Goal: Information Seeking & Learning: Learn about a topic

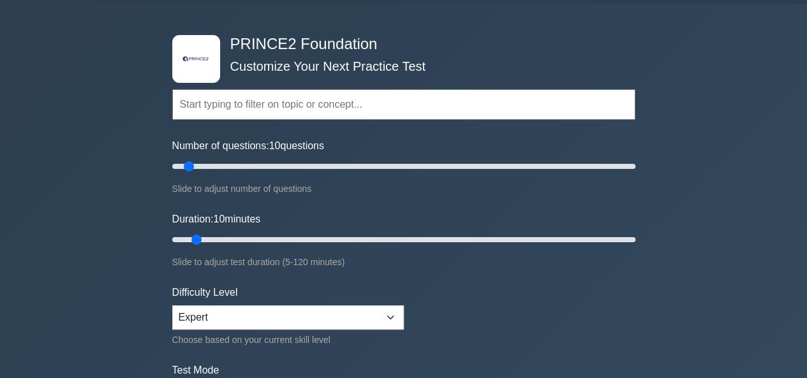
scroll to position [508, 0]
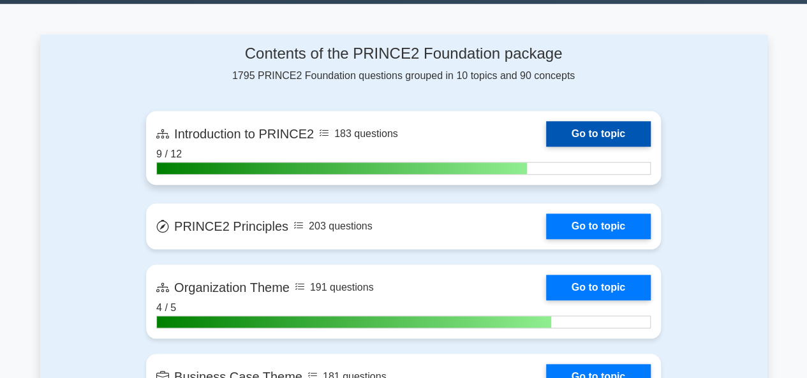
click at [572, 132] on link "Go to topic" at bounding box center [598, 134] width 105 height 26
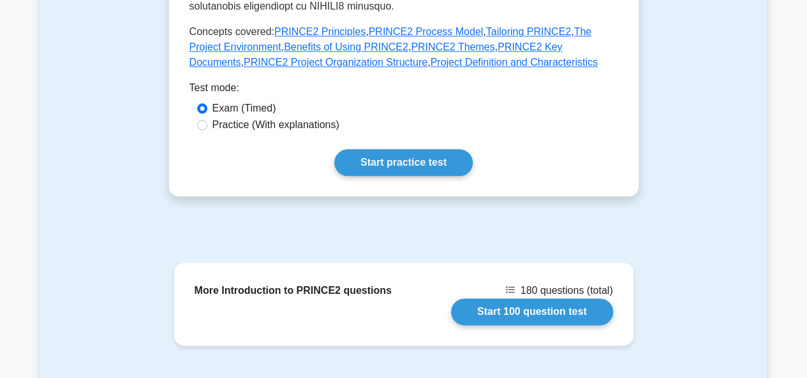
scroll to position [777, 0]
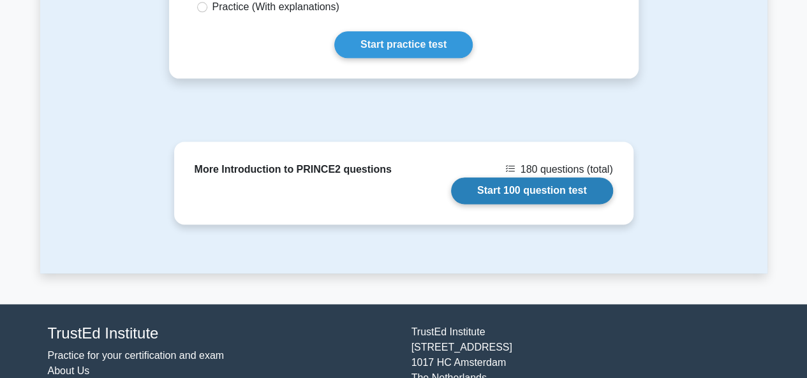
click at [531, 177] on link "Start 100 question test" at bounding box center [532, 190] width 162 height 27
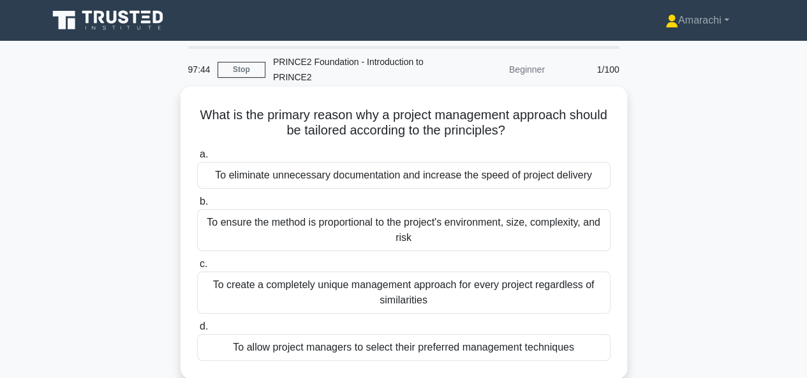
click at [335, 160] on label "a. To eliminate unnecessary documentation and increase the speed of project del…" at bounding box center [403, 168] width 413 height 42
click at [197, 159] on input "a. To eliminate unnecessary documentation and increase the speed of project del…" at bounding box center [197, 154] width 0 height 8
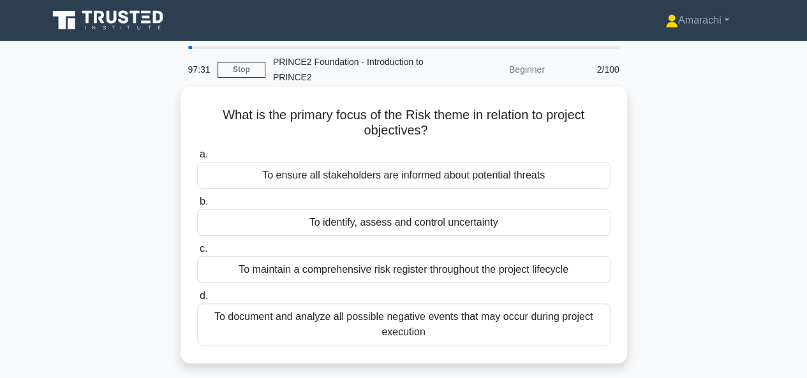
scroll to position [61, 0]
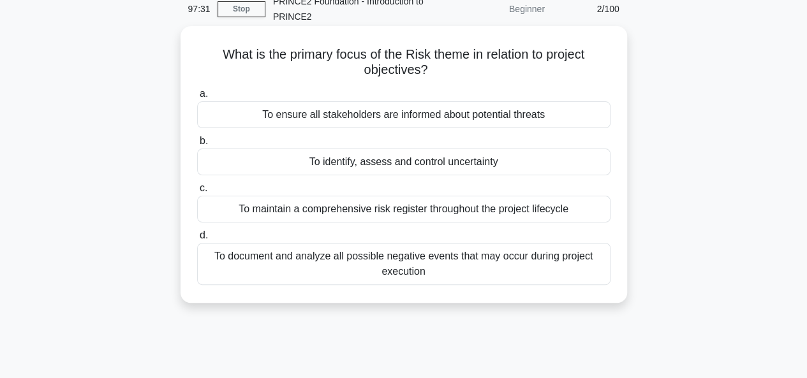
click at [325, 164] on div "To identify, assess and control uncertainty" at bounding box center [403, 162] width 413 height 27
click at [197, 145] on input "b. To identify, assess and control uncertainty" at bounding box center [197, 141] width 0 height 8
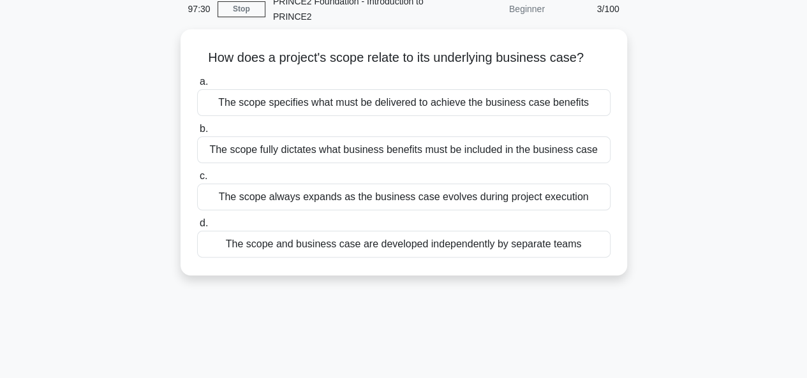
scroll to position [0, 0]
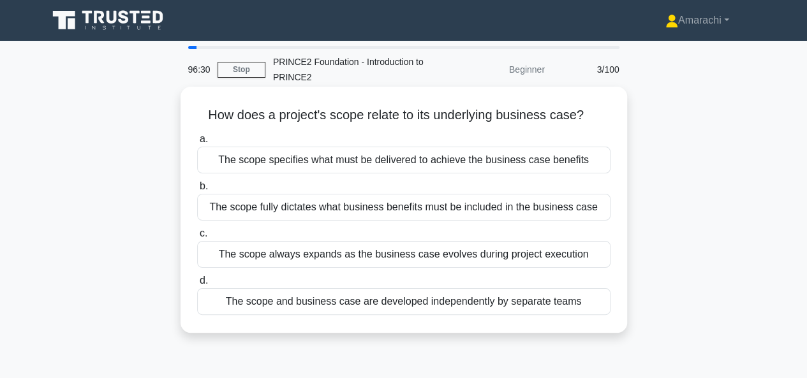
click at [318, 163] on div "The scope specifies what must be delivered to achieve the business case benefits" at bounding box center [403, 160] width 413 height 27
click at [197, 143] on input "a. The scope specifies what must be delivered to achieve the business case bene…" at bounding box center [197, 139] width 0 height 8
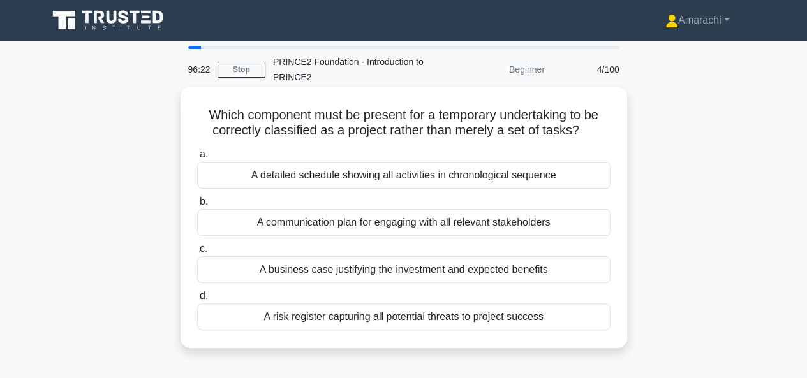
click at [339, 276] on div "A business case justifying the investment and expected benefits" at bounding box center [403, 269] width 413 height 27
click at [197, 253] on input "c. A business case justifying the investment and expected benefits" at bounding box center [197, 249] width 0 height 8
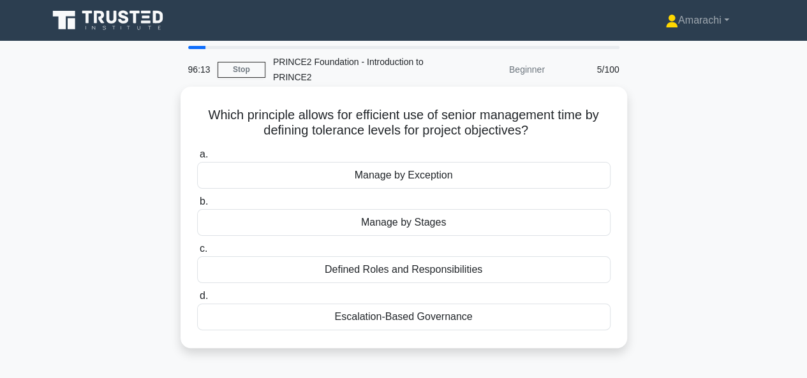
click at [390, 179] on div "Manage by Exception" at bounding box center [403, 175] width 413 height 27
click at [197, 159] on input "a. Manage by Exception" at bounding box center [197, 154] width 0 height 8
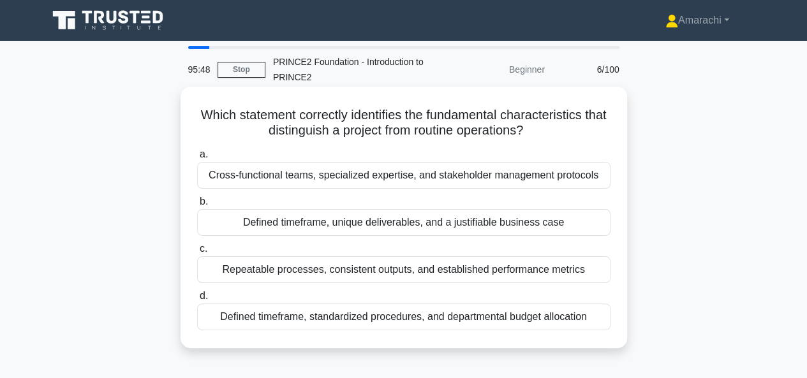
click at [314, 226] on div "Defined timeframe, unique deliverables, and a justifiable business case" at bounding box center [403, 222] width 413 height 27
click at [197, 206] on input "b. Defined timeframe, unique deliverables, and a justifiable business case" at bounding box center [197, 202] width 0 height 8
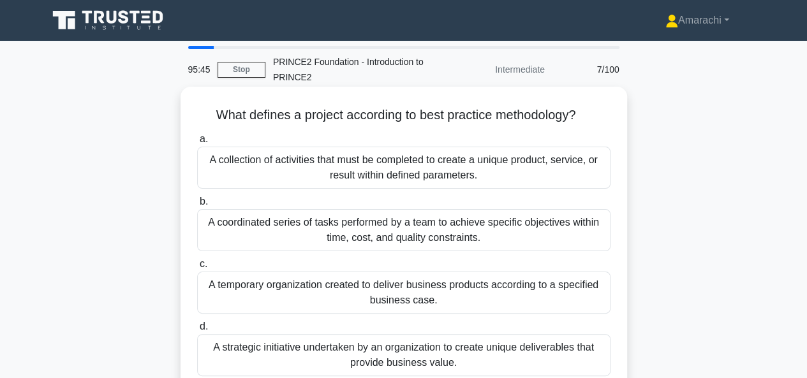
scroll to position [26, 0]
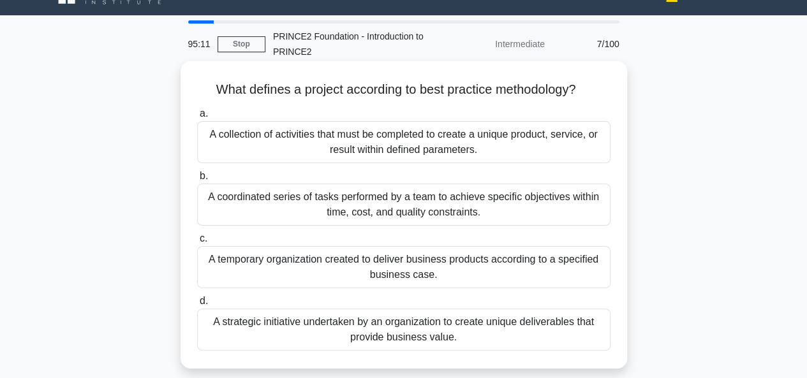
click at [344, 200] on div "A coordinated series of tasks performed by a team to achieve specific objective…" at bounding box center [403, 205] width 413 height 42
click at [197, 180] on input "b. A coordinated series of tasks performed by a team to achieve specific object…" at bounding box center [197, 176] width 0 height 8
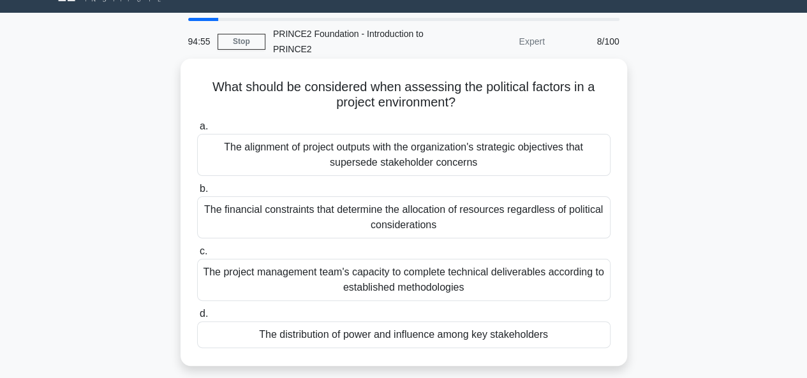
scroll to position [27, 0]
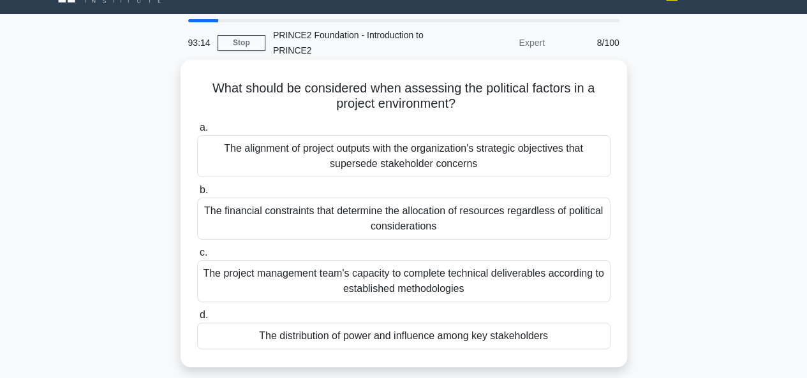
click at [390, 330] on div "The distribution of power and influence among key stakeholders" at bounding box center [403, 336] width 413 height 27
click at [197, 319] on input "d. The distribution of power and influence among key stakeholders" at bounding box center [197, 315] width 0 height 8
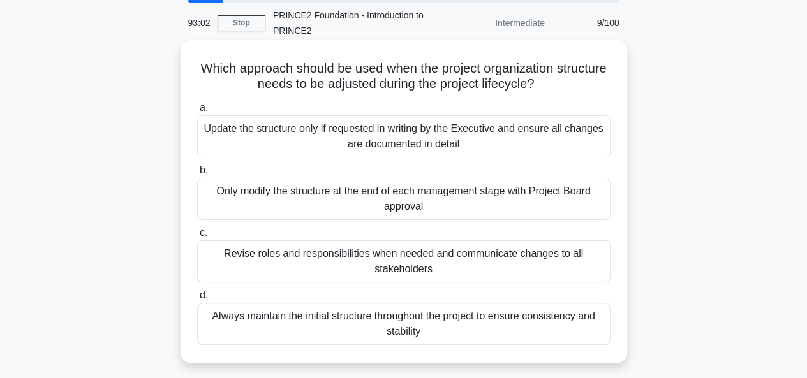
scroll to position [47, 0]
click at [370, 261] on div "Revise roles and responsibilities when needed and communicate changes to all st…" at bounding box center [403, 261] width 413 height 42
click at [197, 237] on input "c. Revise roles and responsibilities when needed and communicate changes to all…" at bounding box center [197, 232] width 0 height 8
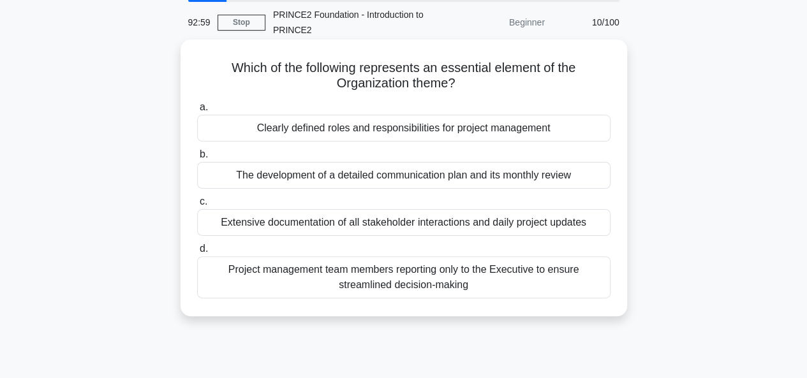
scroll to position [0, 0]
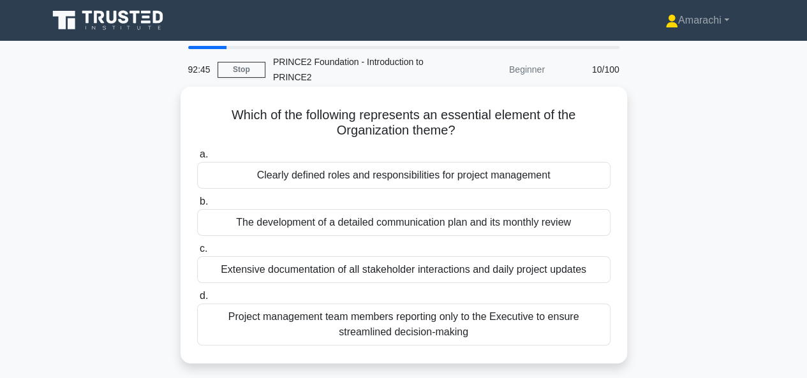
click at [351, 177] on div "Clearly defined roles and responsibilities for project management" at bounding box center [403, 175] width 413 height 27
click at [197, 159] on input "a. Clearly defined roles and responsibilities for project management" at bounding box center [197, 154] width 0 height 8
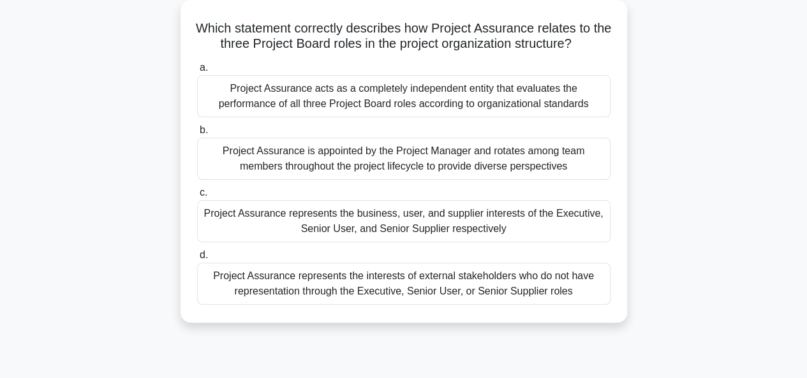
scroll to position [52, 0]
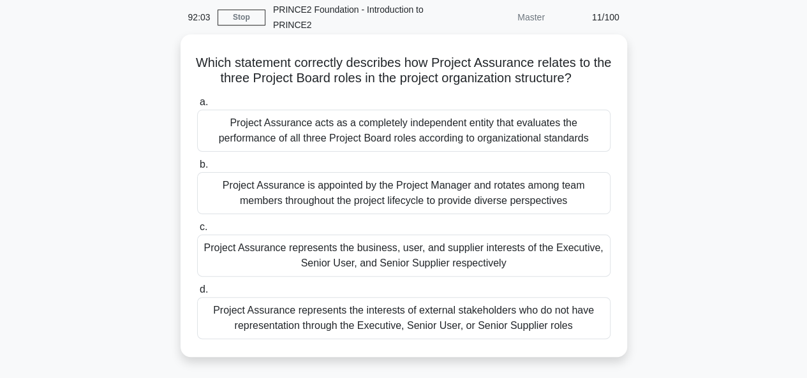
click at [396, 127] on div "Project Assurance acts as a completely independent entity that evaluates the pe…" at bounding box center [403, 131] width 413 height 42
click at [197, 106] on input "a. Project Assurance acts as a completely independent entity that evaluates the…" at bounding box center [197, 102] width 0 height 8
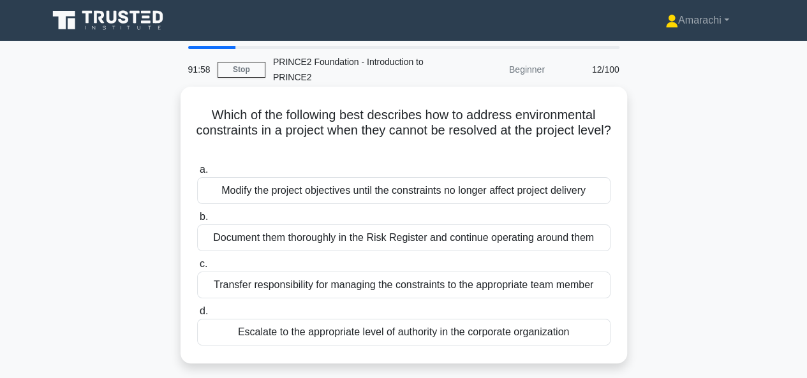
scroll to position [40, 0]
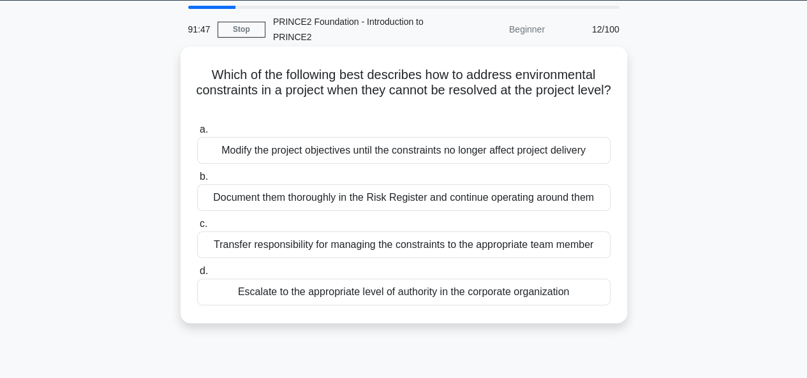
click at [339, 291] on div "Escalate to the appropriate level of authority in the corporate organization" at bounding box center [403, 292] width 413 height 27
click at [197, 275] on input "d. Escalate to the appropriate level of authority in the corporate organization" at bounding box center [197, 271] width 0 height 8
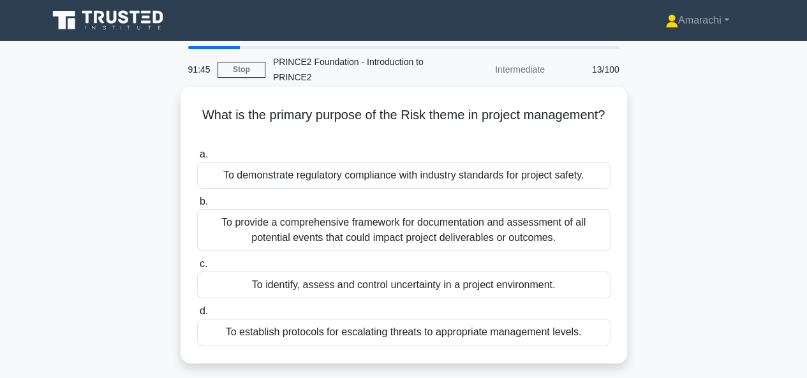
scroll to position [34, 0]
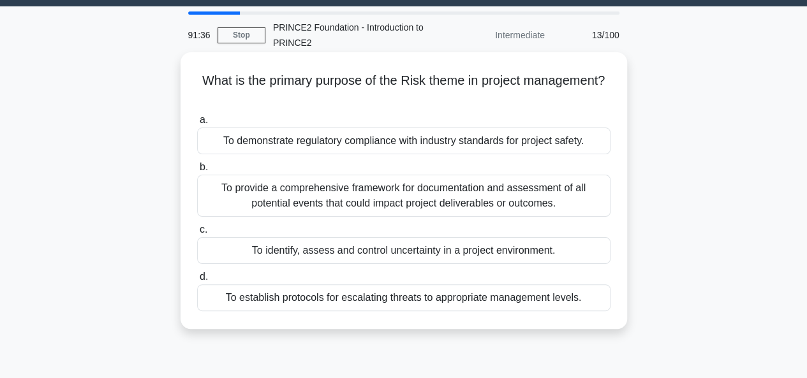
click at [357, 202] on div "To provide a comprehensive framework for documentation and assessment of all po…" at bounding box center [403, 196] width 413 height 42
click at [197, 172] on input "b. To provide a comprehensive framework for documentation and assessment of all…" at bounding box center [197, 167] width 0 height 8
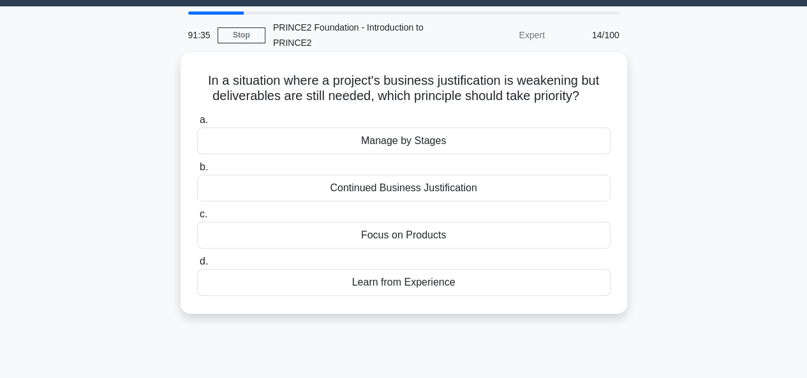
scroll to position [0, 0]
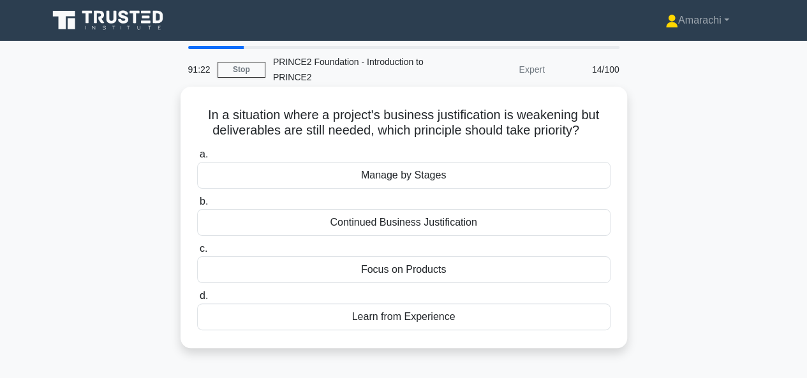
click at [400, 266] on div "Focus on Products" at bounding box center [403, 269] width 413 height 27
click at [197, 253] on input "c. Focus on Products" at bounding box center [197, 249] width 0 height 8
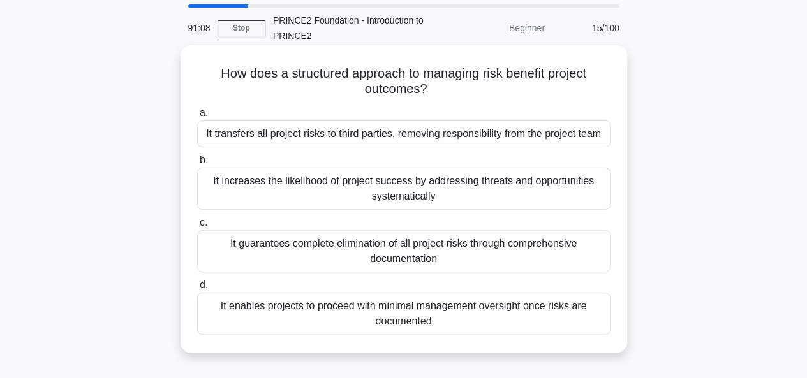
scroll to position [29, 0]
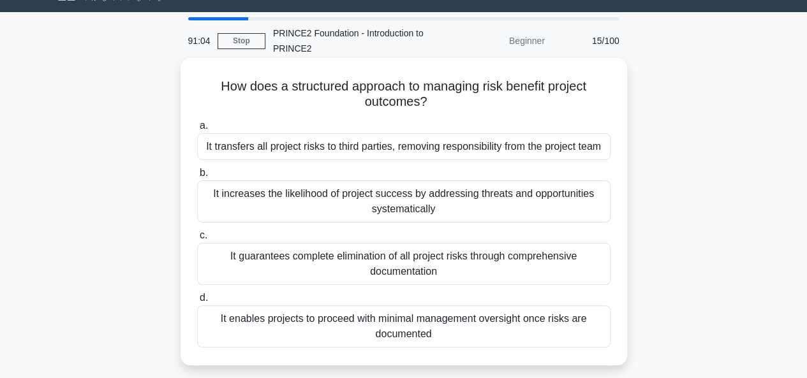
click at [322, 210] on div "It increases the likelihood of project success by addressing threats and opport…" at bounding box center [403, 201] width 413 height 42
click at [197, 177] on input "b. It increases the likelihood of project success by addressing threats and opp…" at bounding box center [197, 173] width 0 height 8
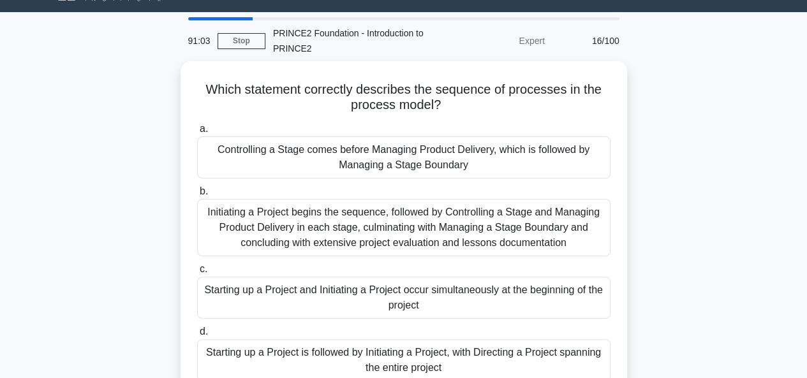
scroll to position [0, 0]
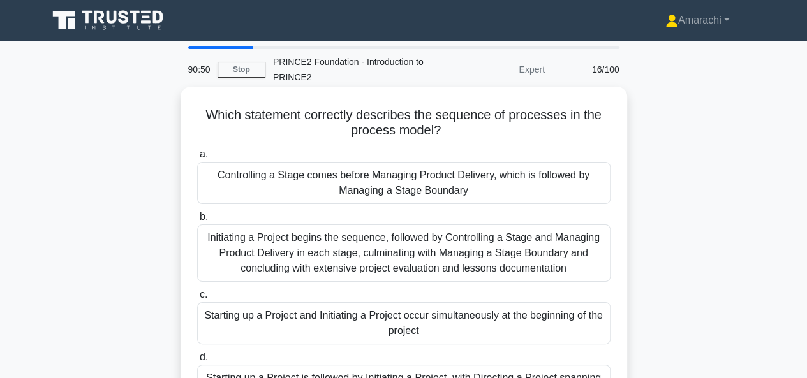
click at [361, 259] on div "Initiating a Project begins the sequence, followed by Controlling a Stage and M…" at bounding box center [403, 252] width 413 height 57
click at [197, 221] on input "b. Initiating a Project begins the sequence, followed by Controlling a Stage an…" at bounding box center [197, 217] width 0 height 8
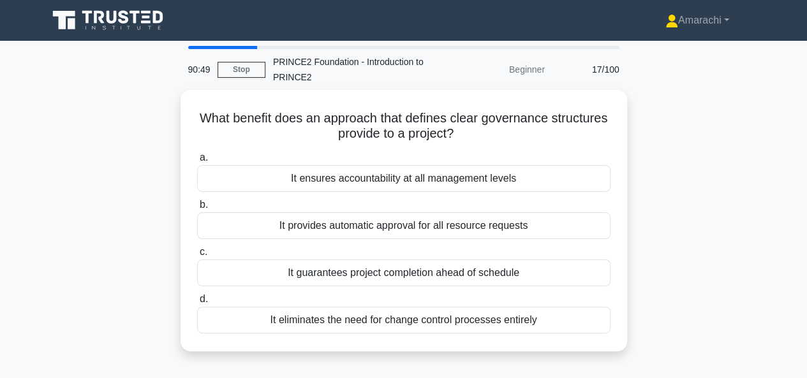
scroll to position [26, 0]
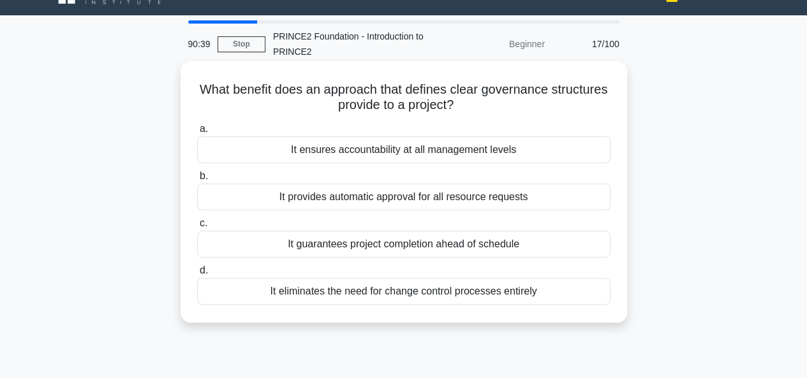
click at [400, 157] on div "It ensures accountability at all management levels" at bounding box center [403, 149] width 413 height 27
click at [197, 133] on input "a. It ensures accountability at all management levels" at bounding box center [197, 129] width 0 height 8
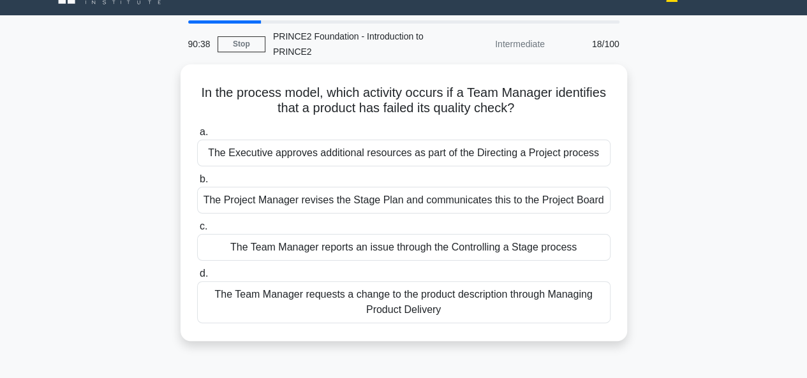
scroll to position [0, 0]
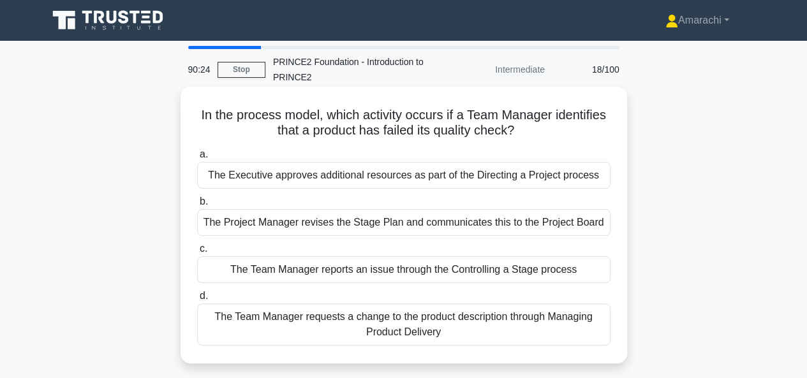
click at [344, 273] on div "The Team Manager reports an issue through the Controlling a Stage process" at bounding box center [403, 269] width 413 height 27
click at [197, 253] on input "c. The Team Manager reports an issue through the Controlling a Stage process" at bounding box center [197, 249] width 0 height 8
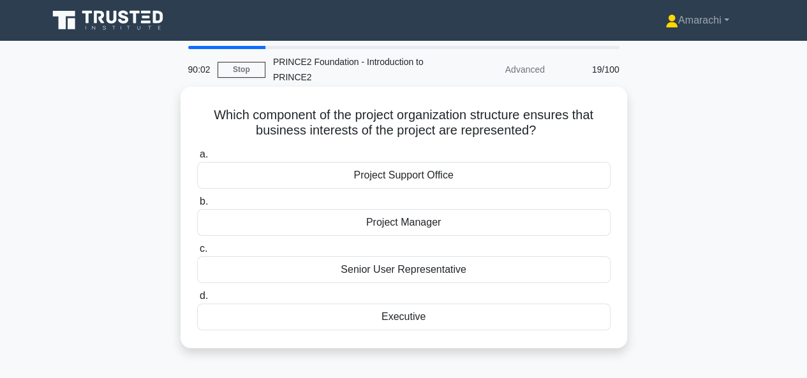
click at [379, 314] on div "Executive" at bounding box center [403, 317] width 413 height 27
click at [197, 300] on input "d. Executive" at bounding box center [197, 296] width 0 height 8
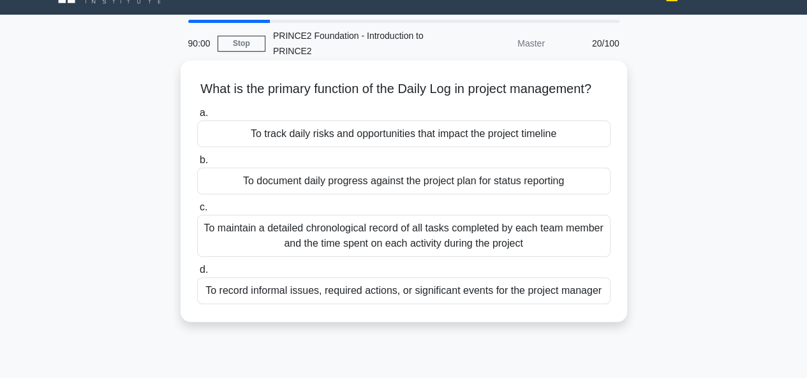
scroll to position [27, 0]
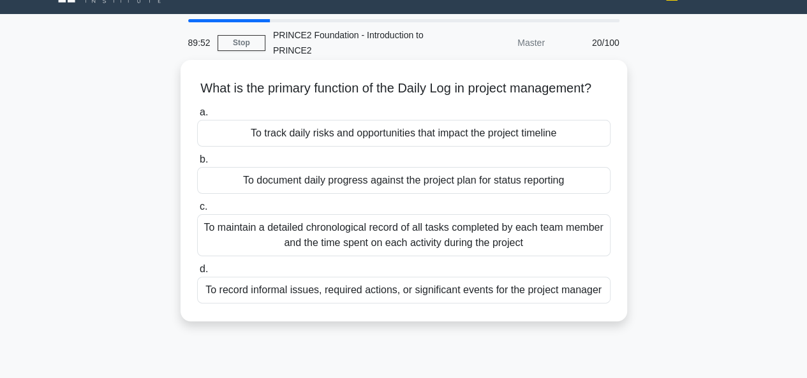
click at [372, 193] on div "To document daily progress against the project plan for status reporting" at bounding box center [403, 180] width 413 height 27
click at [197, 164] on input "b. To document daily progress against the project plan for status reporting" at bounding box center [197, 160] width 0 height 8
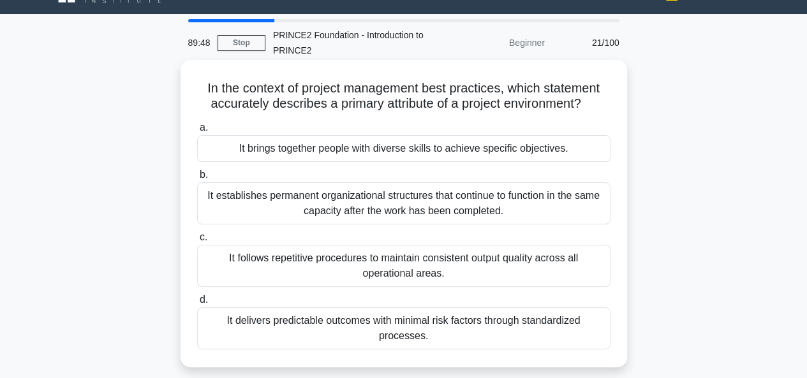
scroll to position [0, 0]
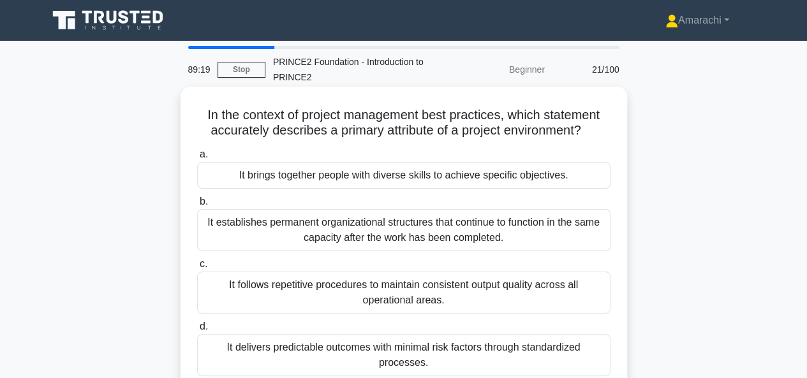
click at [393, 182] on div "It brings together people with diverse skills to achieve specific objectives." at bounding box center [403, 175] width 413 height 27
click at [197, 159] on input "a. It brings together people with diverse skills to achieve specific objectives." at bounding box center [197, 154] width 0 height 8
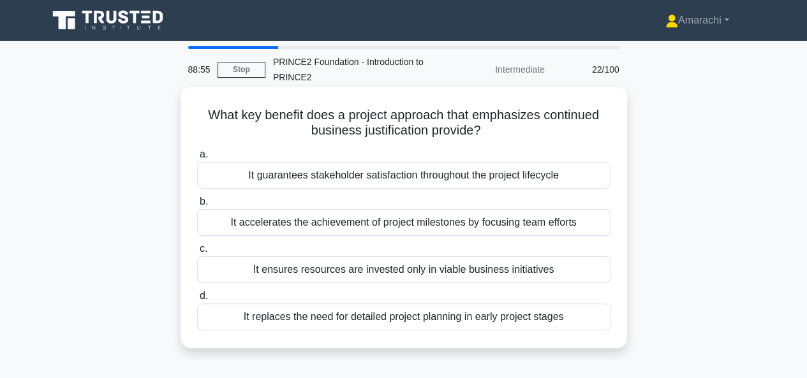
click at [458, 270] on div "It ensures resources are invested only in viable business initiatives" at bounding box center [403, 269] width 413 height 27
click at [197, 253] on input "c. It ensures resources are invested only in viable business initiatives" at bounding box center [197, 249] width 0 height 8
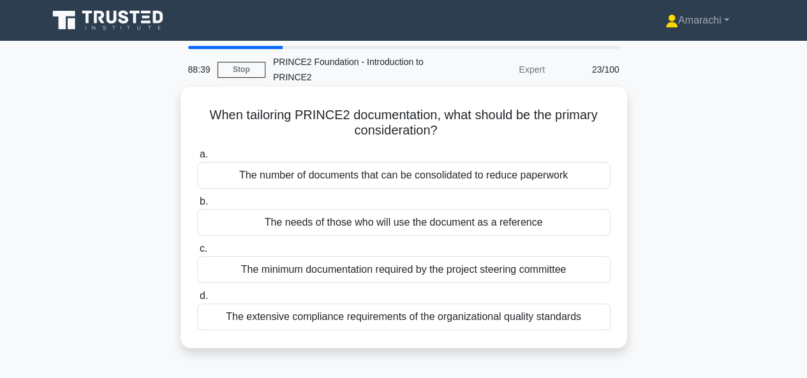
click at [398, 322] on div "The extensive compliance requirements of the organizational quality standards" at bounding box center [403, 317] width 413 height 27
click at [197, 300] on input "d. The extensive compliance requirements of the organizational quality standards" at bounding box center [197, 296] width 0 height 8
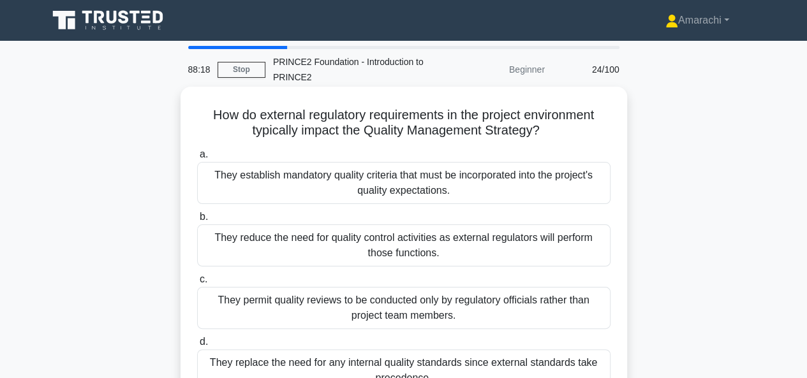
scroll to position [62, 0]
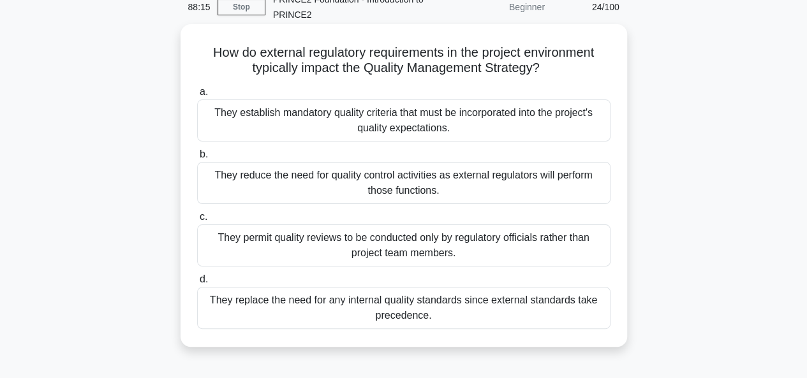
click at [347, 114] on div "They establish mandatory quality criteria that must be incorporated into the pr…" at bounding box center [403, 120] width 413 height 42
click at [197, 96] on input "a. They establish mandatory quality criteria that must be incorporated into the…" at bounding box center [197, 92] width 0 height 8
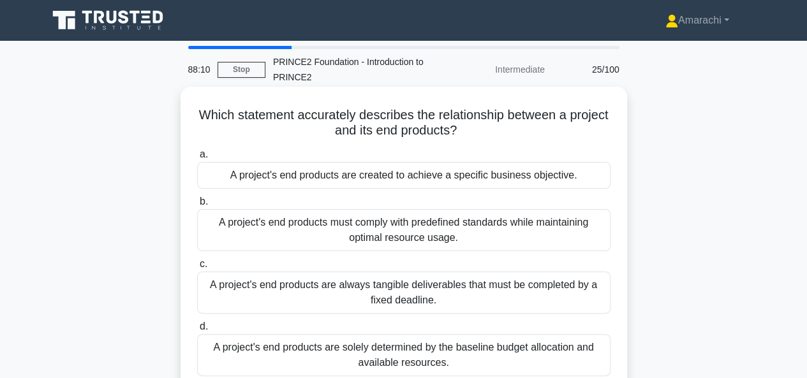
scroll to position [43, 0]
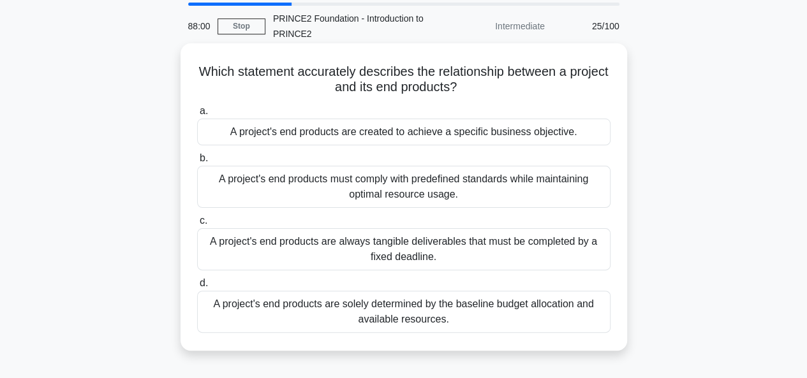
click at [388, 253] on div "A project's end products are always tangible deliverables that must be complete…" at bounding box center [403, 249] width 413 height 42
click at [197, 225] on input "c. A project's end products are always tangible deliverables that must be compl…" at bounding box center [197, 221] width 0 height 8
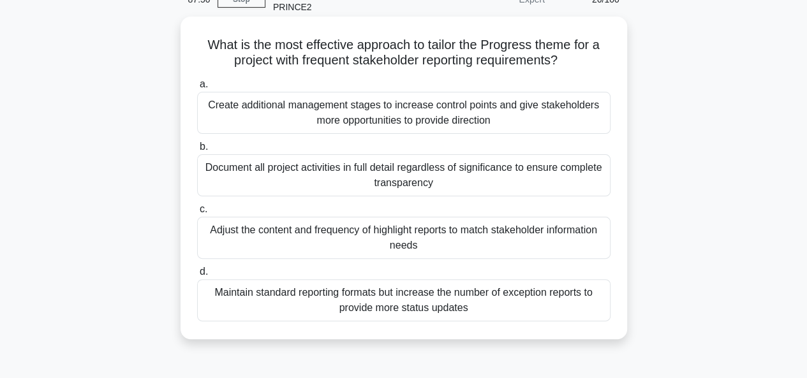
scroll to position [78, 0]
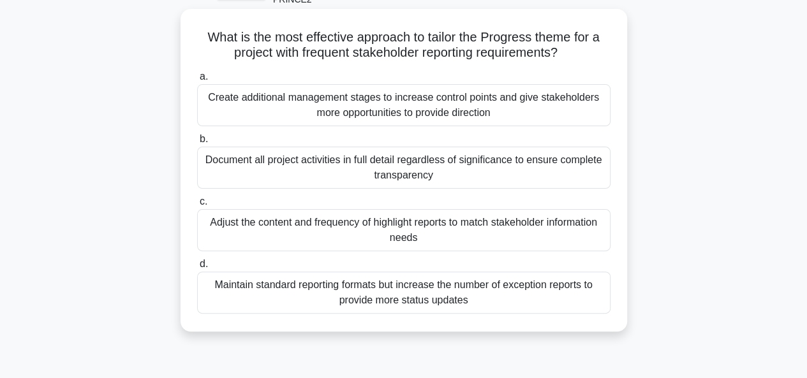
click at [367, 229] on div "Adjust the content and frequency of highlight reports to match stakeholder info…" at bounding box center [403, 230] width 413 height 42
click at [197, 206] on input "c. Adjust the content and frequency of highlight reports to match stakeholder i…" at bounding box center [197, 202] width 0 height 8
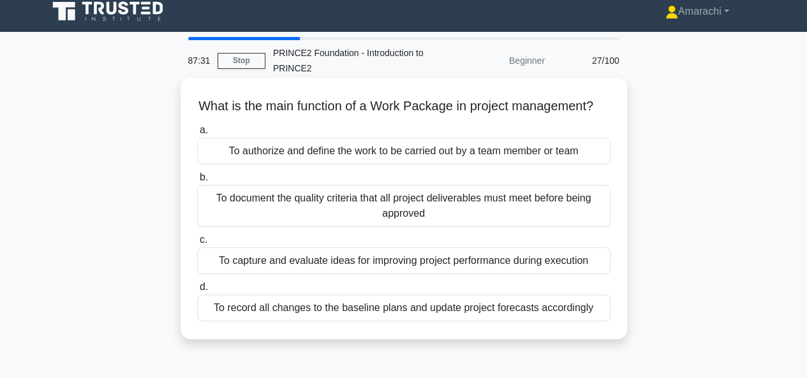
scroll to position [0, 0]
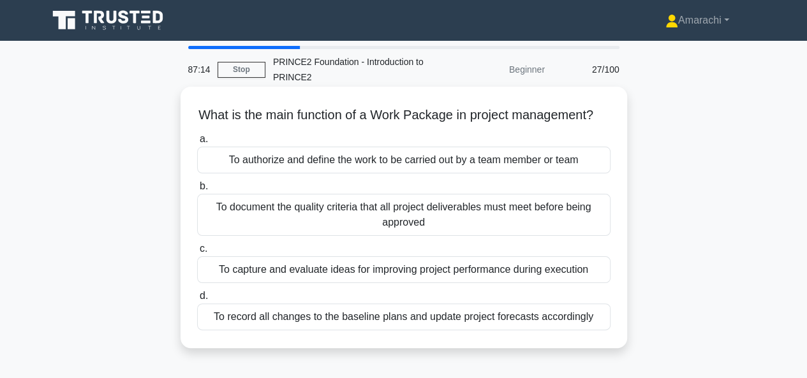
click at [422, 173] on div "To authorize and define the work to be carried out by a team member or team" at bounding box center [403, 160] width 413 height 27
click at [197, 143] on input "a. To authorize and define the work to be carried out by a team member or team" at bounding box center [197, 139] width 0 height 8
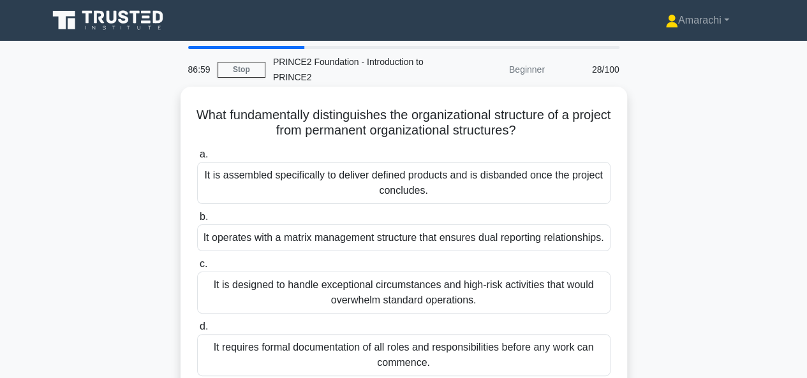
click at [309, 184] on div "It is assembled specifically to deliver defined products and is disbanded once …" at bounding box center [403, 183] width 413 height 42
click at [197, 159] on input "a. It is assembled specifically to deliver defined products and is disbanded on…" at bounding box center [197, 154] width 0 height 8
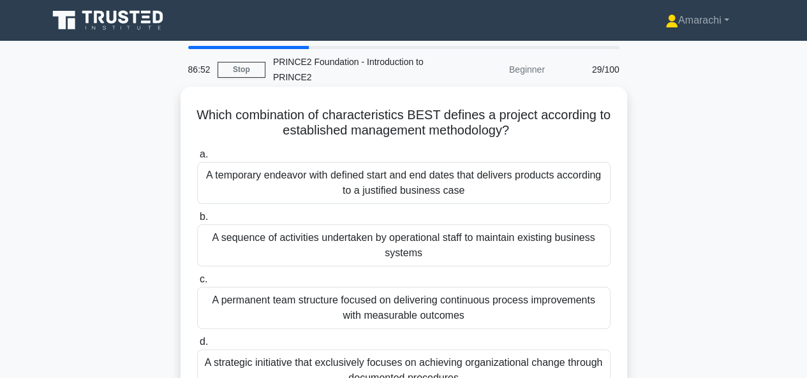
scroll to position [34, 0]
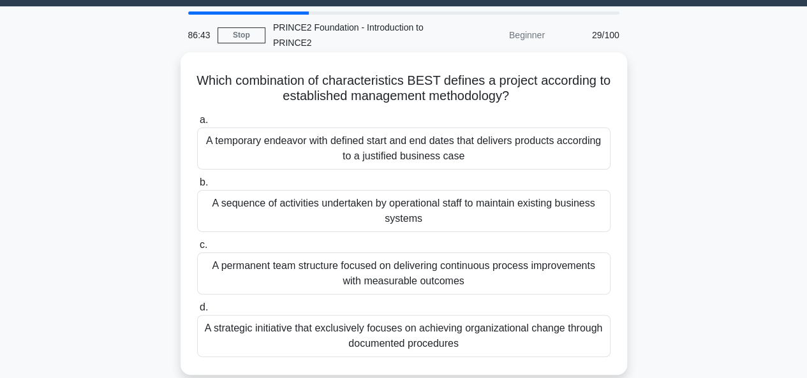
click at [362, 146] on div "A temporary endeavor with defined start and end dates that delivers products ac…" at bounding box center [403, 149] width 413 height 42
click at [197, 124] on input "a. A temporary endeavor with defined start and end dates that delivers products…" at bounding box center [197, 120] width 0 height 8
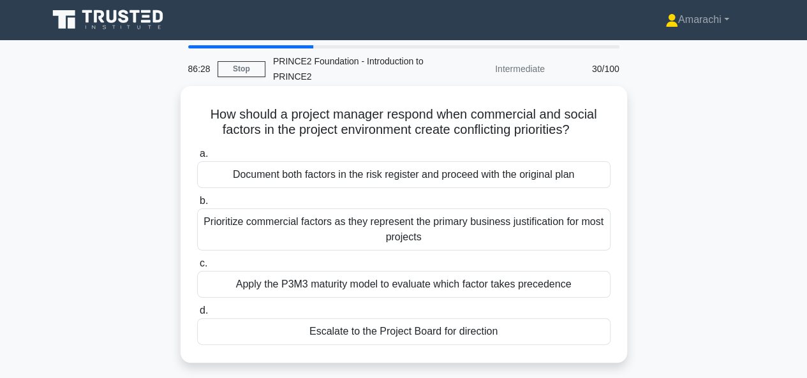
scroll to position [55, 0]
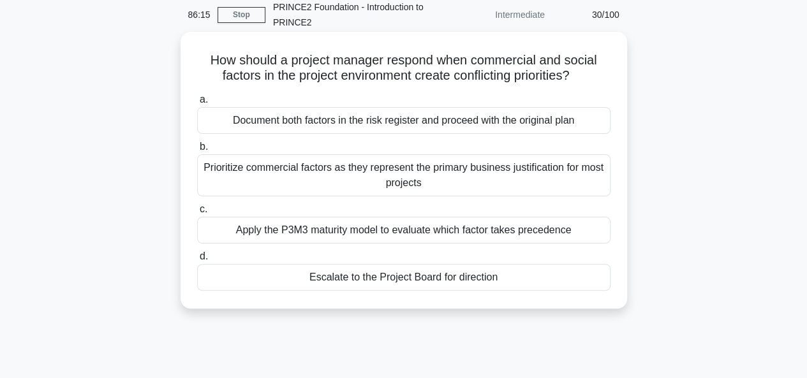
click at [386, 279] on div "Escalate to the Project Board for direction" at bounding box center [403, 277] width 413 height 27
click at [197, 261] on input "d. Escalate to the Project Board for direction" at bounding box center [197, 257] width 0 height 8
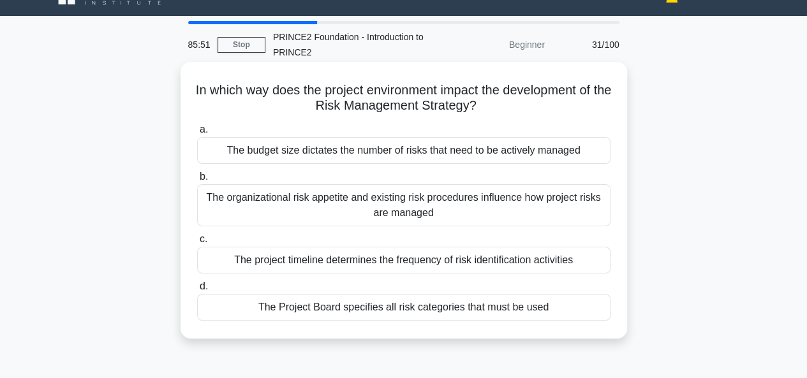
scroll to position [27, 0]
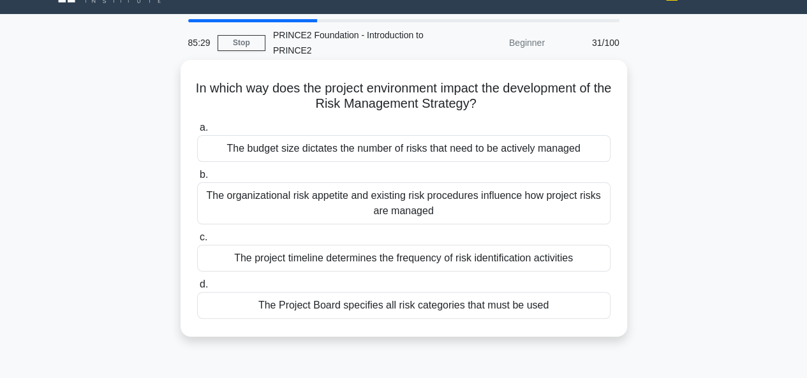
click at [392, 207] on div "The organizational risk appetite and existing risk procedures influence how pro…" at bounding box center [403, 203] width 413 height 42
click at [197, 179] on input "b. The organizational risk appetite and existing risk procedures influence how …" at bounding box center [197, 175] width 0 height 8
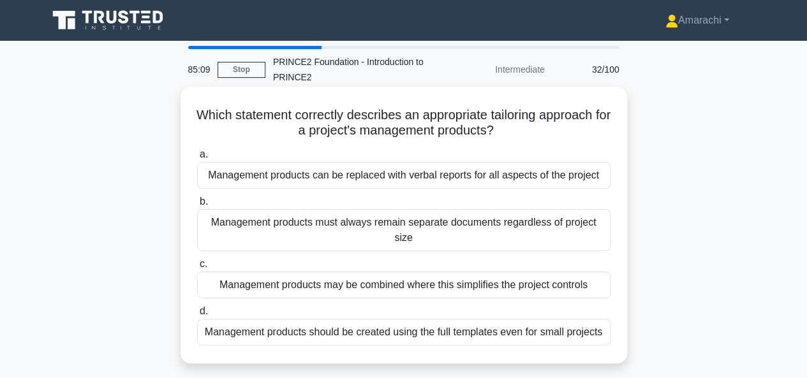
scroll to position [29, 0]
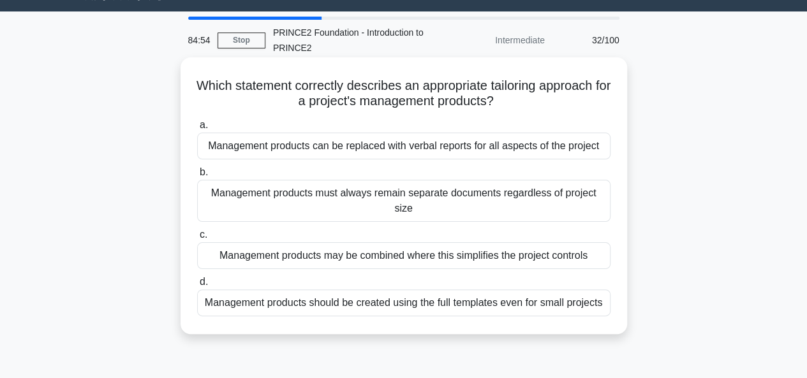
click at [419, 260] on div "Management products may be combined where this simplifies the project controls" at bounding box center [403, 255] width 413 height 27
click at [197, 239] on input "c. Management products may be combined where this simplifies the project contro…" at bounding box center [197, 235] width 0 height 8
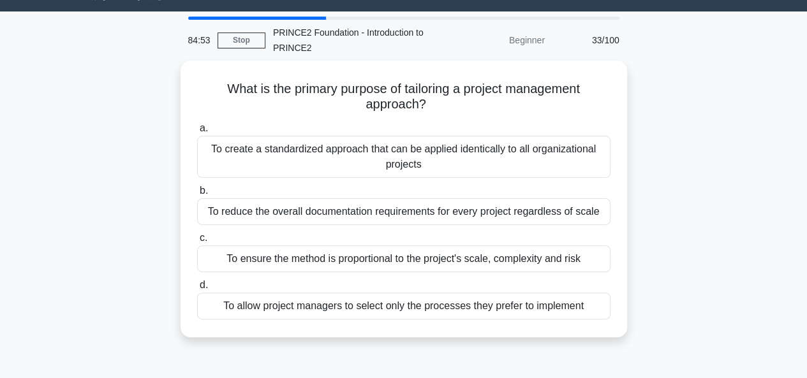
scroll to position [0, 0]
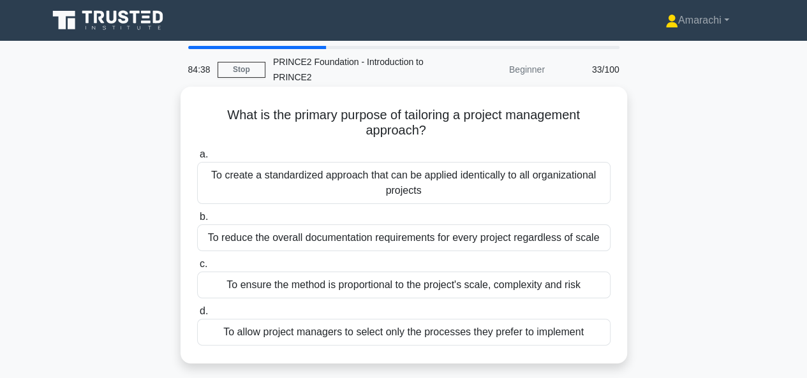
click at [366, 288] on div "To ensure the method is proportional to the project's scale, complexity and risk" at bounding box center [403, 285] width 413 height 27
click at [197, 268] on input "c. To ensure the method is proportional to the project's scale, complexity and …" at bounding box center [197, 264] width 0 height 8
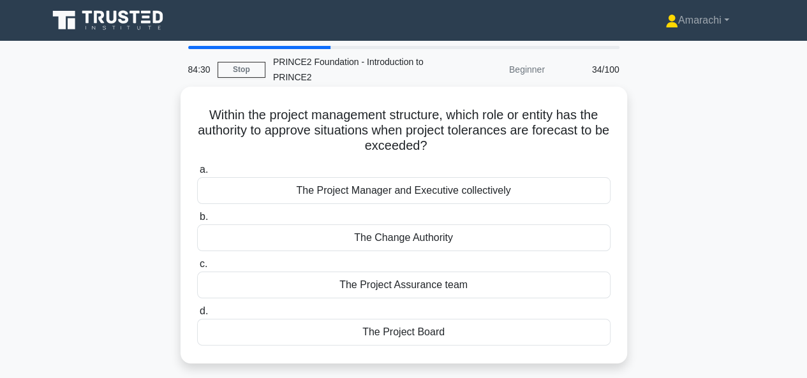
click at [425, 332] on div "The Project Board" at bounding box center [403, 332] width 413 height 27
click at [197, 316] on input "d. The Project Board" at bounding box center [197, 311] width 0 height 8
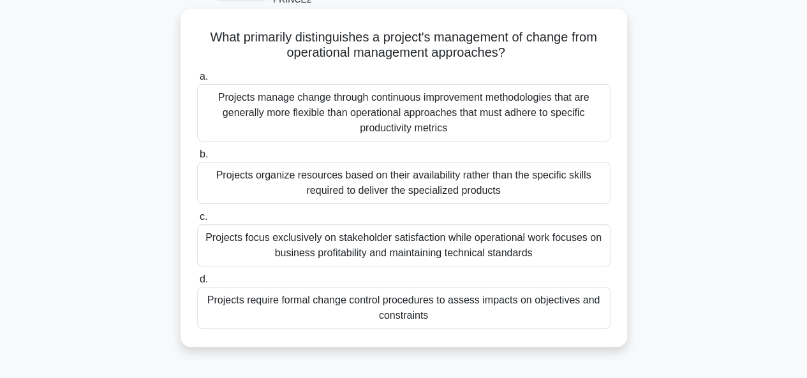
scroll to position [85, 0]
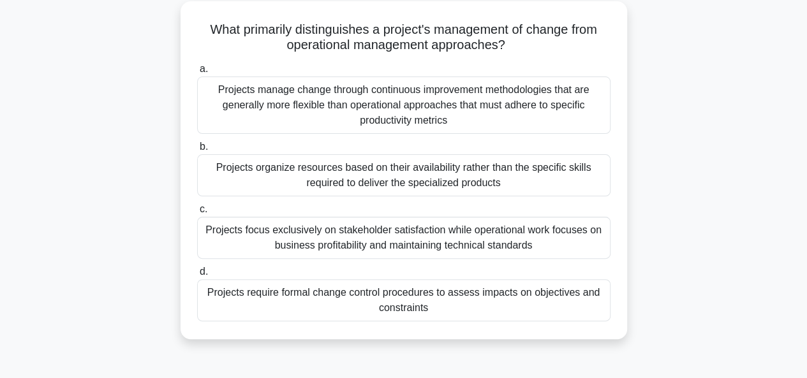
click at [394, 297] on div "Projects require formal change control procedures to assess impacts on objectiv…" at bounding box center [403, 300] width 413 height 42
click at [197, 276] on input "d. Projects require formal change control procedures to assess impacts on objec…" at bounding box center [197, 272] width 0 height 8
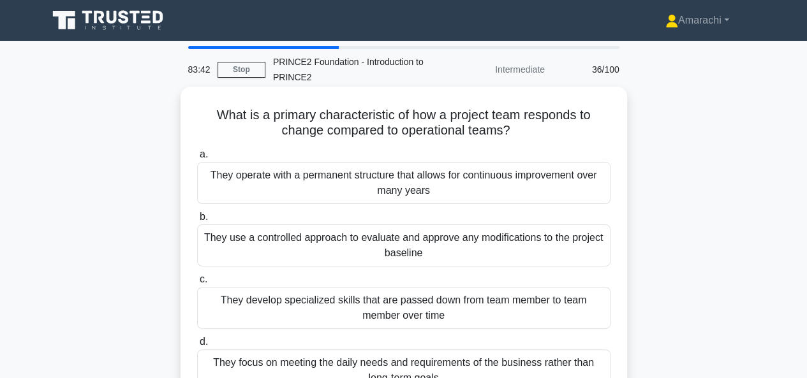
scroll to position [55, 0]
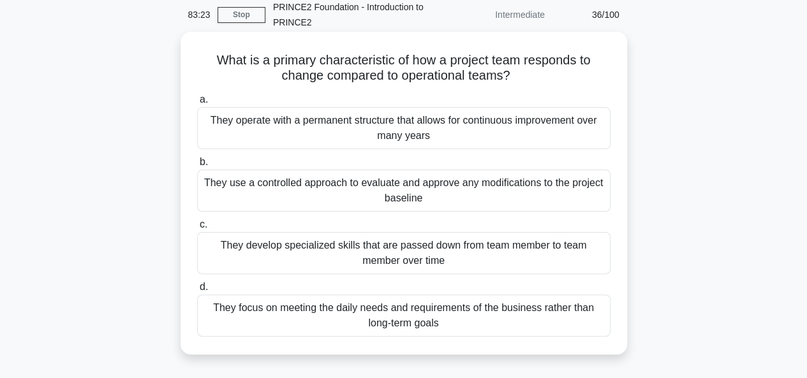
click at [348, 195] on div "They use a controlled approach to evaluate and approve any modifications to the…" at bounding box center [403, 191] width 413 height 42
click at [197, 166] on input "b. They use a controlled approach to evaluate and approve any modifications to …" at bounding box center [197, 162] width 0 height 8
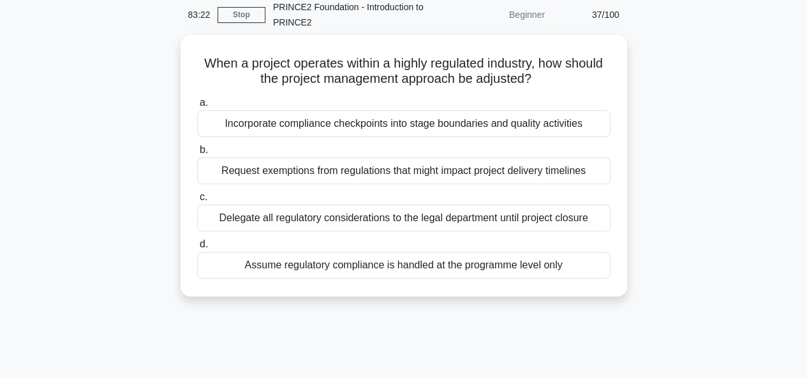
scroll to position [0, 0]
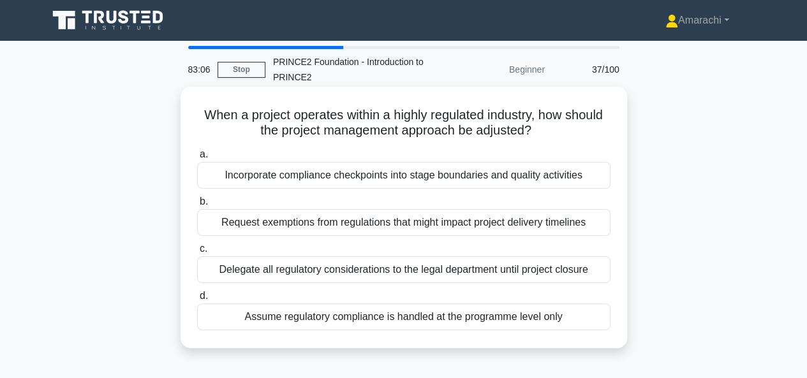
click at [412, 175] on div "Incorporate compliance checkpoints into stage boundaries and quality activities" at bounding box center [403, 175] width 413 height 27
click at [197, 159] on input "a. Incorporate compliance checkpoints into stage boundaries and quality activit…" at bounding box center [197, 154] width 0 height 8
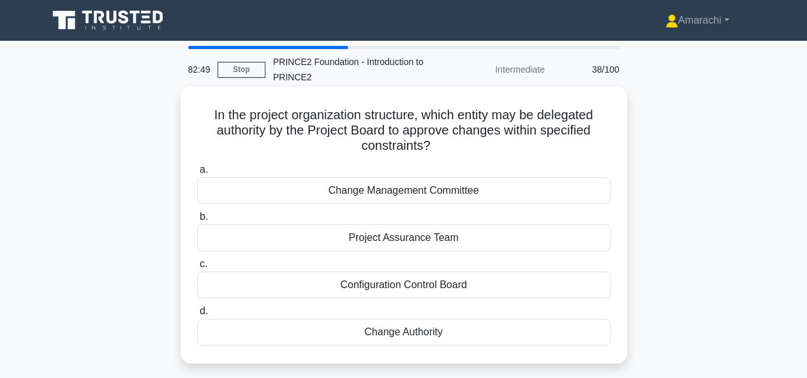
click at [429, 194] on div "Change Management Committee" at bounding box center [403, 190] width 413 height 27
click at [197, 174] on input "a. Change Management Committee" at bounding box center [197, 170] width 0 height 8
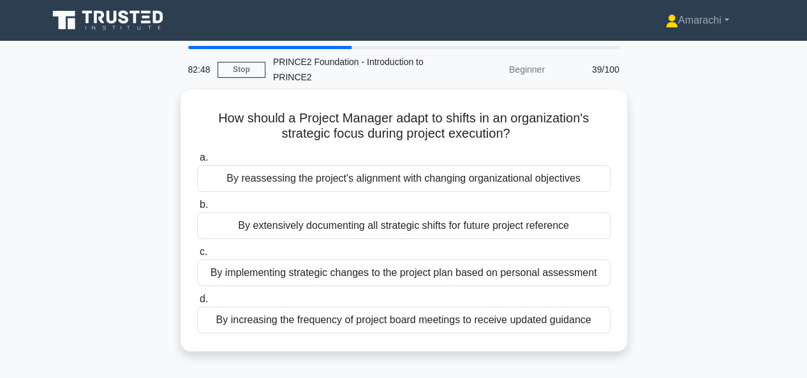
click at [429, 194] on div "a. By reassessing the project's alignment with changing organizational objectiv…" at bounding box center [403, 241] width 429 height 189
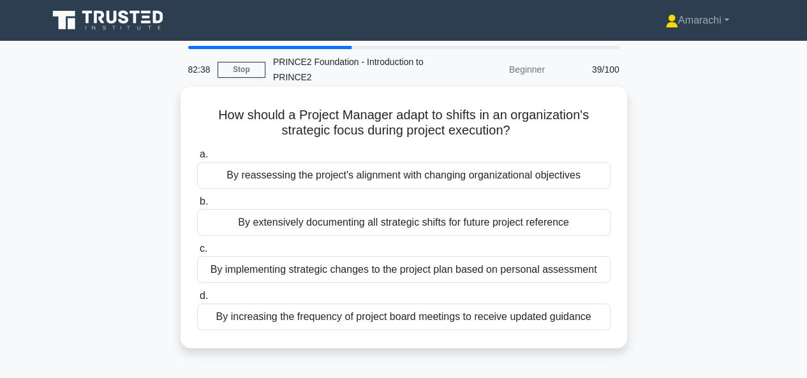
click at [414, 174] on div "By reassessing the project's alignment with changing organizational objectives" at bounding box center [403, 175] width 413 height 27
click at [197, 159] on input "a. By reassessing the project's alignment with changing organizational objectiv…" at bounding box center [197, 154] width 0 height 8
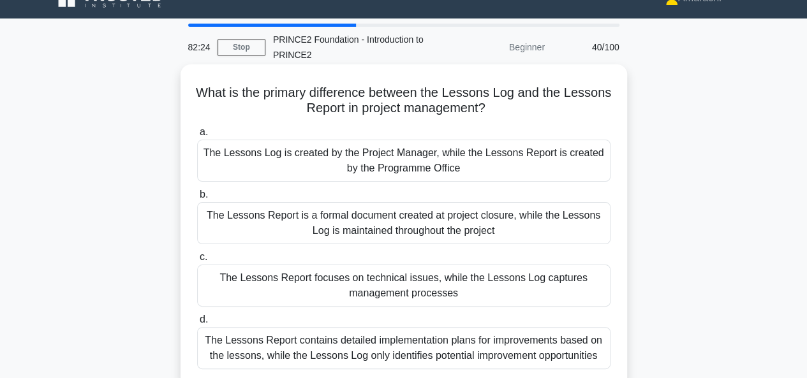
scroll to position [81, 0]
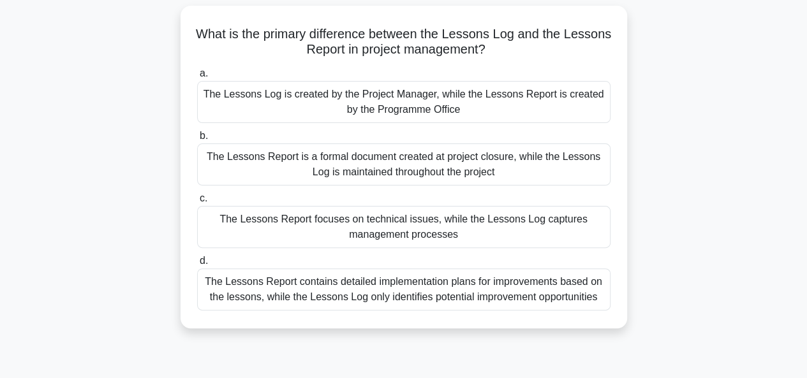
click at [346, 168] on div "The Lessons Report is a formal document created at project closure, while the L…" at bounding box center [403, 164] width 413 height 42
click at [197, 140] on input "b. The Lessons Report is a formal document created at project closure, while th…" at bounding box center [197, 136] width 0 height 8
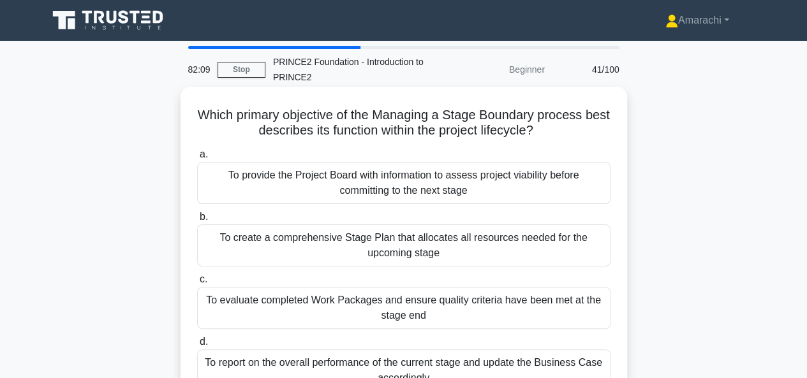
scroll to position [15, 0]
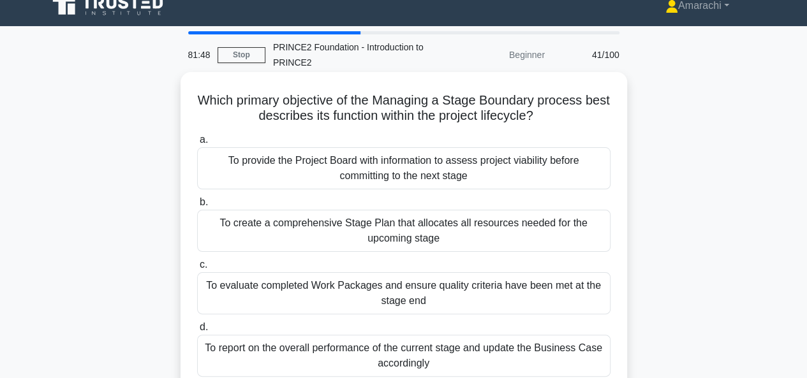
click at [376, 357] on div "To report on the overall performance of the current stage and update the Busine…" at bounding box center [403, 356] width 413 height 42
click at [197, 332] on input "d. To report on the overall performance of the current stage and update the Bus…" at bounding box center [197, 327] width 0 height 8
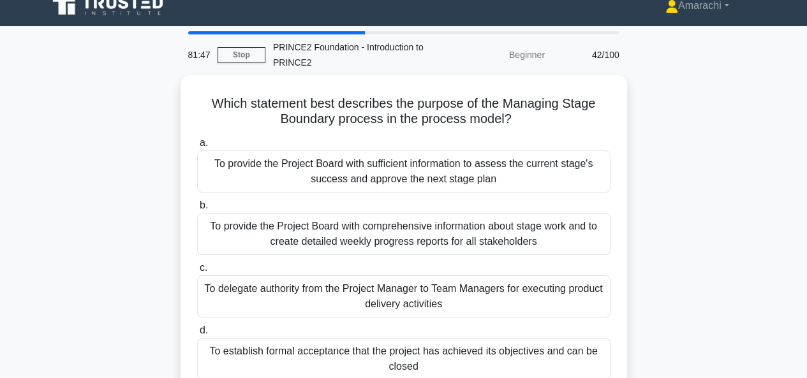
scroll to position [0, 0]
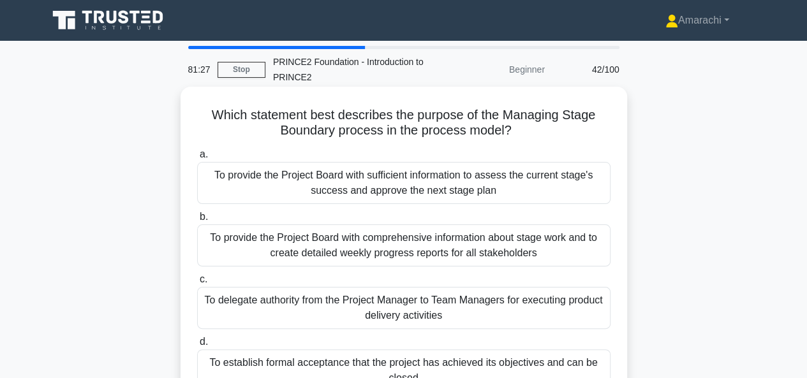
click at [333, 186] on div "To provide the Project Board with sufficient information to assess the current …" at bounding box center [403, 183] width 413 height 42
click at [197, 159] on input "a. To provide the Project Board with sufficient information to assess the curre…" at bounding box center [197, 154] width 0 height 8
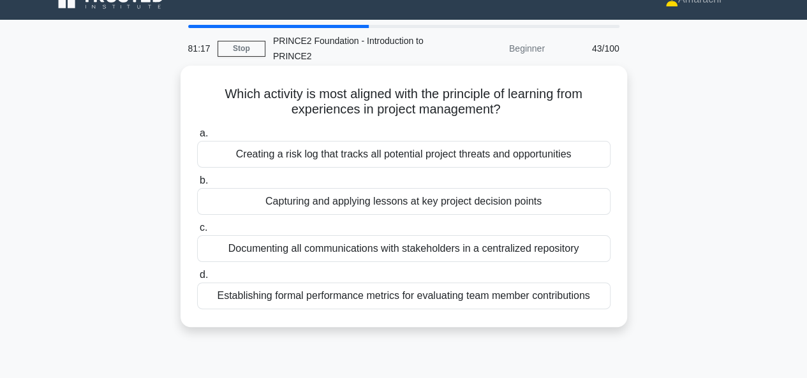
scroll to position [2, 0]
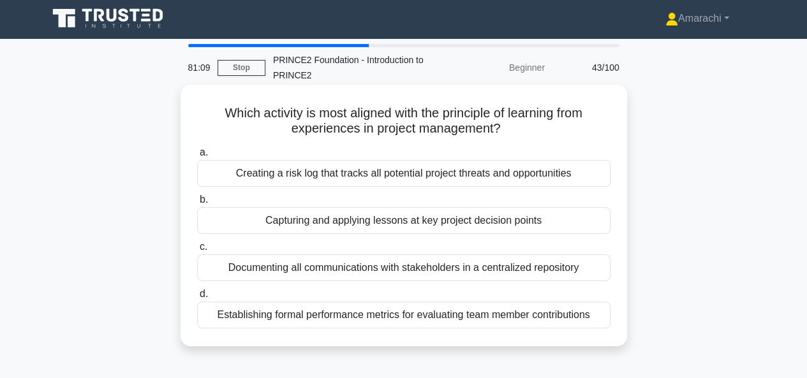
click at [430, 226] on div "Capturing and applying lessons at key project decision points" at bounding box center [403, 220] width 413 height 27
click at [197, 204] on input "b. Capturing and applying lessons at key project decision points" at bounding box center [197, 200] width 0 height 8
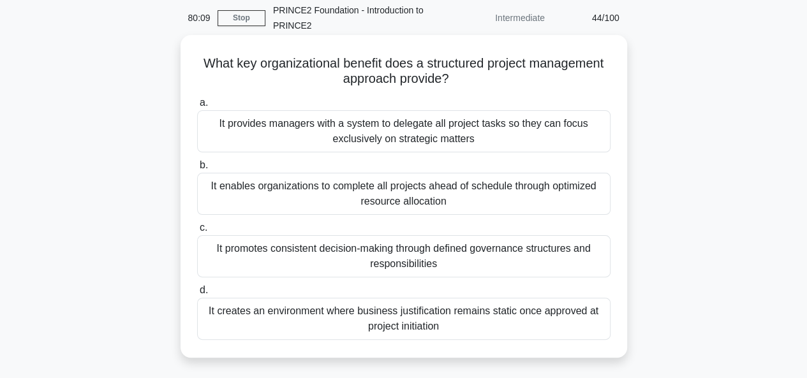
scroll to position [53, 0]
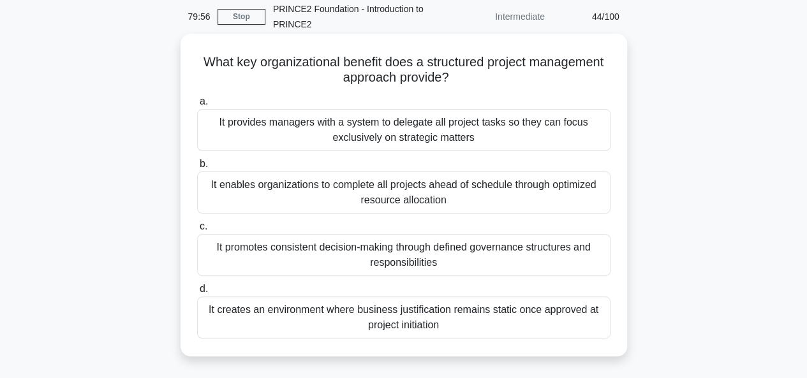
click at [420, 251] on div "It promotes consistent decision-making through defined governance structures an…" at bounding box center [403, 255] width 413 height 42
click at [197, 231] on input "c. It promotes consistent decision-making through defined governance structures…" at bounding box center [197, 227] width 0 height 8
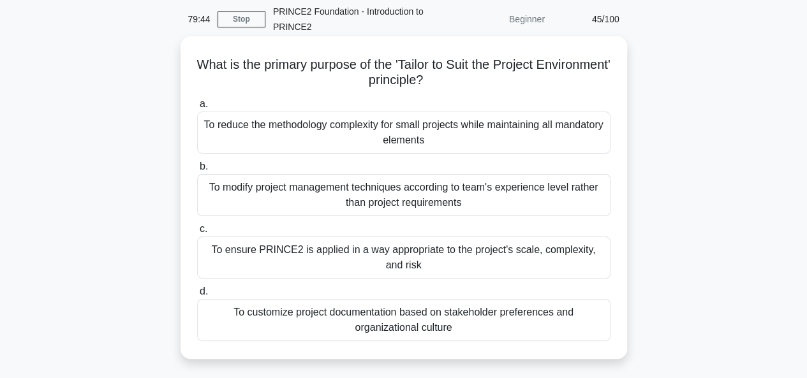
scroll to position [50, 0]
click at [332, 253] on div "To ensure PRINCE2 is applied in a way appropriate to the project's scale, compl…" at bounding box center [403, 258] width 413 height 42
click at [197, 234] on input "c. To ensure PRINCE2 is applied in a way appropriate to the project's scale, co…" at bounding box center [197, 230] width 0 height 8
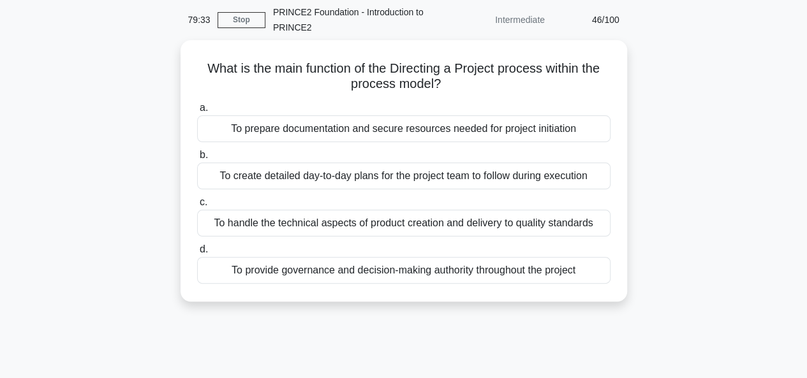
scroll to position [0, 0]
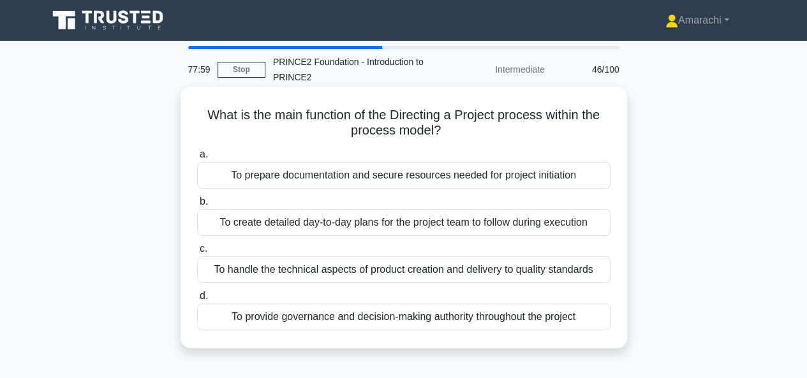
click at [383, 224] on div "To create detailed day-to-day plans for the project team to follow during execu…" at bounding box center [403, 222] width 413 height 27
click at [197, 206] on input "b. To create detailed day-to-day plans for the project team to follow during ex…" at bounding box center [197, 202] width 0 height 8
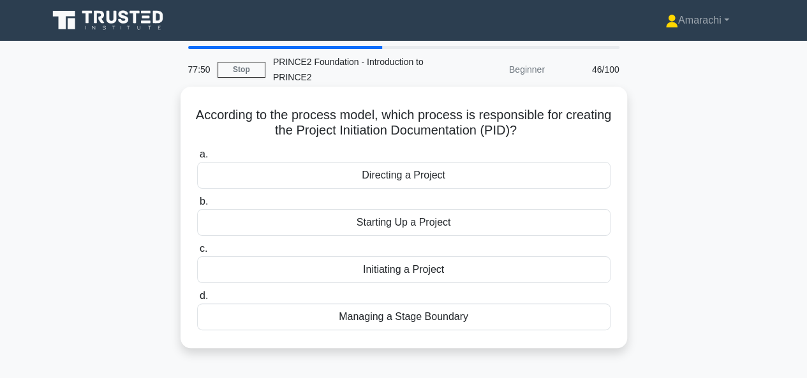
click at [415, 270] on div "Initiating a Project" at bounding box center [403, 269] width 413 height 27
click at [197, 253] on input "c. Initiating a Project" at bounding box center [197, 249] width 0 height 8
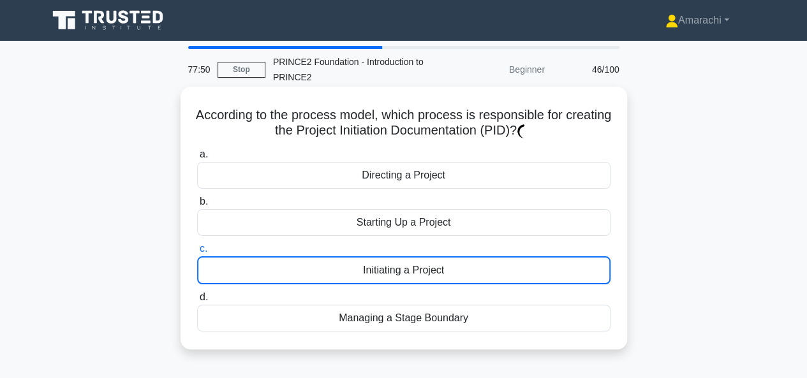
click at [394, 228] on div "Starting Up a Project" at bounding box center [403, 222] width 413 height 27
click at [197, 206] on input "b. Starting Up a Project" at bounding box center [197, 202] width 0 height 8
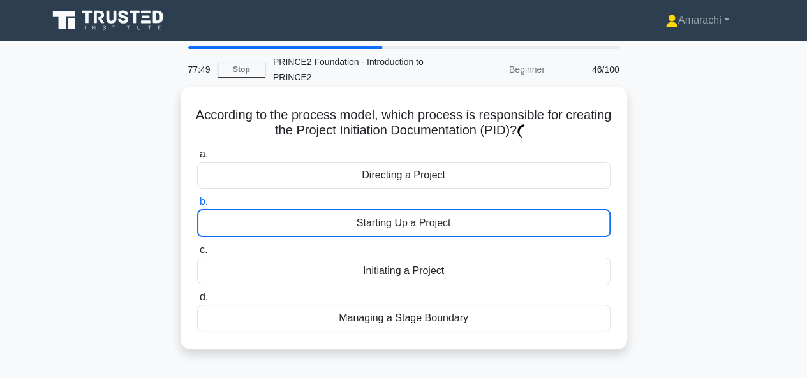
click at [394, 228] on div "Starting Up a Project" at bounding box center [403, 223] width 413 height 28
click at [197, 206] on input "b. Starting Up a Project" at bounding box center [197, 202] width 0 height 8
click at [394, 228] on div "Starting Up a Project" at bounding box center [403, 223] width 413 height 28
click at [197, 206] on input "b. Starting Up a Project" at bounding box center [197, 202] width 0 height 8
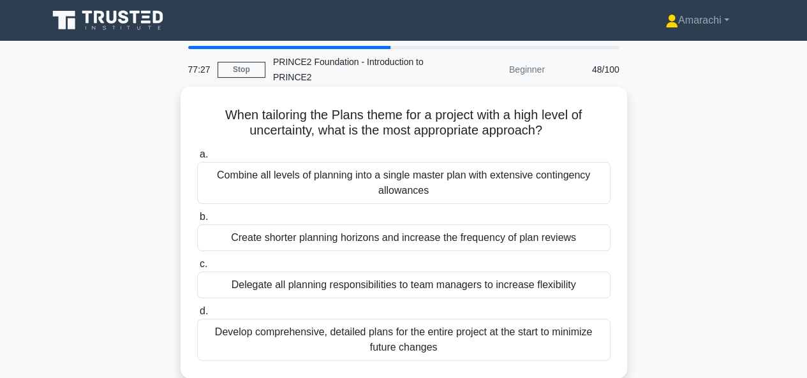
click at [315, 240] on div "Create shorter planning horizons and increase the frequency of plan reviews" at bounding box center [403, 237] width 413 height 27
click at [197, 221] on input "b. Create shorter planning horizons and increase the frequency of plan reviews" at bounding box center [197, 217] width 0 height 8
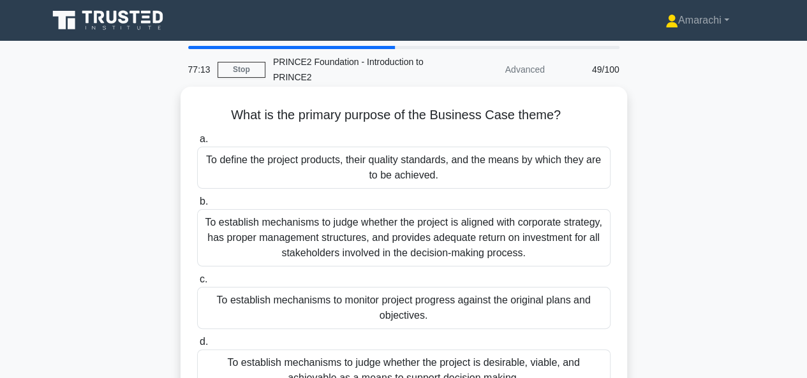
click at [353, 235] on div "To establish mechanisms to judge whether the project is aligned with corporate …" at bounding box center [403, 237] width 413 height 57
click at [197, 206] on input "b. To establish mechanisms to judge whether the project is aligned with corpora…" at bounding box center [197, 202] width 0 height 8
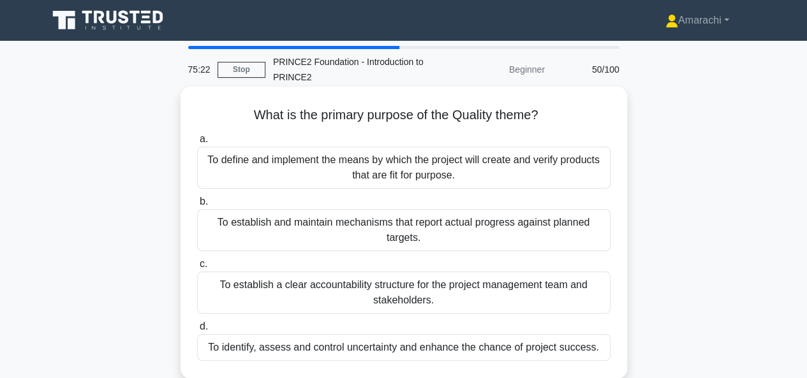
click at [383, 172] on div "To define and implement the means by which the project will create and verify p…" at bounding box center [403, 168] width 413 height 42
click at [197, 143] on input "a. To define and implement the means by which the project will create and verif…" at bounding box center [197, 139] width 0 height 8
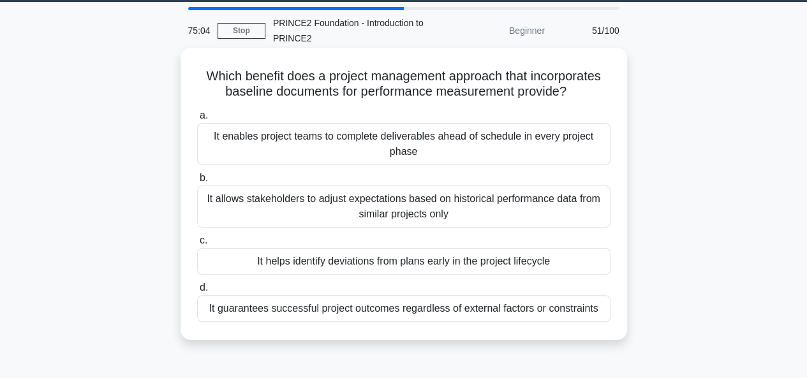
scroll to position [41, 0]
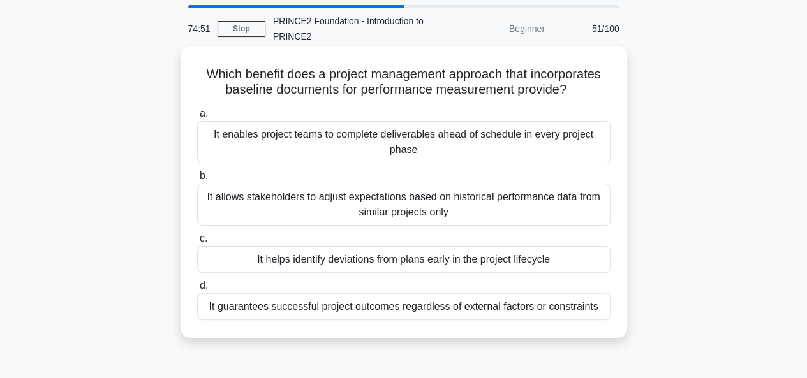
click at [417, 307] on div "It guarantees successful project outcomes regardless of external factors or con…" at bounding box center [403, 306] width 413 height 27
click at [197, 290] on input "d. It guarantees successful project outcomes regardless of external factors or …" at bounding box center [197, 286] width 0 height 8
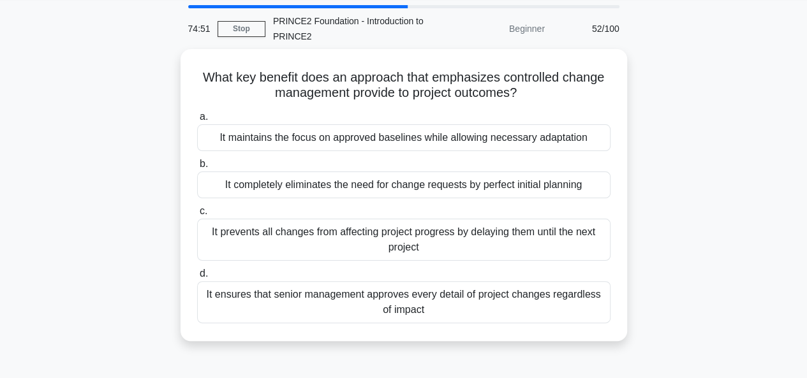
scroll to position [0, 0]
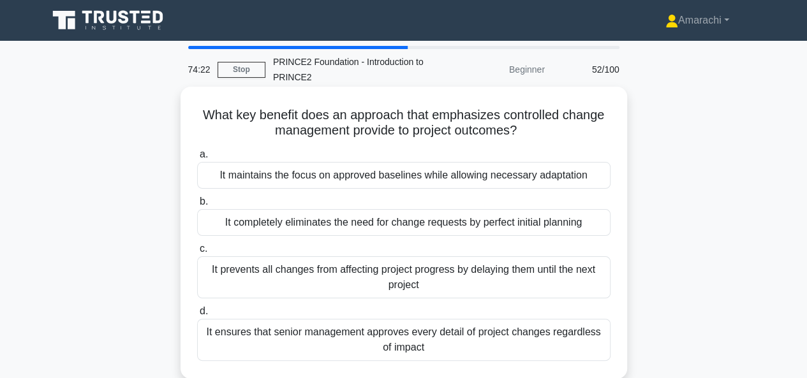
click at [360, 182] on div "It maintains the focus on approved baselines while allowing necessary adaptation" at bounding box center [403, 175] width 413 height 27
click at [197, 159] on input "a. It maintains the focus on approved baselines while allowing necessary adapta…" at bounding box center [197, 154] width 0 height 8
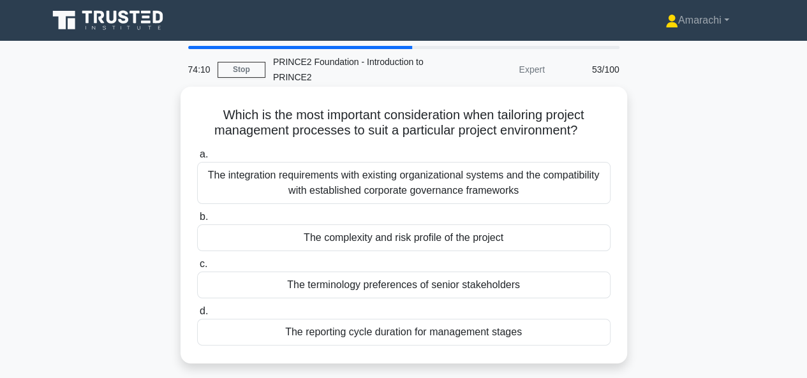
click at [318, 179] on div "The integration requirements with existing organizational systems and the compa…" at bounding box center [403, 183] width 413 height 42
click at [197, 159] on input "a. The integration requirements with existing organizational systems and the co…" at bounding box center [197, 154] width 0 height 8
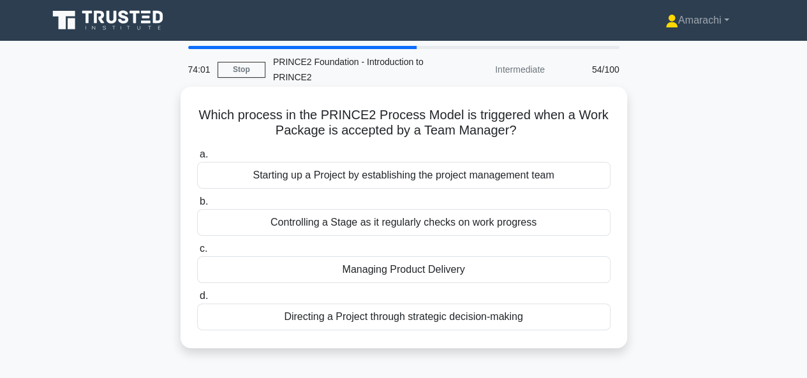
click at [363, 270] on div "Managing Product Delivery" at bounding box center [403, 269] width 413 height 27
click at [197, 253] on input "c. Managing Product Delivery" at bounding box center [197, 249] width 0 height 8
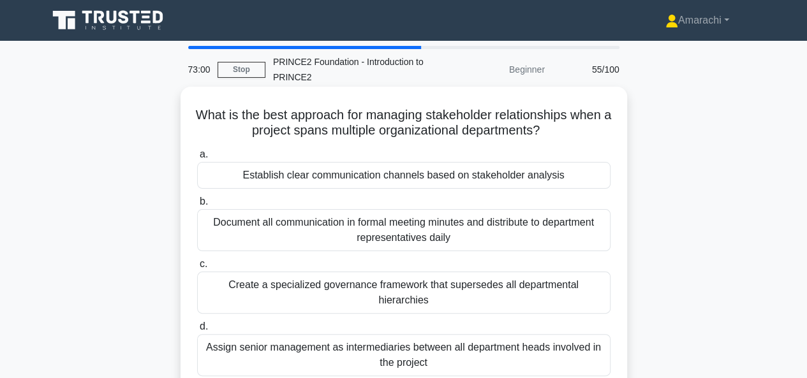
click at [387, 178] on div "Establish clear communication channels based on stakeholder analysis" at bounding box center [403, 175] width 413 height 27
click at [197, 159] on input "a. Establish clear communication channels based on stakeholder analysis" at bounding box center [197, 154] width 0 height 8
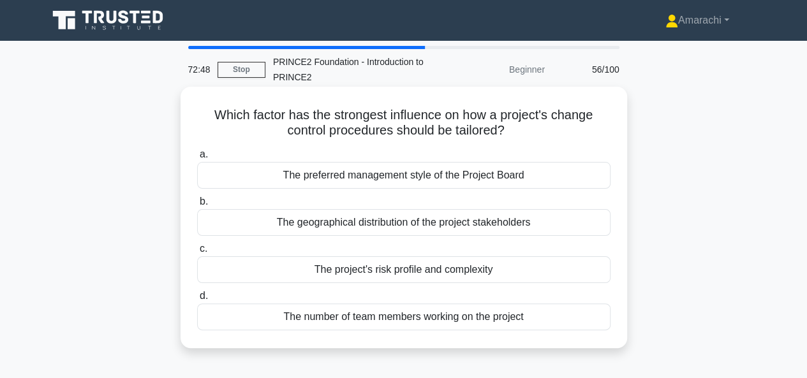
click at [428, 272] on div "The project's risk profile and complexity" at bounding box center [403, 269] width 413 height 27
click at [197, 253] on input "c. The project's risk profile and complexity" at bounding box center [197, 249] width 0 height 8
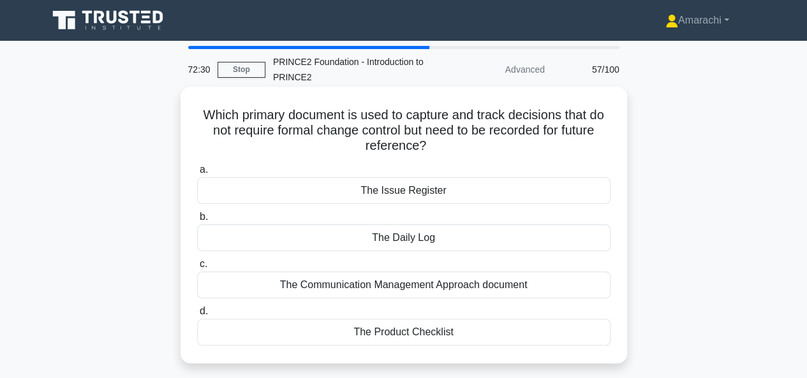
click at [414, 192] on div "The Issue Register" at bounding box center [403, 190] width 413 height 27
click at [197, 174] on input "a. The Issue Register" at bounding box center [197, 170] width 0 height 8
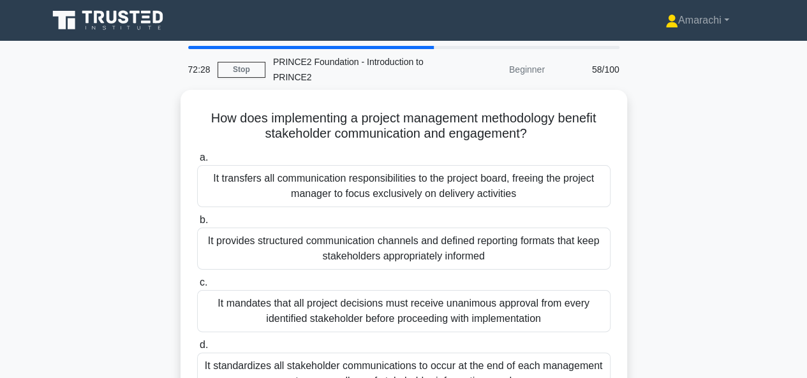
scroll to position [24, 0]
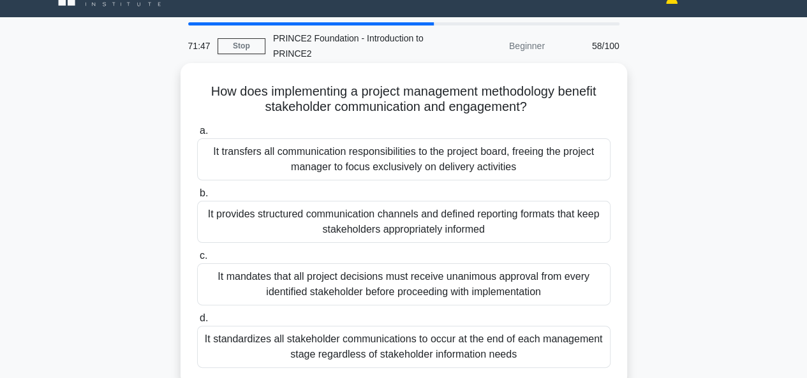
click at [421, 229] on div "It provides structured communication channels and defined reporting formats tha…" at bounding box center [403, 222] width 413 height 42
click at [197, 198] on input "b. It provides structured communication channels and defined reporting formats …" at bounding box center [197, 193] width 0 height 8
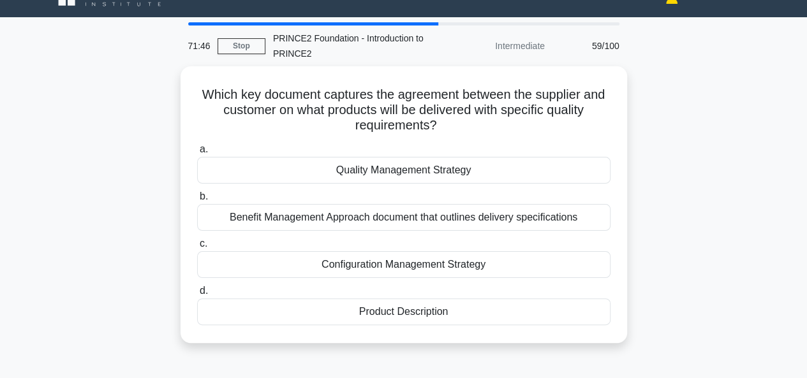
scroll to position [0, 0]
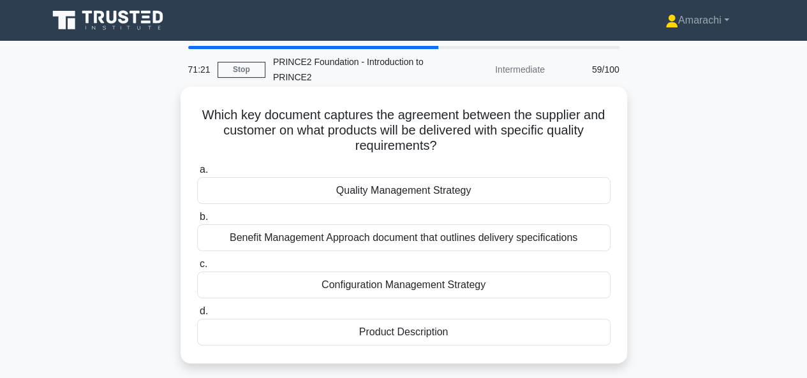
click at [407, 193] on div "Quality Management Strategy" at bounding box center [403, 190] width 413 height 27
click at [197, 174] on input "a. Quality Management Strategy" at bounding box center [197, 170] width 0 height 8
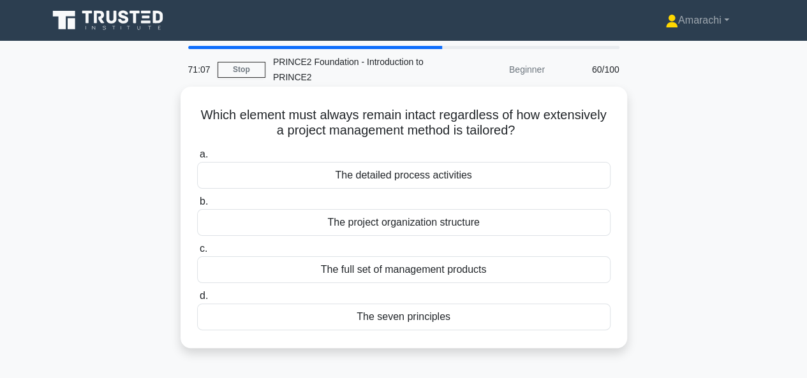
click at [391, 316] on div "The seven principles" at bounding box center [403, 317] width 413 height 27
click at [197, 300] on input "d. The seven principles" at bounding box center [197, 296] width 0 height 8
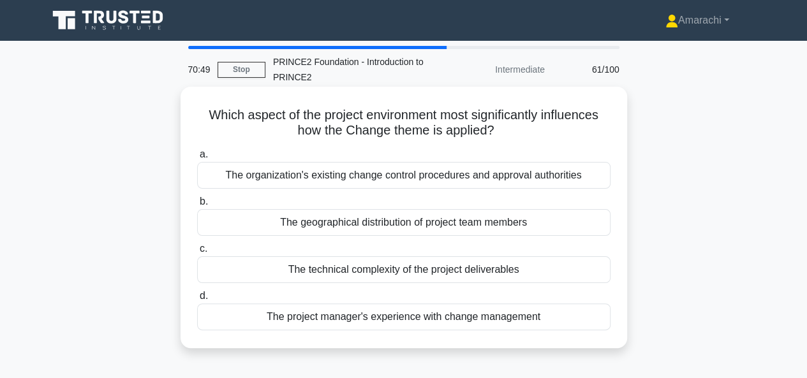
click at [319, 179] on div "The organization's existing change control procedures and approval authorities" at bounding box center [403, 175] width 413 height 27
click at [197, 159] on input "a. The organization's existing change control procedures and approval authoriti…" at bounding box center [197, 154] width 0 height 8
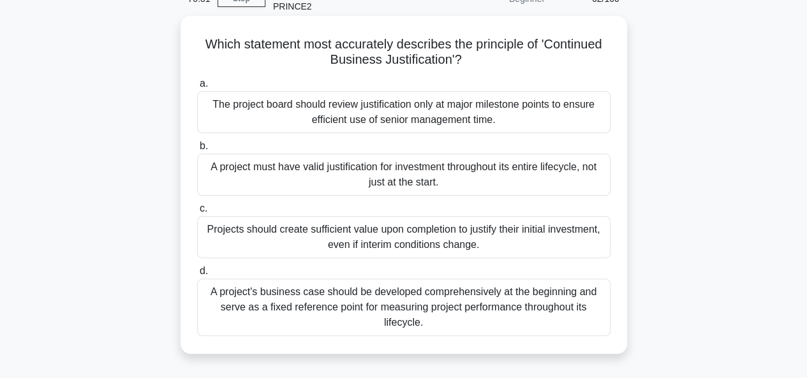
scroll to position [33, 0]
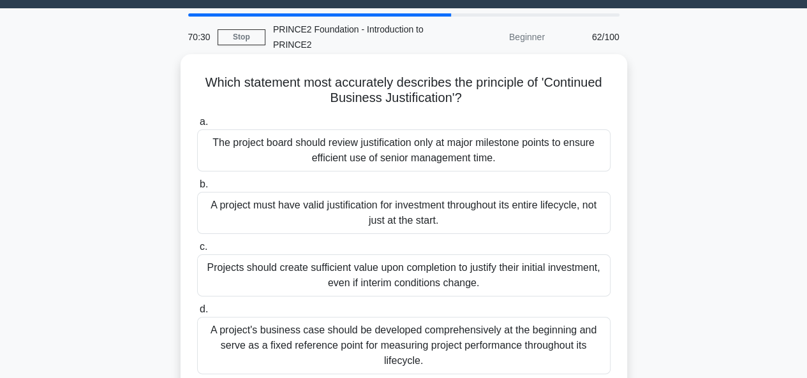
click at [351, 205] on div "A project must have valid justification for investment throughout its entire li…" at bounding box center [403, 213] width 413 height 42
click at [197, 189] on input "b. A project must have valid justification for investment throughout its entire…" at bounding box center [197, 184] width 0 height 8
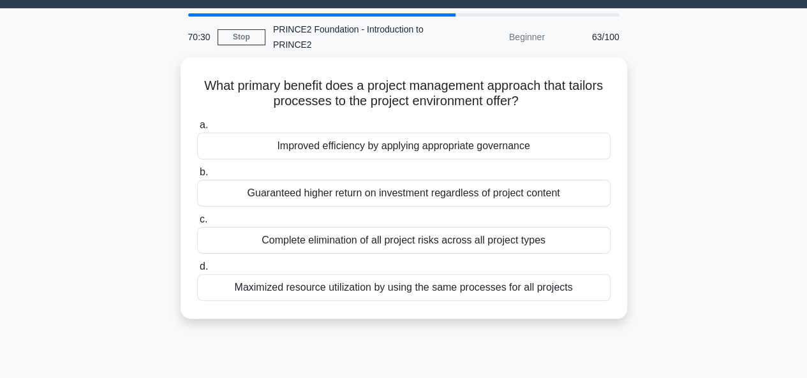
scroll to position [0, 0]
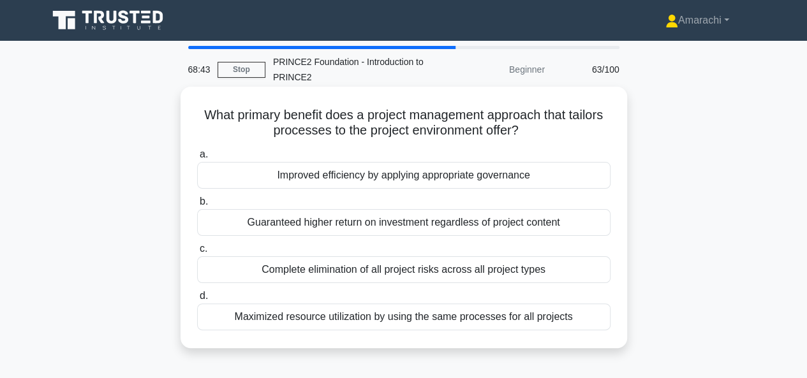
click at [320, 220] on div "Guaranteed higher return on investment regardless of project content" at bounding box center [403, 222] width 413 height 27
click at [197, 206] on input "b. Guaranteed higher return on investment regardless of project content" at bounding box center [197, 202] width 0 height 8
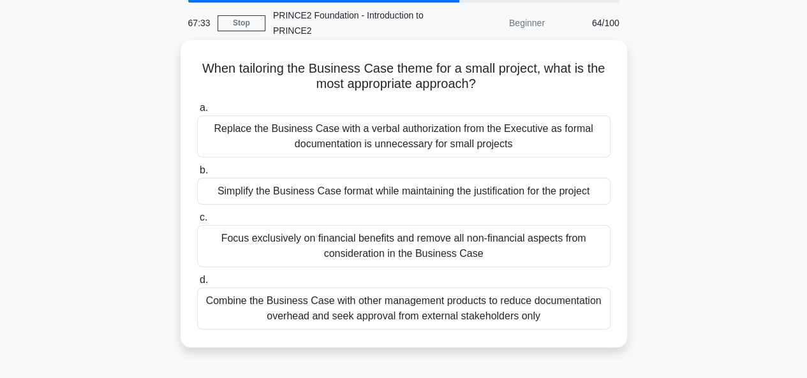
scroll to position [34, 0]
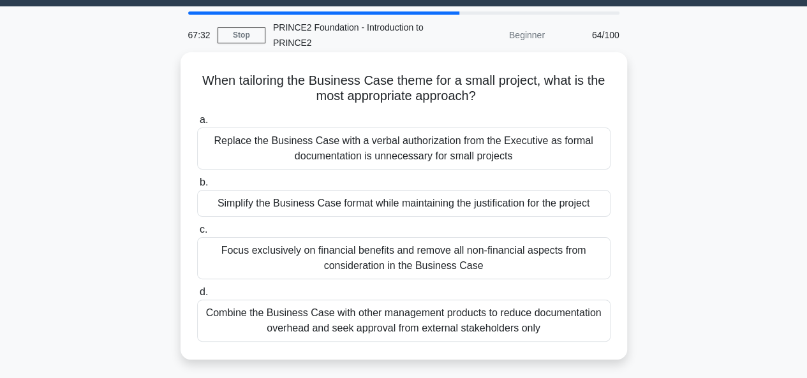
click at [337, 206] on div "Simplify the Business Case format while maintaining the justification for the p…" at bounding box center [403, 203] width 413 height 27
click at [197, 187] on input "b. Simplify the Business Case format while maintaining the justification for th…" at bounding box center [197, 183] width 0 height 8
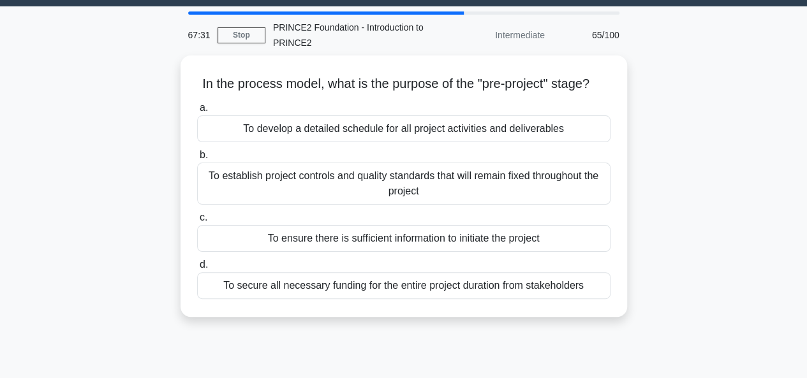
scroll to position [0, 0]
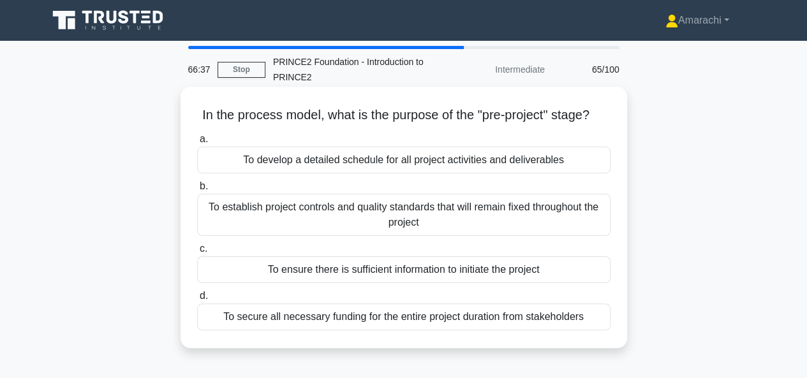
click at [312, 233] on div "To establish project controls and quality standards that will remain fixed thro…" at bounding box center [403, 215] width 413 height 42
click at [197, 191] on input "b. To establish project controls and quality standards that will remain fixed t…" at bounding box center [197, 186] width 0 height 8
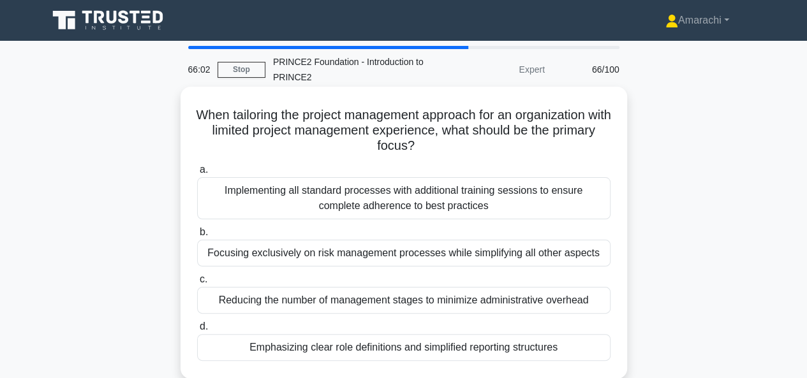
click at [380, 206] on div "Implementing all standard processes with additional training sessions to ensure…" at bounding box center [403, 198] width 413 height 42
click at [197, 174] on input "a. Implementing all standard processes with additional training sessions to ens…" at bounding box center [197, 170] width 0 height 8
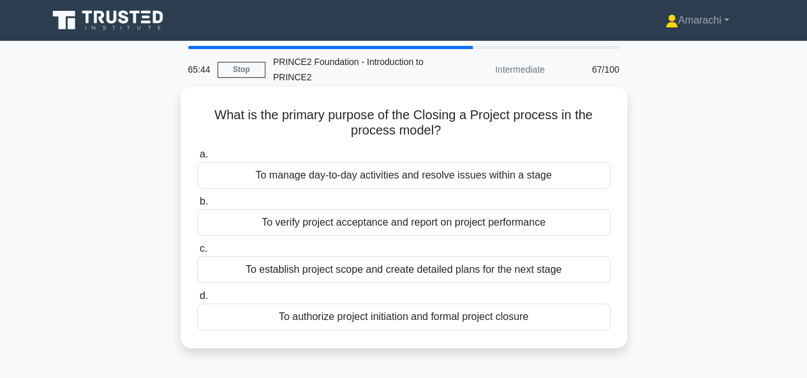
click at [396, 313] on div "To authorize project initiation and formal project closure" at bounding box center [403, 317] width 413 height 27
click at [197, 300] on input "d. To authorize project initiation and formal project closure" at bounding box center [197, 296] width 0 height 8
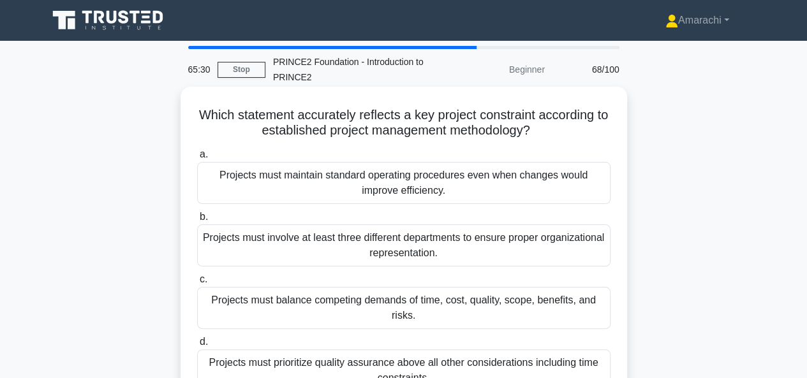
scroll to position [45, 0]
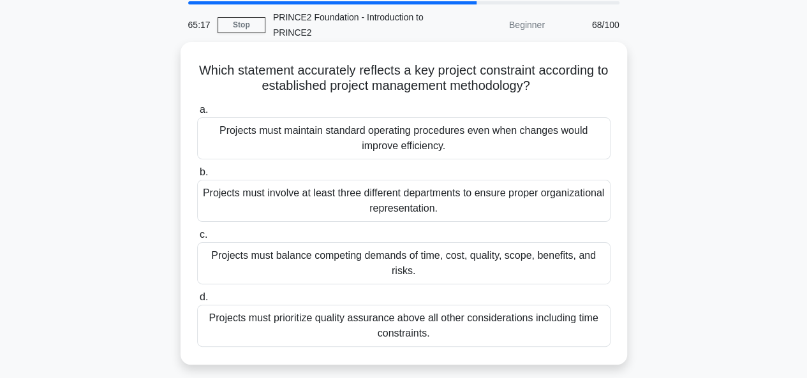
drag, startPoint x: 325, startPoint y: 203, endPoint x: 356, endPoint y: 194, distance: 31.9
click at [356, 194] on div "Projects must involve at least three different departments to ensure proper org…" at bounding box center [403, 201] width 413 height 42
click at [434, 261] on div "Projects must balance competing demands of time, cost, quality, scope, benefits…" at bounding box center [403, 263] width 413 height 42
click at [197, 239] on input "c. Projects must balance competing demands of time, cost, quality, scope, benef…" at bounding box center [197, 235] width 0 height 8
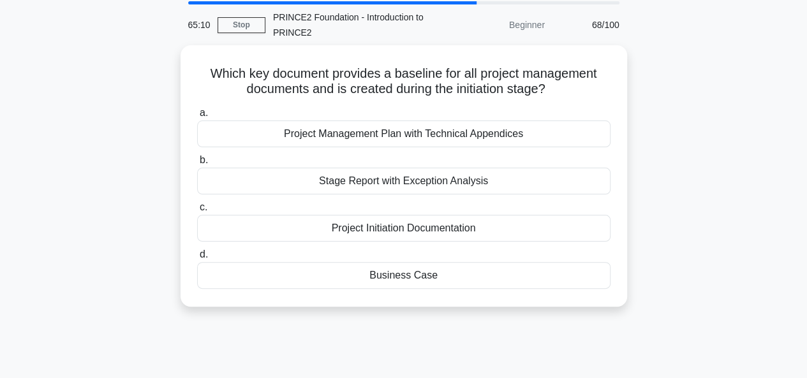
scroll to position [0, 0]
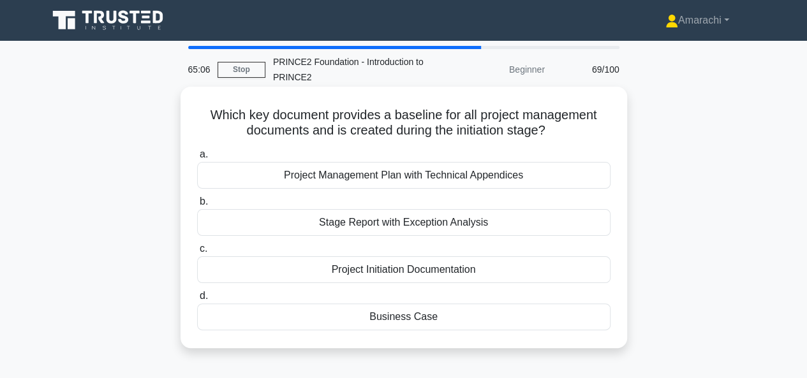
click at [379, 271] on div "Project Initiation Documentation" at bounding box center [403, 269] width 413 height 27
click at [197, 253] on input "c. Project Initiation Documentation" at bounding box center [197, 249] width 0 height 8
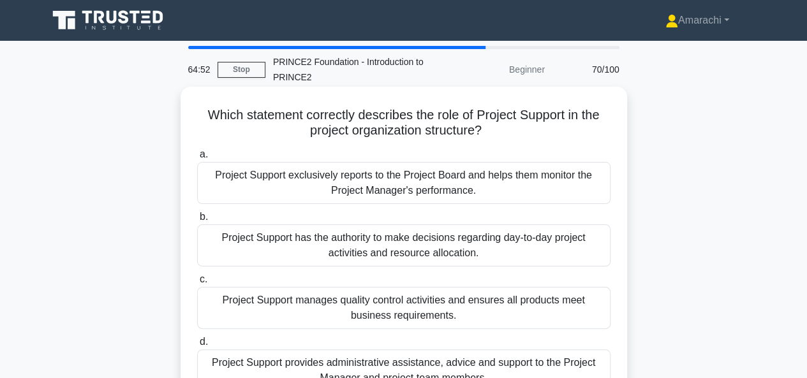
scroll to position [65, 0]
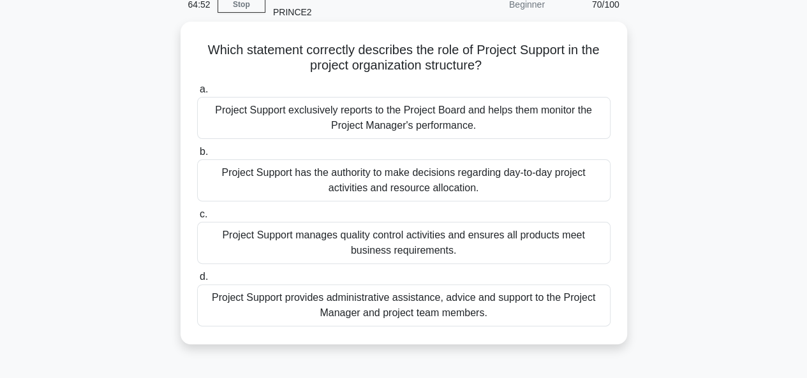
click at [372, 306] on div "Project Support provides administrative assistance, advice and support to the P…" at bounding box center [403, 305] width 413 height 42
click at [197, 281] on input "d. Project Support provides administrative assistance, advice and support to th…" at bounding box center [197, 277] width 0 height 8
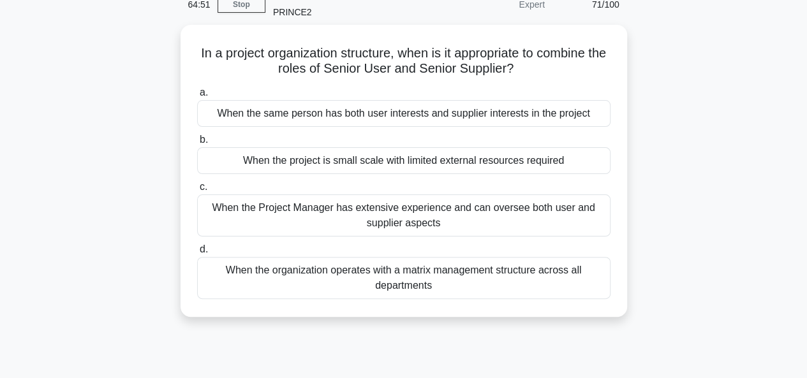
scroll to position [0, 0]
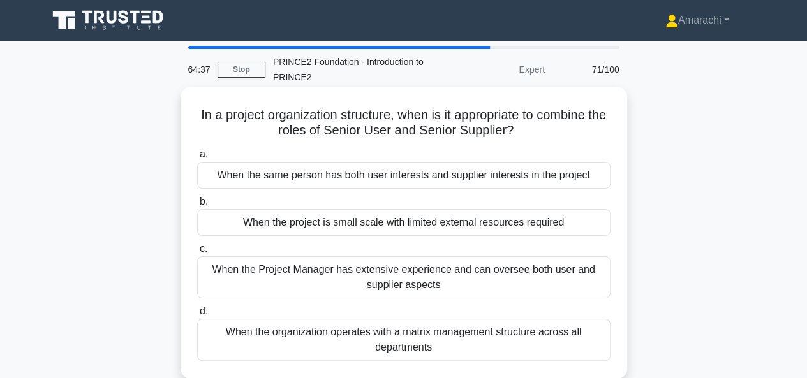
click at [294, 342] on div "When the organization operates with a matrix management structure across all de…" at bounding box center [403, 340] width 413 height 42
click at [197, 316] on input "d. When the organization operates with a matrix management structure across all…" at bounding box center [197, 311] width 0 height 8
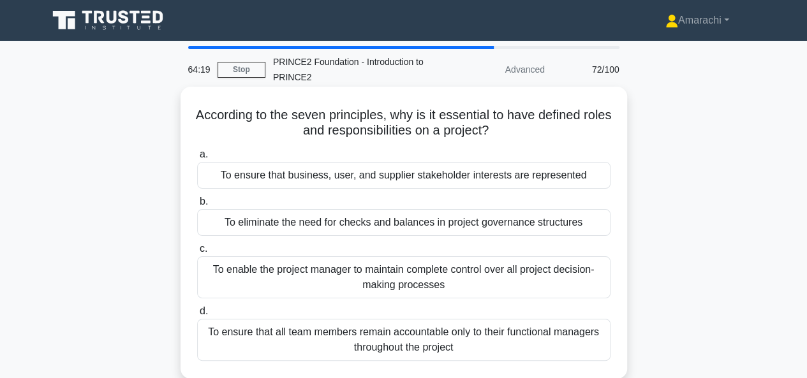
click at [388, 177] on div "To ensure that business, user, and supplier stakeholder interests are represent…" at bounding box center [403, 175] width 413 height 27
click at [197, 159] on input "a. To ensure that business, user, and supplier stakeholder interests are repres…" at bounding box center [197, 154] width 0 height 8
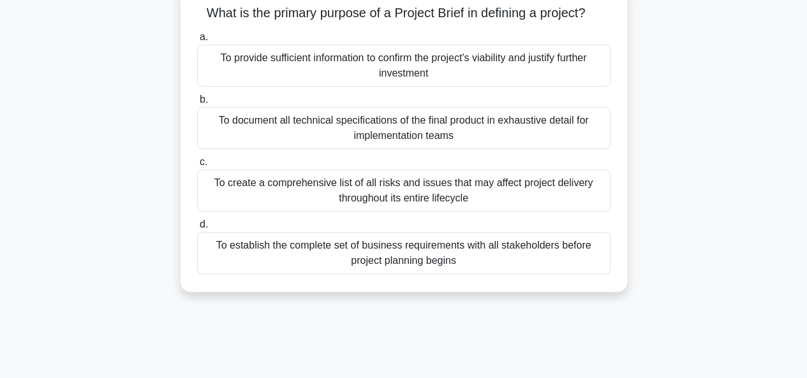
scroll to position [41, 0]
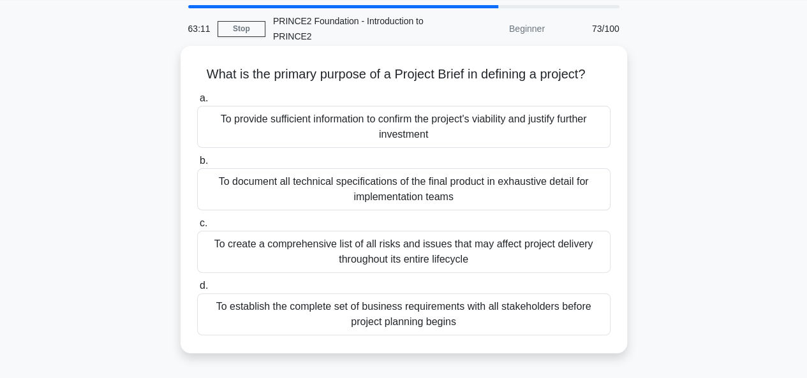
click at [342, 131] on div "To provide sufficient information to confirm the project's viability and justif…" at bounding box center [403, 127] width 413 height 42
click at [197, 103] on input "a. To provide sufficient information to confirm the project's viability and jus…" at bounding box center [197, 98] width 0 height 8
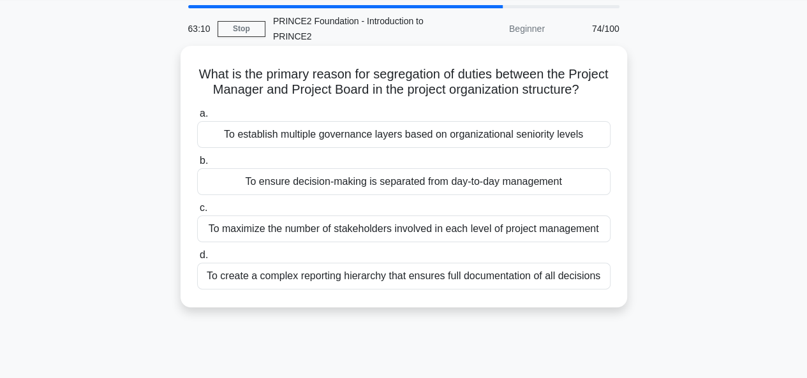
scroll to position [0, 0]
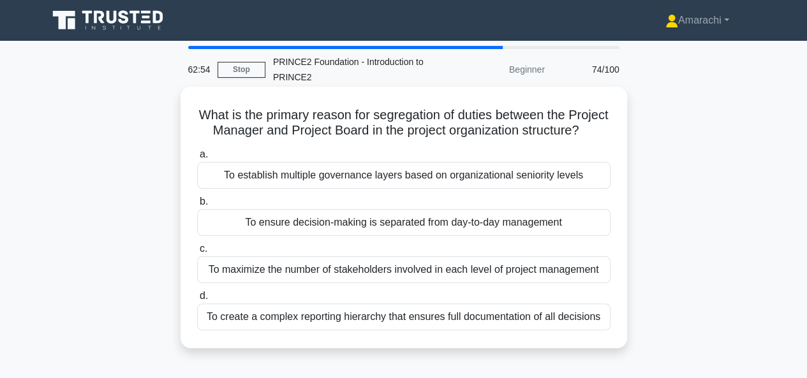
click at [301, 236] on div "To ensure decision-making is separated from day-to-day management" at bounding box center [403, 222] width 413 height 27
click at [197, 206] on input "b. To ensure decision-making is separated from day-to-day management" at bounding box center [197, 202] width 0 height 8
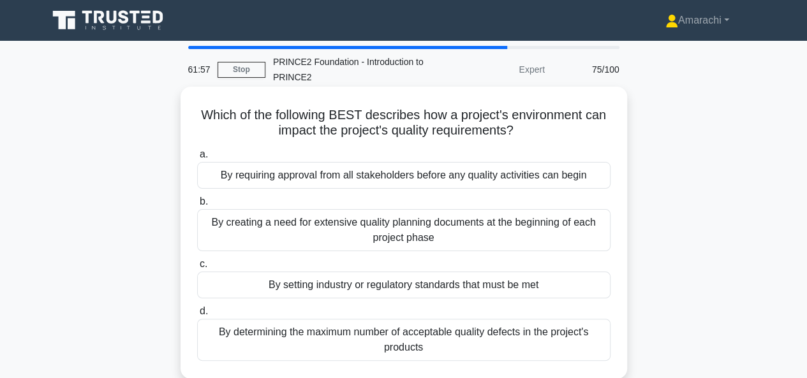
click at [342, 285] on div "By setting industry or regulatory standards that must be met" at bounding box center [403, 285] width 413 height 27
click at [197, 268] on input "c. By setting industry or regulatory standards that must be met" at bounding box center [197, 264] width 0 height 8
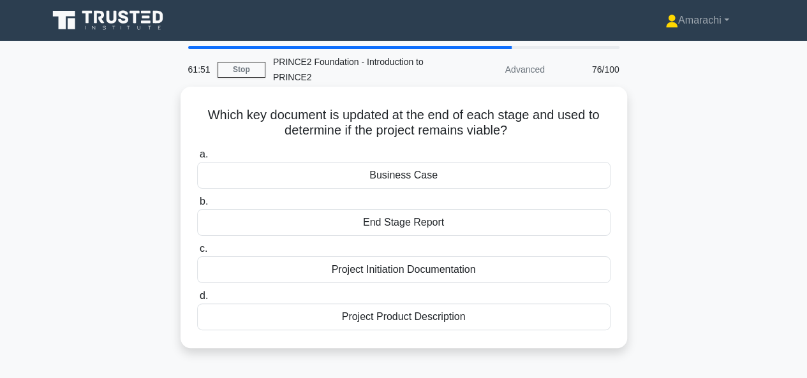
click at [337, 178] on div "Business Case" at bounding box center [403, 175] width 413 height 27
click at [197, 159] on input "a. Business Case" at bounding box center [197, 154] width 0 height 8
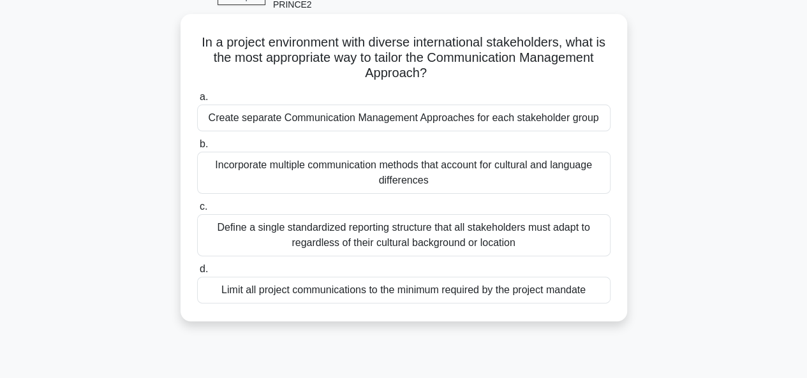
scroll to position [48, 0]
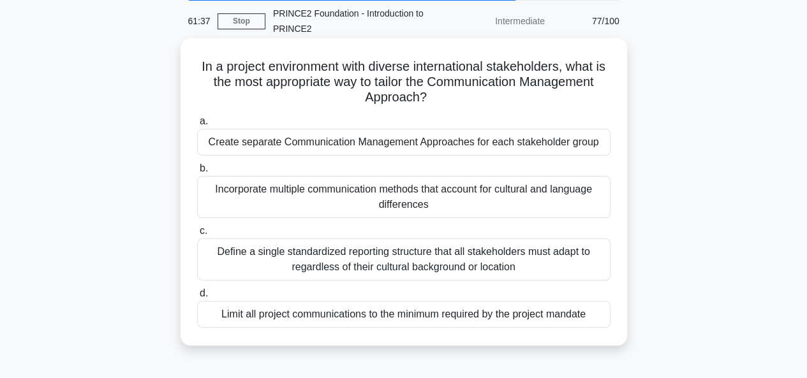
click at [363, 197] on div "Incorporate multiple communication methods that account for cultural and langua…" at bounding box center [403, 197] width 413 height 42
click at [197, 173] on input "b. Incorporate multiple communication methods that account for cultural and lan…" at bounding box center [197, 169] width 0 height 8
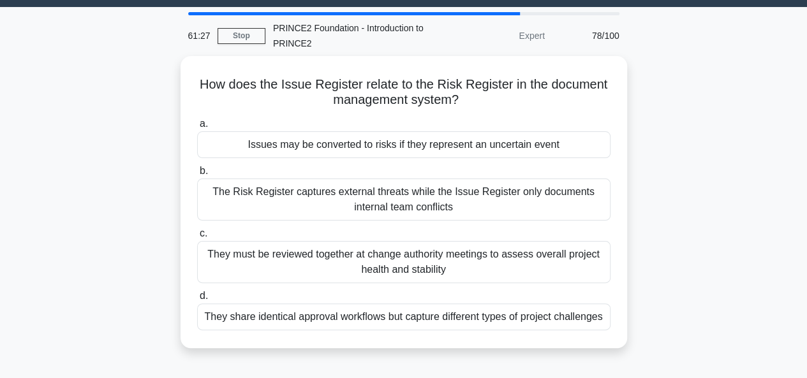
scroll to position [0, 0]
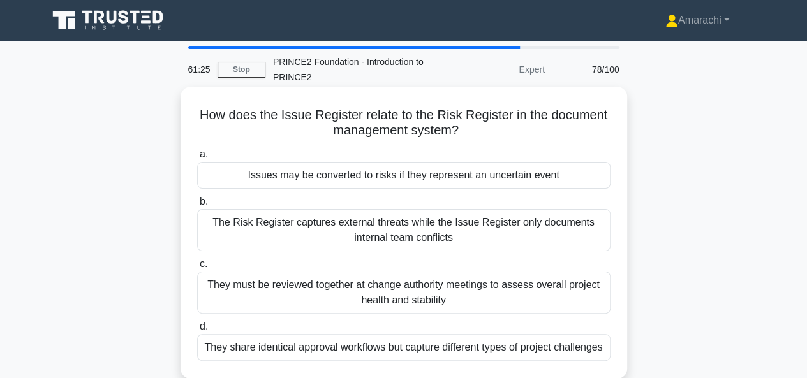
click at [370, 183] on div "Issues may be converted to risks if they represent an uncertain event" at bounding box center [403, 175] width 413 height 27
click at [197, 159] on input "a. Issues may be converted to risks if they represent an uncertain event" at bounding box center [197, 154] width 0 height 8
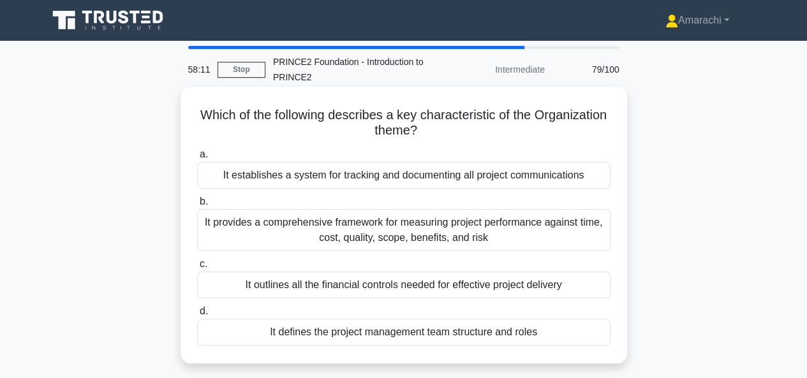
click at [343, 334] on div "It defines the project management team structure and roles" at bounding box center [403, 332] width 413 height 27
click at [197, 316] on input "d. It defines the project management team structure and roles" at bounding box center [197, 311] width 0 height 8
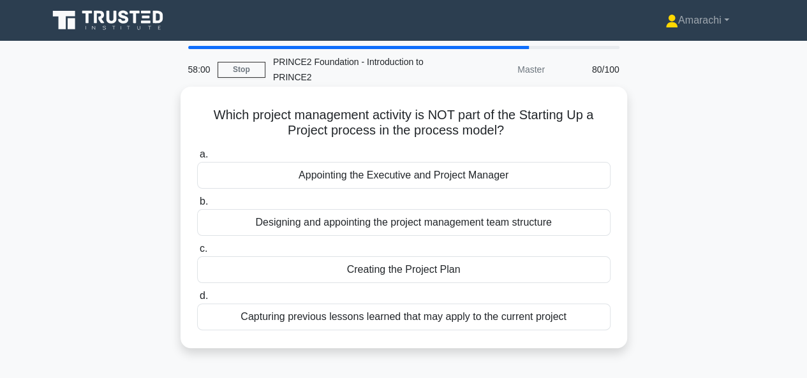
click at [382, 266] on div "Creating the Project Plan" at bounding box center [403, 269] width 413 height 27
click at [197, 253] on input "c. Creating the Project Plan" at bounding box center [197, 249] width 0 height 8
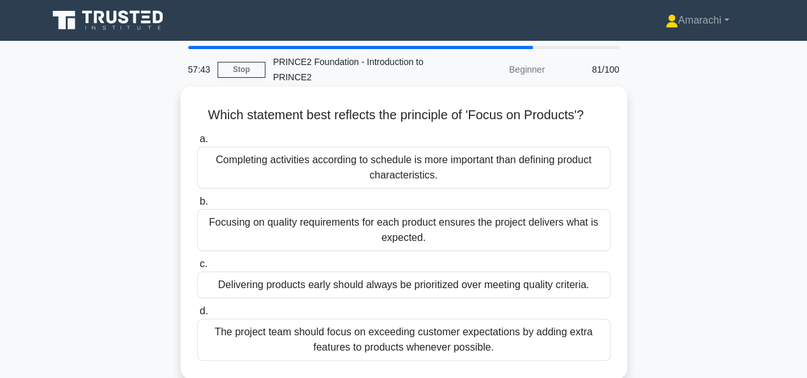
click at [404, 231] on div "Focusing on quality requirements for each product ensures the project delivers …" at bounding box center [403, 230] width 413 height 42
click at [197, 206] on input "b. Focusing on quality requirements for each product ensures the project delive…" at bounding box center [197, 202] width 0 height 8
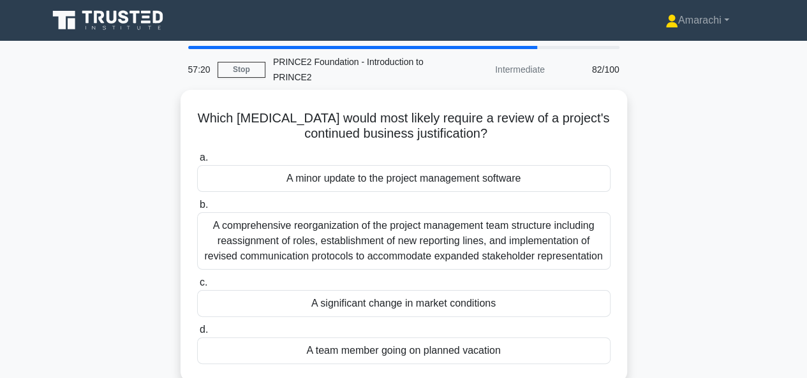
scroll to position [16, 0]
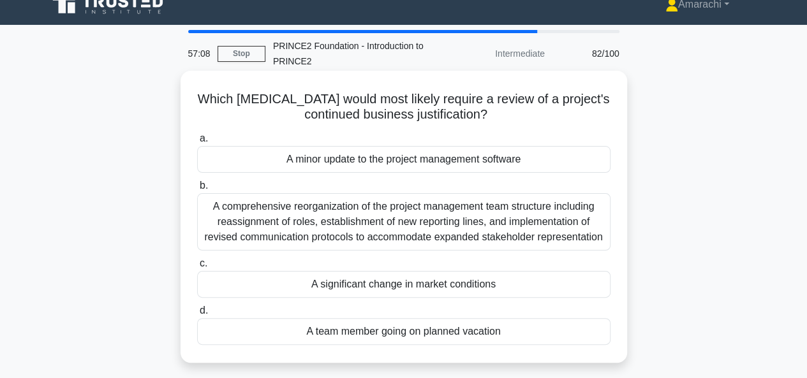
click at [422, 223] on div "A comprehensive reorganization of the project management team structure includi…" at bounding box center [403, 221] width 413 height 57
click at [197, 190] on input "b. A comprehensive reorganization of the project management team structure incl…" at bounding box center [197, 186] width 0 height 8
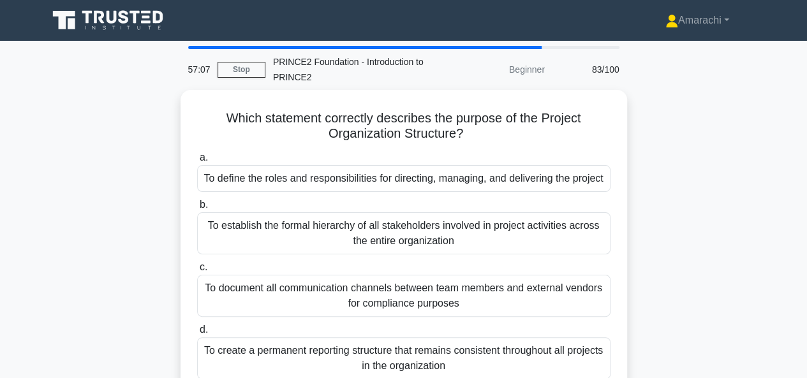
scroll to position [0, 0]
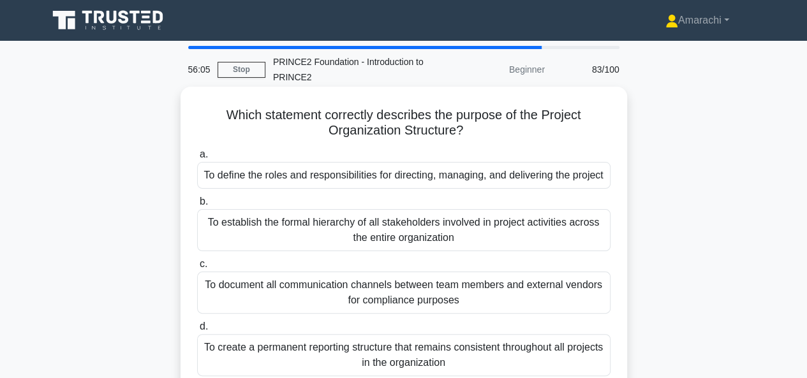
click at [397, 173] on div "To define the roles and responsibilities for directing, managing, and deliverin…" at bounding box center [403, 175] width 413 height 27
click at [197, 159] on input "a. To define the roles and responsibilities for directing, managing, and delive…" at bounding box center [197, 154] width 0 height 8
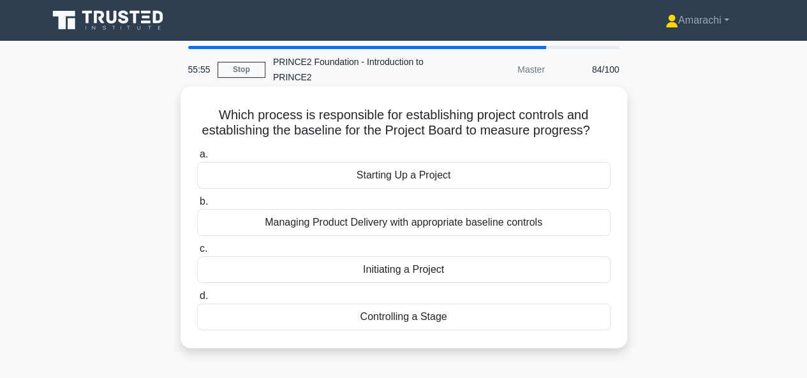
click at [354, 225] on div "Managing Product Delivery with appropriate baseline controls" at bounding box center [403, 222] width 413 height 27
click at [197, 206] on input "b. Managing Product Delivery with appropriate baseline controls" at bounding box center [197, 202] width 0 height 8
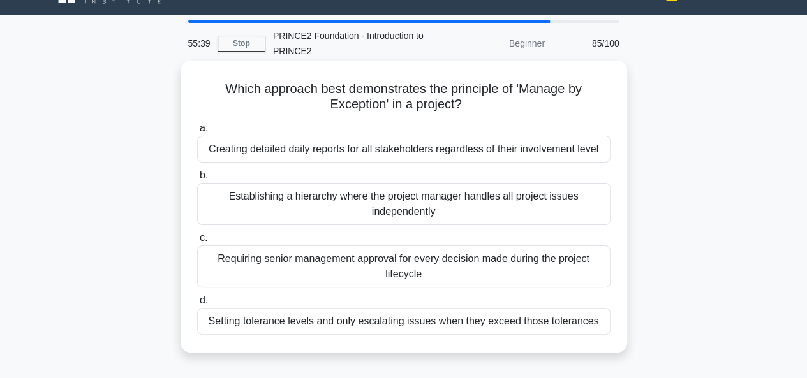
scroll to position [52, 0]
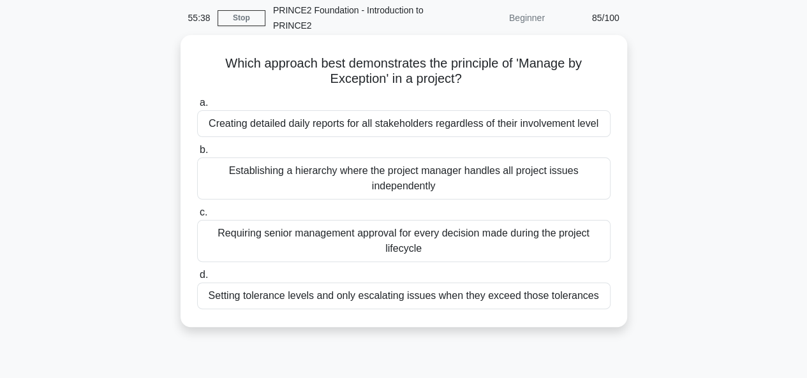
click at [386, 293] on div "Setting tolerance levels and only escalating issues when they exceed those tole…" at bounding box center [403, 295] width 413 height 27
click at [197, 279] on input "d. Setting tolerance levels and only escalating issues when they exceed those t…" at bounding box center [197, 275] width 0 height 8
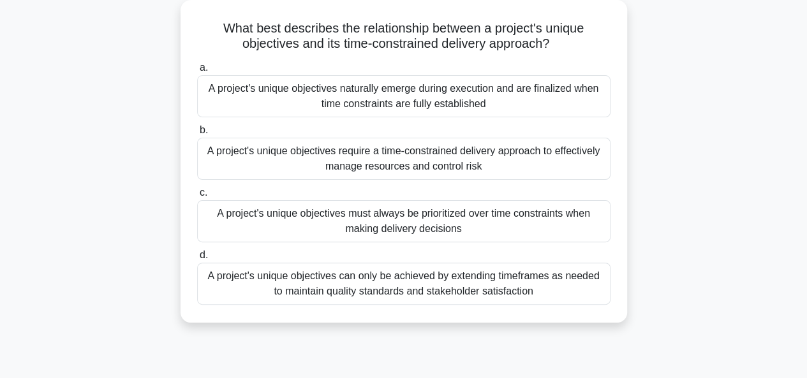
scroll to position [61, 0]
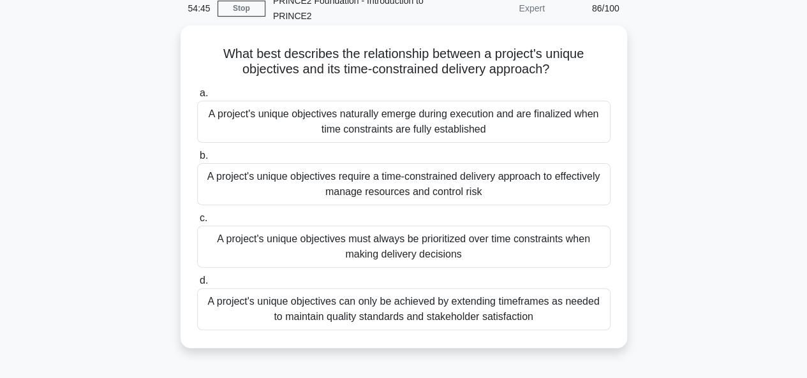
click at [335, 183] on div "A project's unique objectives require a time-constrained delivery approach to e…" at bounding box center [403, 184] width 413 height 42
click at [197, 160] on input "b. A project's unique objectives require a time-constrained delivery approach t…" at bounding box center [197, 156] width 0 height 8
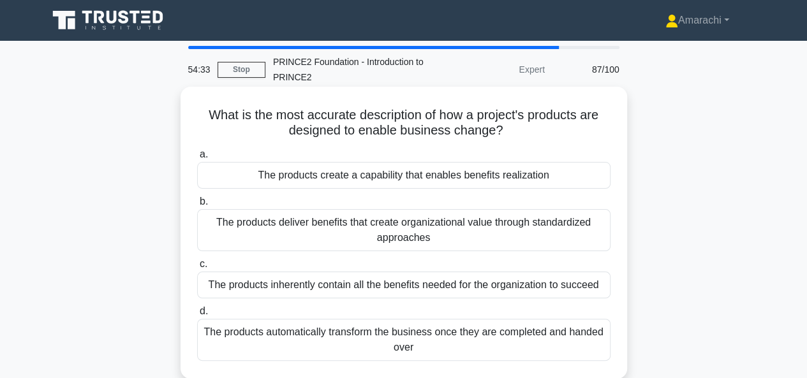
scroll to position [46, 0]
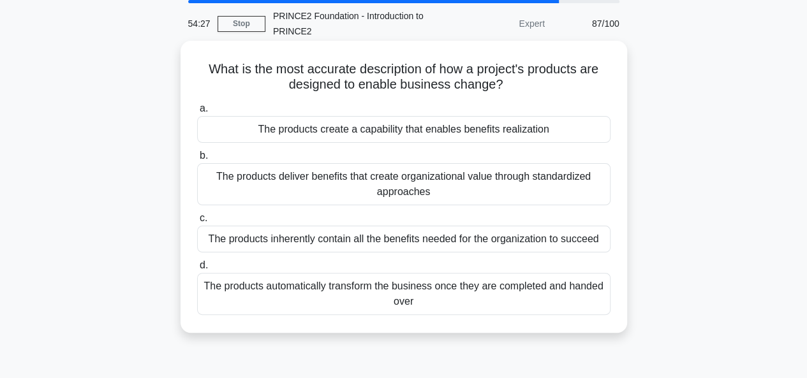
click at [365, 189] on div "The products deliver benefits that create organizational value through standard…" at bounding box center [403, 184] width 413 height 42
click at [197, 160] on input "b. The products deliver benefits that create organizational value through stand…" at bounding box center [197, 156] width 0 height 8
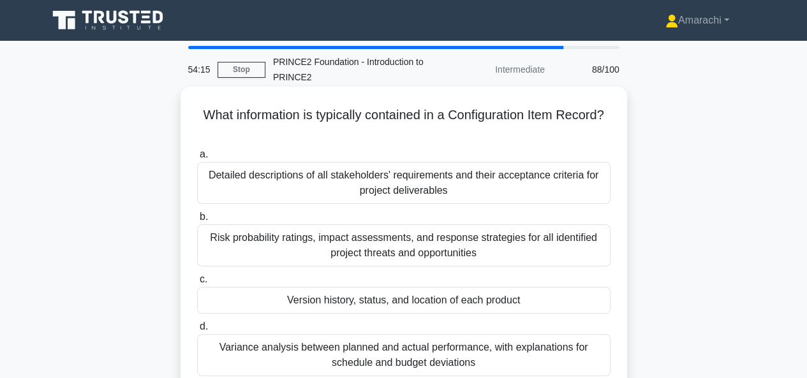
scroll to position [37, 0]
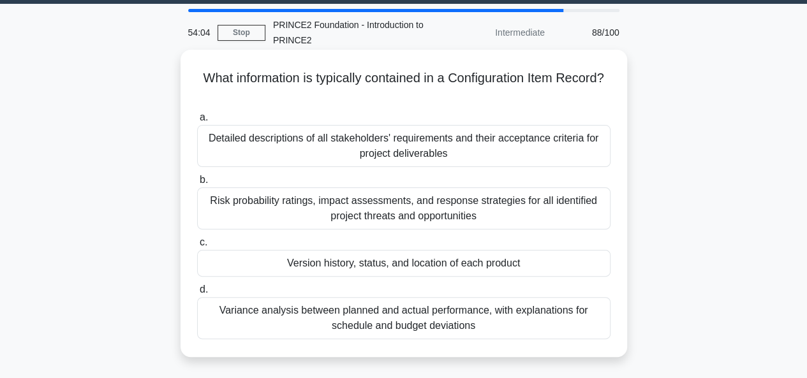
click at [349, 205] on div "Risk probability ratings, impact assessments, and response strategies for all i…" at bounding box center [403, 208] width 413 height 42
click at [197, 184] on input "b. Risk probability ratings, impact assessments, and response strategies for al…" at bounding box center [197, 180] width 0 height 8
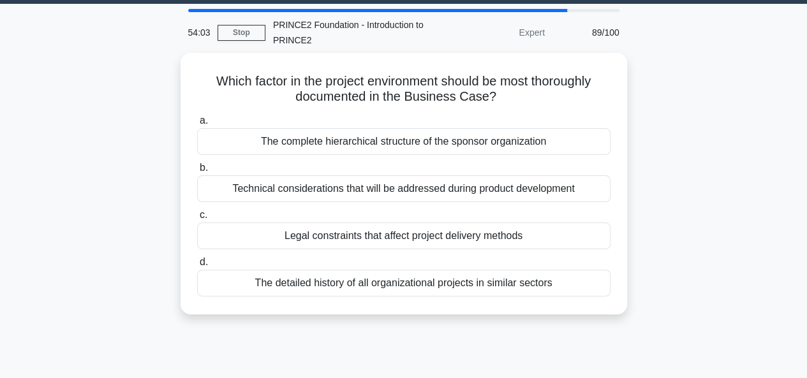
scroll to position [0, 0]
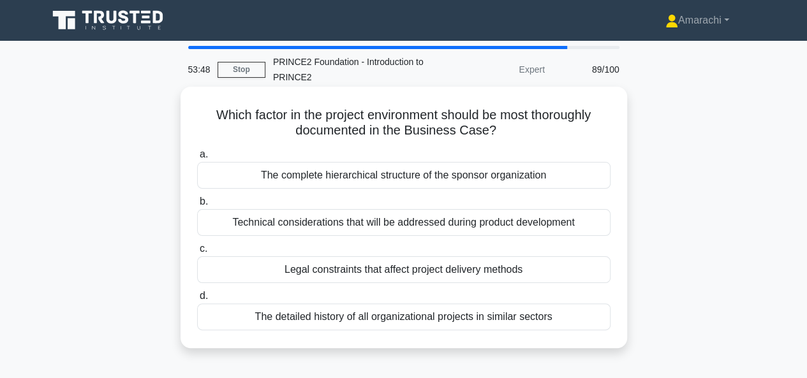
click at [437, 270] on div "Legal constraints that affect project delivery methods" at bounding box center [403, 269] width 413 height 27
click at [197, 253] on input "c. Legal constraints that affect project delivery methods" at bounding box center [197, 249] width 0 height 8
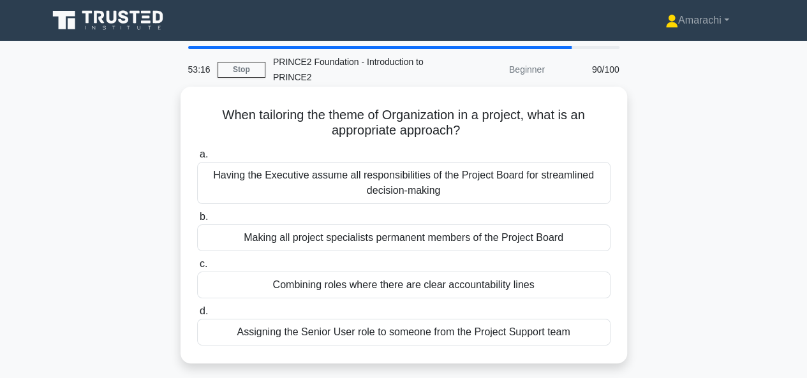
click at [365, 284] on div "Combining roles where there are clear accountability lines" at bounding box center [403, 285] width 413 height 27
click at [197, 268] on input "c. Combining roles where there are clear accountability lines" at bounding box center [197, 264] width 0 height 8
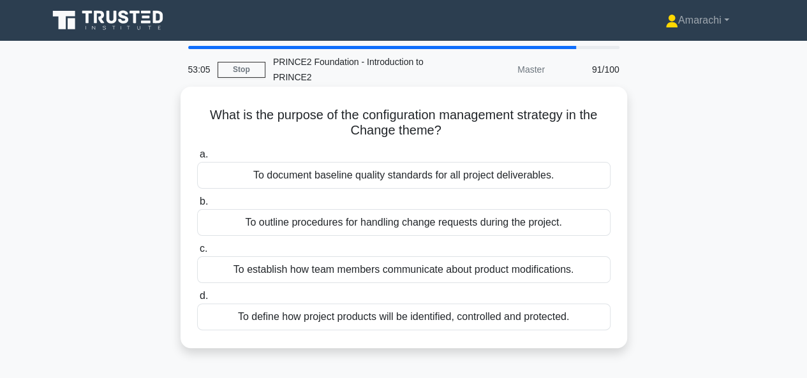
click at [383, 228] on div "To outline procedures for handling change requests during the project." at bounding box center [403, 222] width 413 height 27
click at [197, 206] on input "b. To outline procedures for handling change requests during the project." at bounding box center [197, 202] width 0 height 8
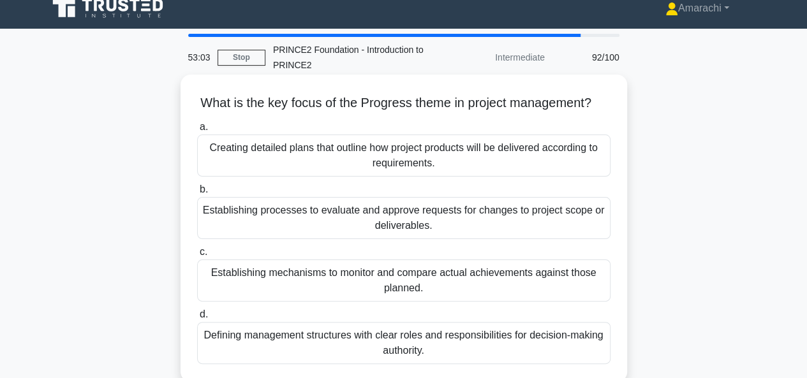
scroll to position [21, 0]
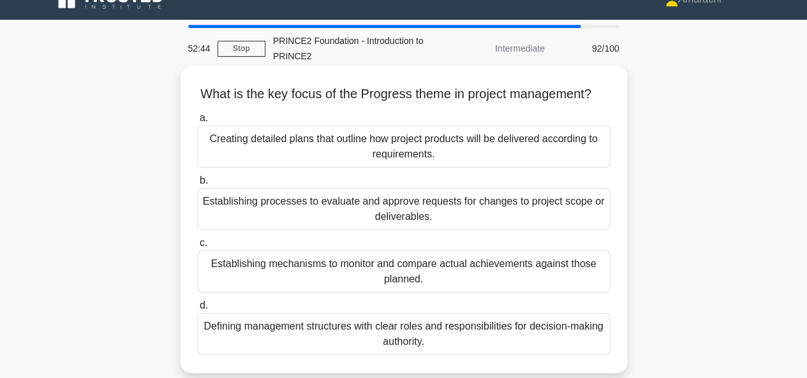
click at [360, 288] on div "Establishing mechanisms to monitor and compare actual achievements against thos…" at bounding box center [403, 272] width 413 height 42
click at [197, 247] on input "c. Establishing mechanisms to monitor and compare actual achievements against t…" at bounding box center [197, 243] width 0 height 8
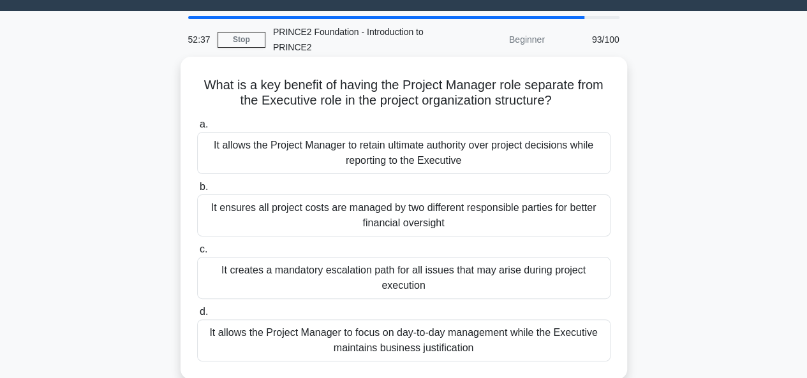
scroll to position [67, 0]
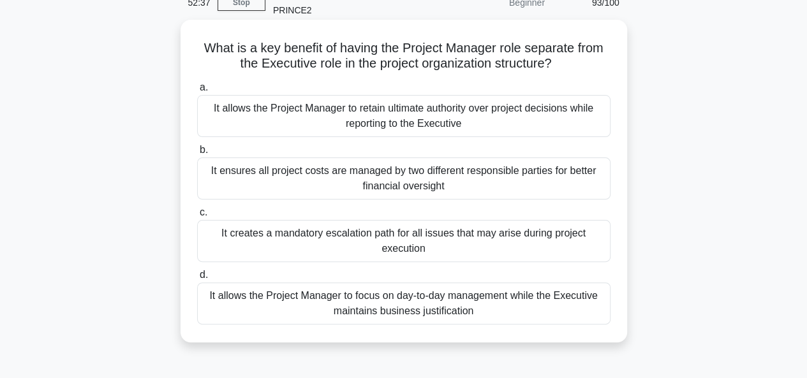
click at [342, 242] on div "It creates a mandatory escalation path for all issues that may arise during pro…" at bounding box center [403, 241] width 413 height 42
click at [197, 217] on input "c. It creates a mandatory escalation path for all issues that may arise during …" at bounding box center [197, 213] width 0 height 8
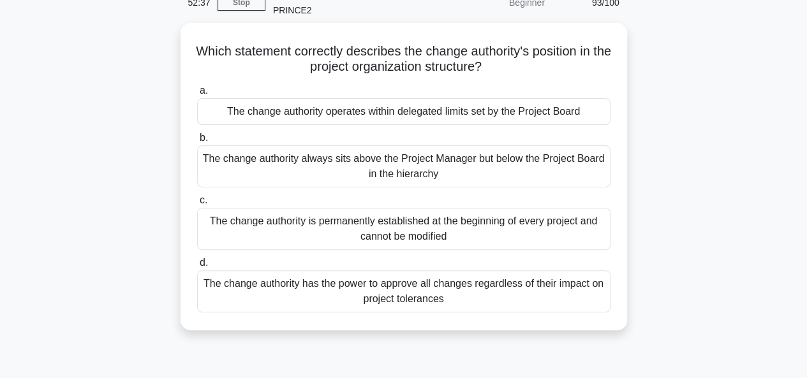
click at [389, 294] on div "The change authority has the power to approve all changes regardless of their i…" at bounding box center [403, 291] width 413 height 42
click at [197, 267] on input "d. The change authority has the power to approve all changes regardless of thei…" at bounding box center [197, 263] width 0 height 8
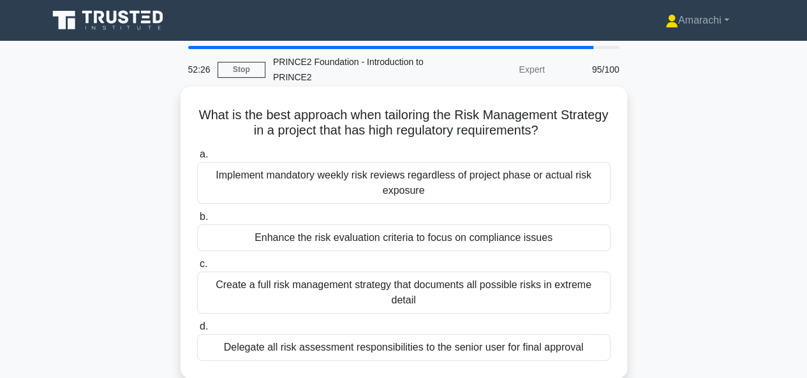
scroll to position [34, 0]
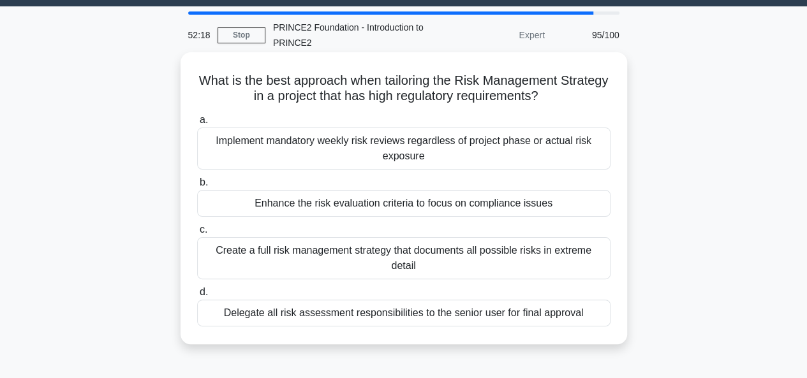
click at [381, 252] on div "Create a full risk management strategy that documents all possible risks in ext…" at bounding box center [403, 258] width 413 height 42
click at [197, 234] on input "c. Create a full risk management strategy that documents all possible risks in …" at bounding box center [197, 230] width 0 height 8
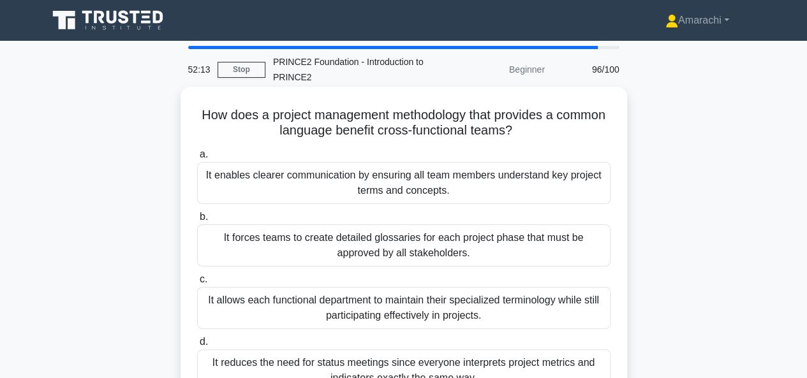
scroll to position [37, 0]
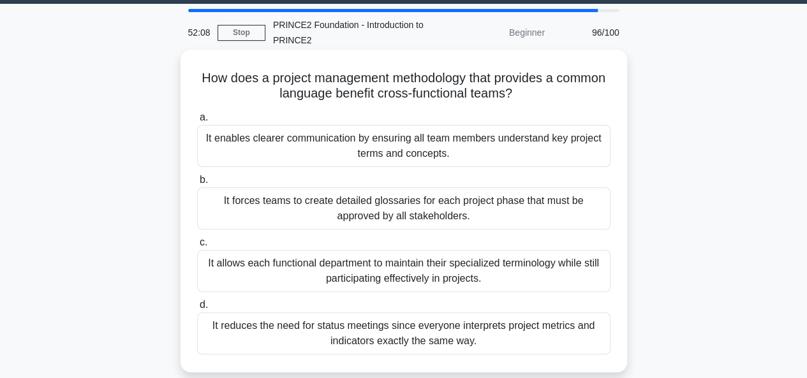
click at [351, 146] on div "It enables clearer communication by ensuring all team members understand key pr…" at bounding box center [403, 146] width 413 height 42
click at [197, 122] on input "a. It enables clearer communication by ensuring all team members understand key…" at bounding box center [197, 118] width 0 height 8
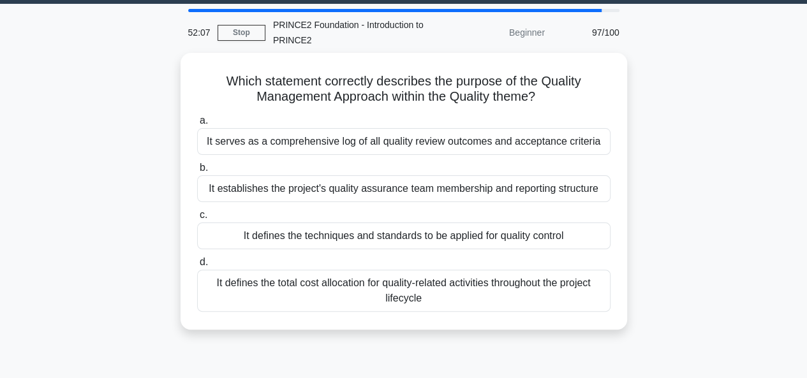
scroll to position [0, 0]
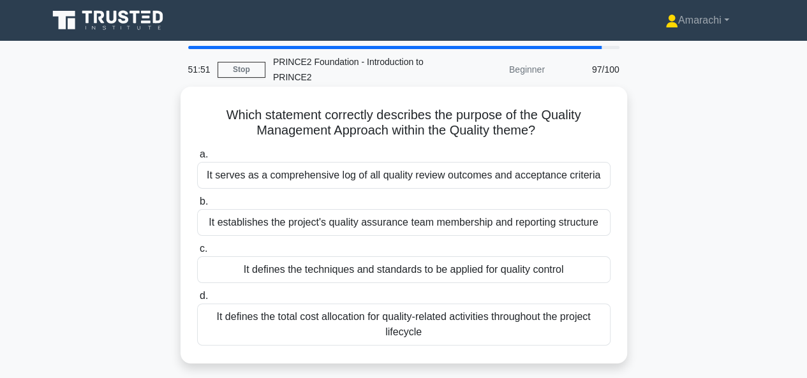
click at [420, 182] on div "It serves as a comprehensive log of all quality review outcomes and acceptance …" at bounding box center [403, 175] width 413 height 27
click at [197, 159] on input "a. It serves as a comprehensive log of all quality review outcomes and acceptan…" at bounding box center [197, 154] width 0 height 8
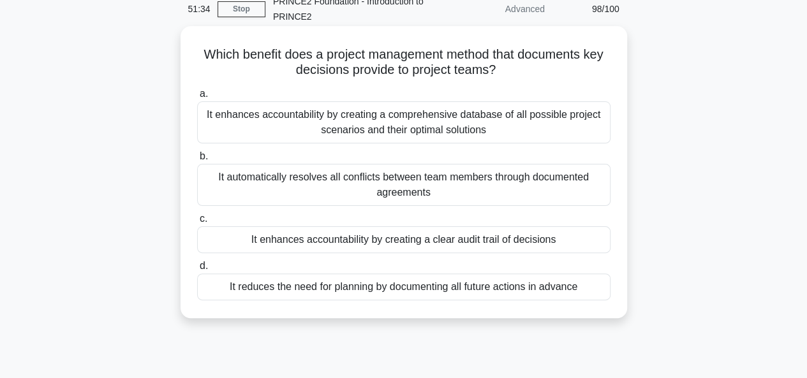
scroll to position [45, 0]
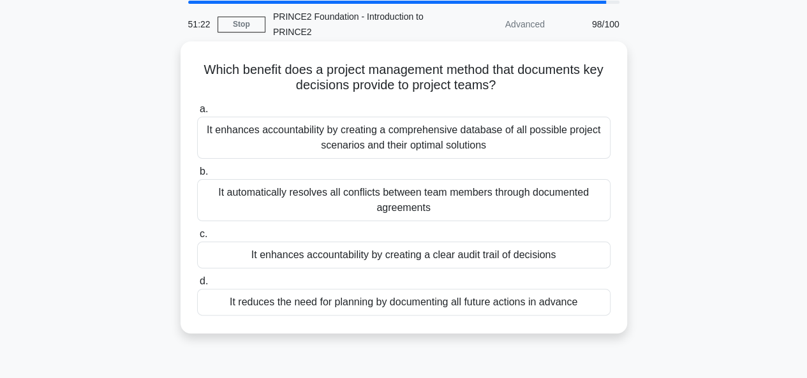
click at [348, 138] on div "It enhances accountability by creating a comprehensive database of all possible…" at bounding box center [403, 138] width 413 height 42
click at [197, 114] on input "a. It enhances accountability by creating a comprehensive database of all possi…" at bounding box center [197, 109] width 0 height 8
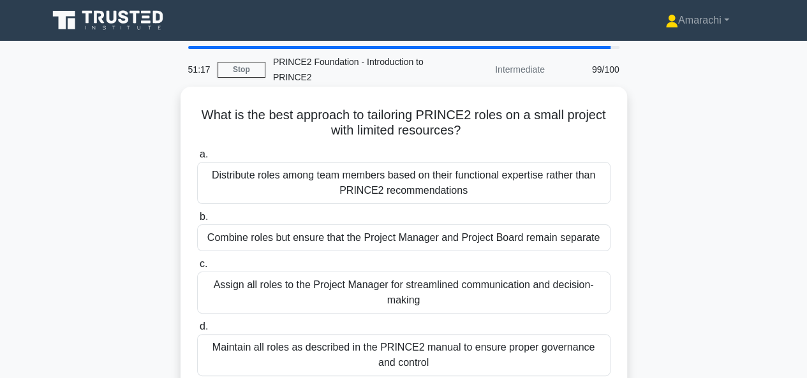
scroll to position [39, 0]
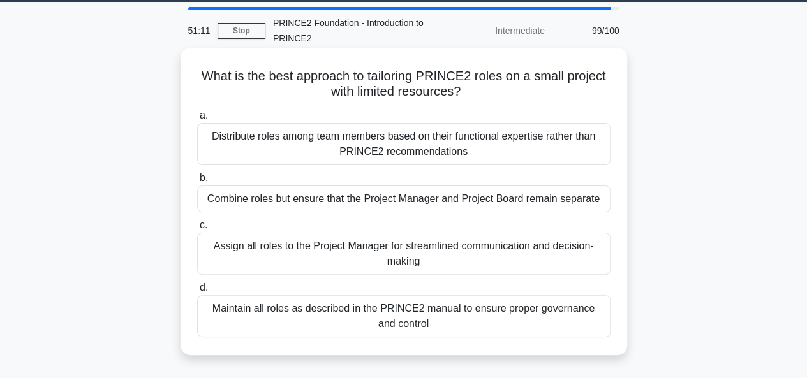
click at [383, 193] on div "Combine roles but ensure that the Project Manager and Project Board remain sepa…" at bounding box center [403, 199] width 413 height 27
click at [197, 182] on input "b. Combine roles but ensure that the Project Manager and Project Board remain s…" at bounding box center [197, 178] width 0 height 8
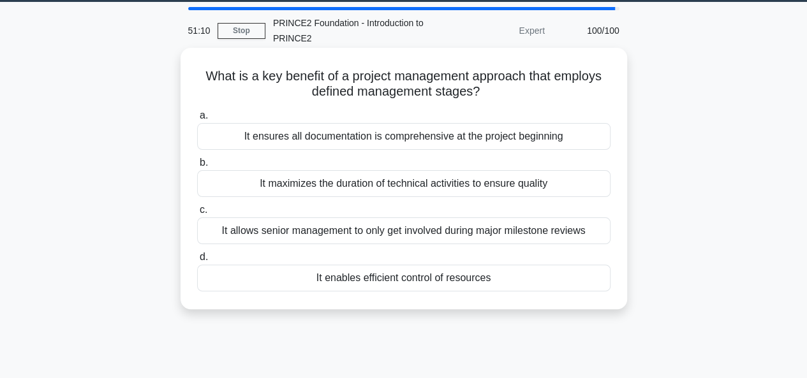
scroll to position [0, 0]
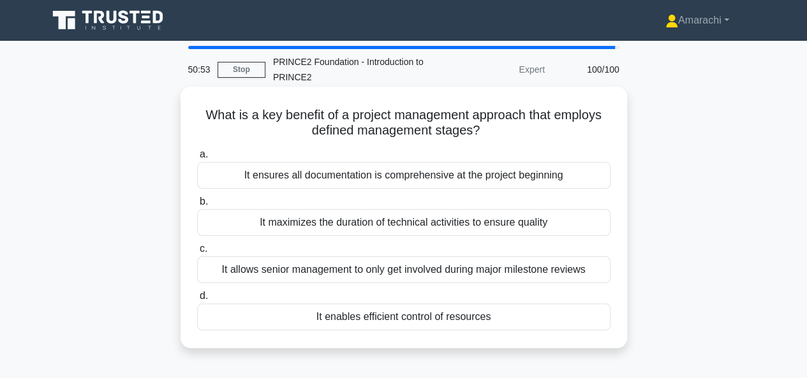
click at [411, 317] on div "It enables efficient control of resources" at bounding box center [403, 317] width 413 height 27
click at [197, 300] on input "d. It enables efficient control of resources" at bounding box center [197, 296] width 0 height 8
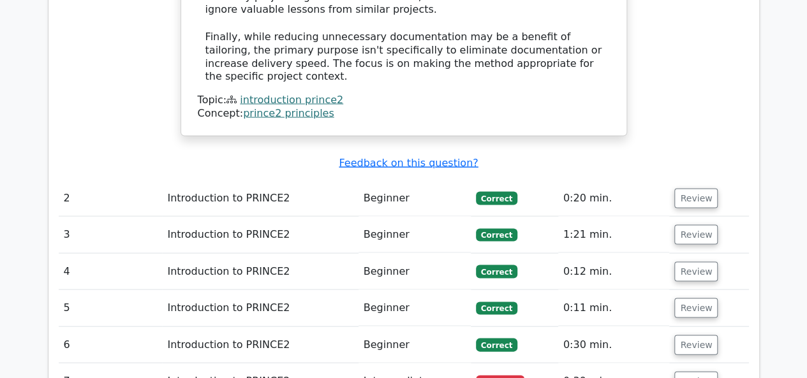
scroll to position [1175, 0]
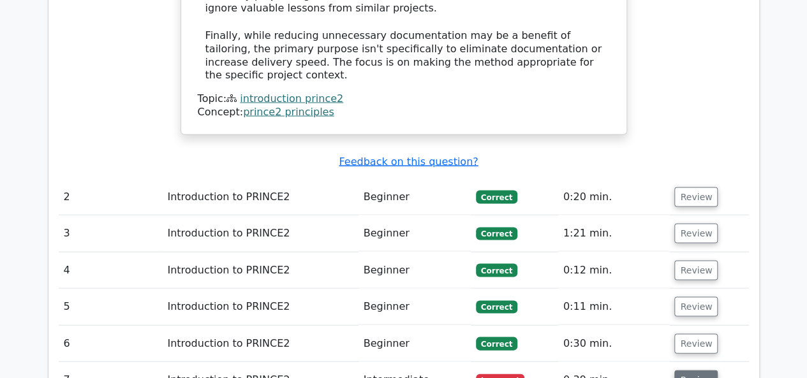
click at [700, 370] on button "Review" at bounding box center [695, 380] width 43 height 20
click at [689, 370] on button "Review" at bounding box center [695, 380] width 43 height 20
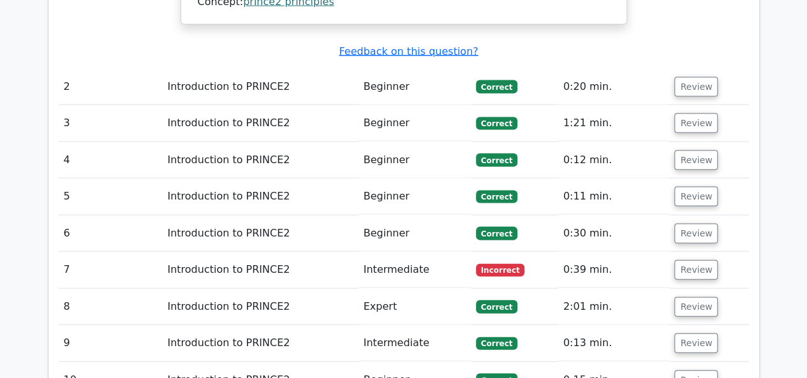
scroll to position [1286, 0]
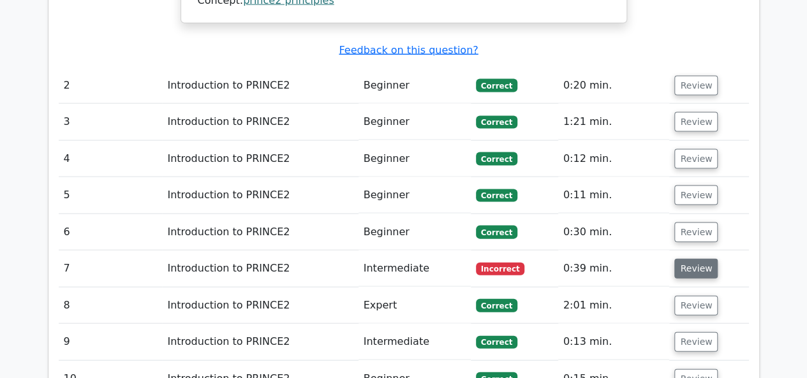
click at [689, 259] on button "Review" at bounding box center [695, 269] width 43 height 20
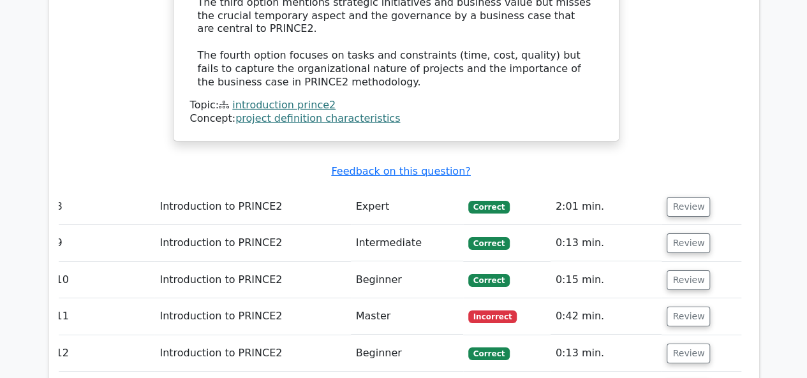
scroll to position [2035, 0]
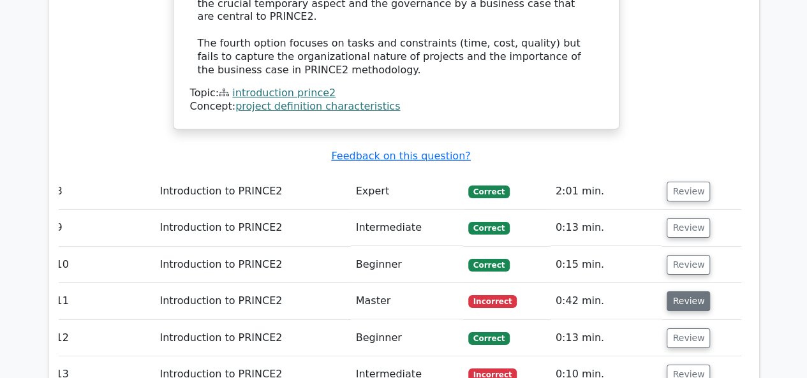
click at [693, 291] on button "Review" at bounding box center [687, 301] width 43 height 20
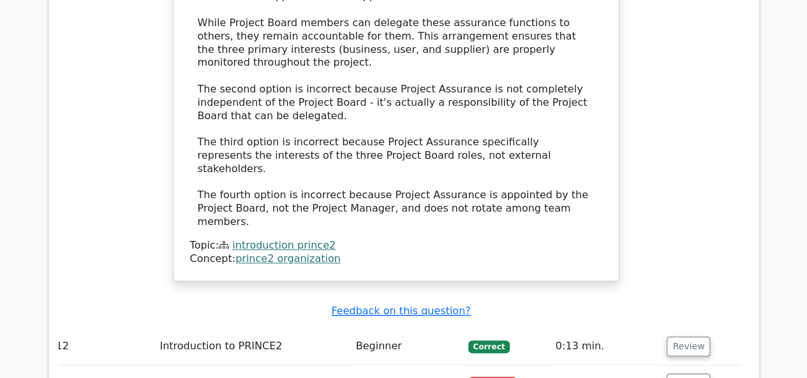
scroll to position [2890, 0]
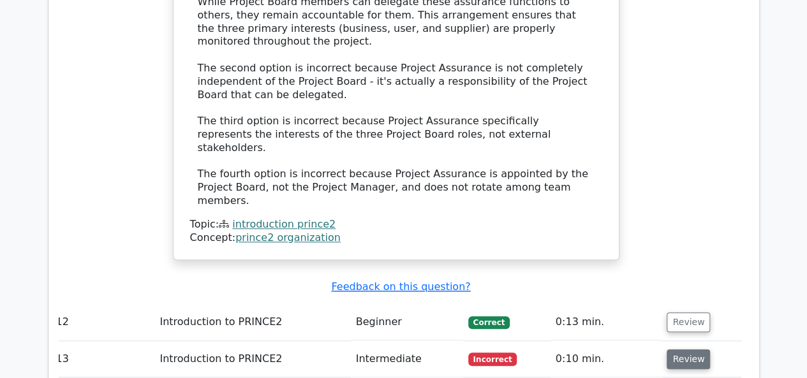
click at [688, 349] on button "Review" at bounding box center [687, 359] width 43 height 20
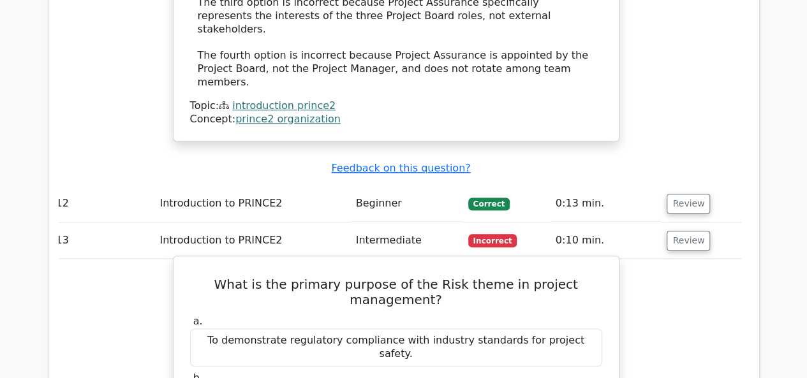
scroll to position [3009, 0]
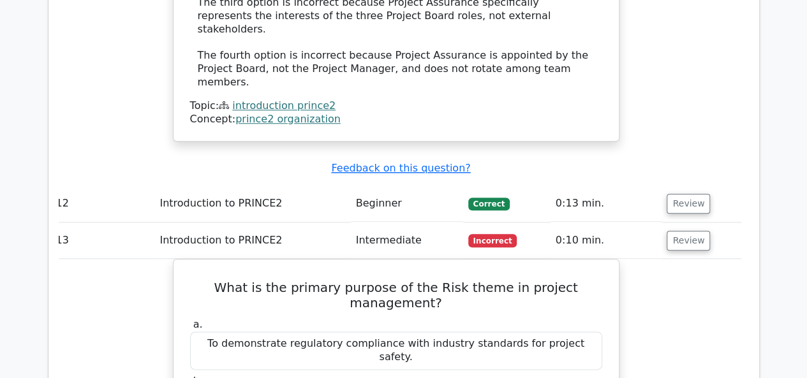
click at [686, 231] on button "Review" at bounding box center [687, 241] width 43 height 20
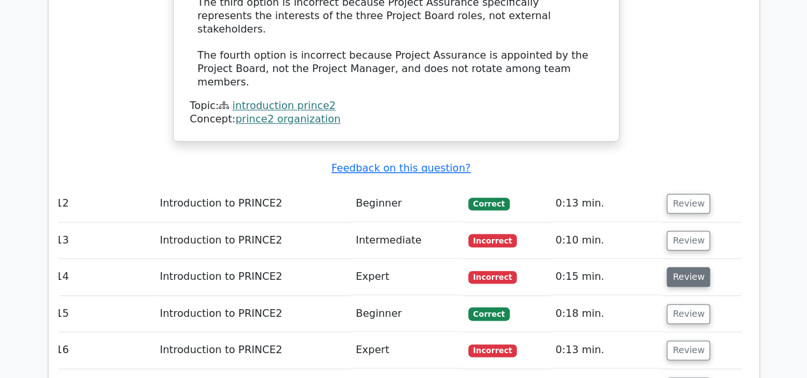
click at [687, 267] on button "Review" at bounding box center [687, 277] width 43 height 20
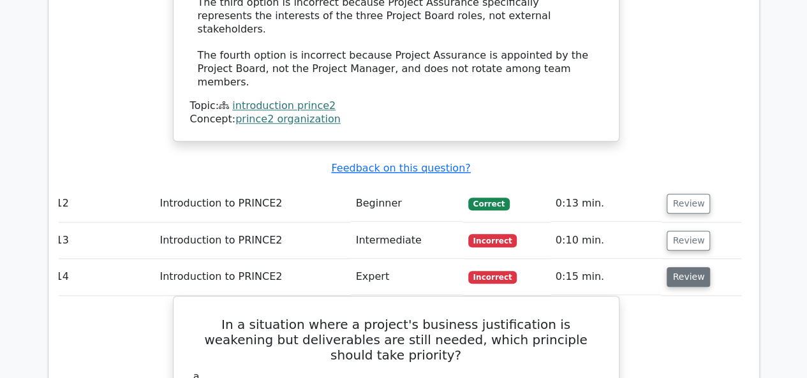
click at [675, 267] on button "Review" at bounding box center [687, 277] width 43 height 20
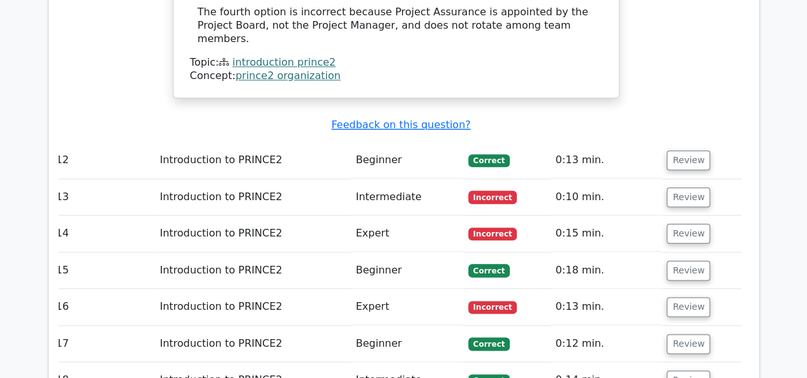
scroll to position [3053, 0]
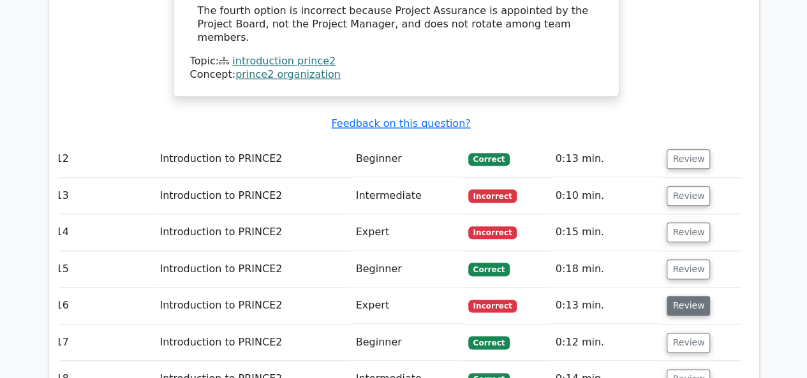
click at [673, 296] on button "Review" at bounding box center [687, 306] width 43 height 20
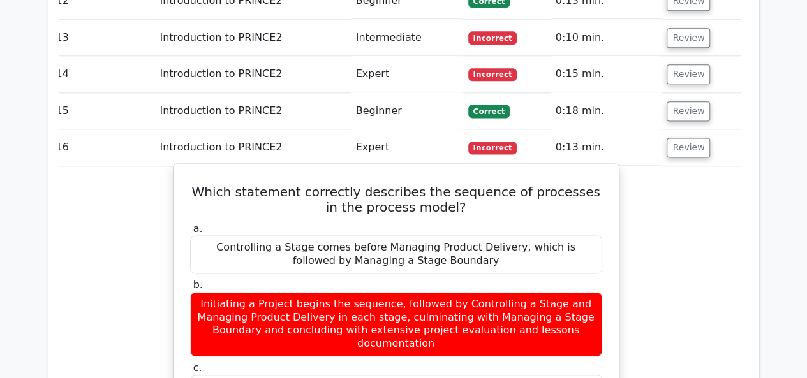
scroll to position [3213, 0]
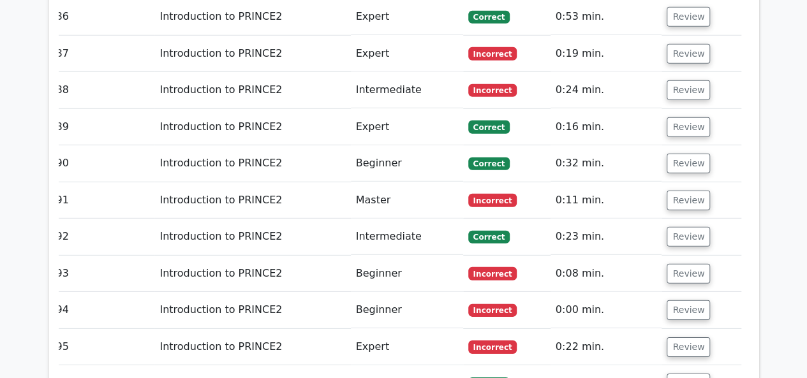
scroll to position [6639, 0]
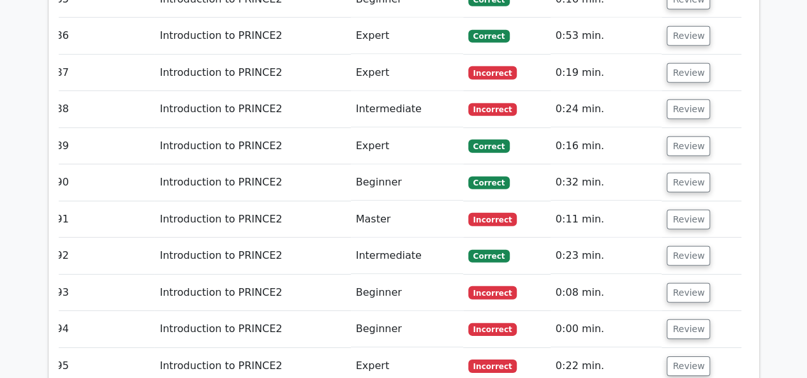
scroll to position [6618, 0]
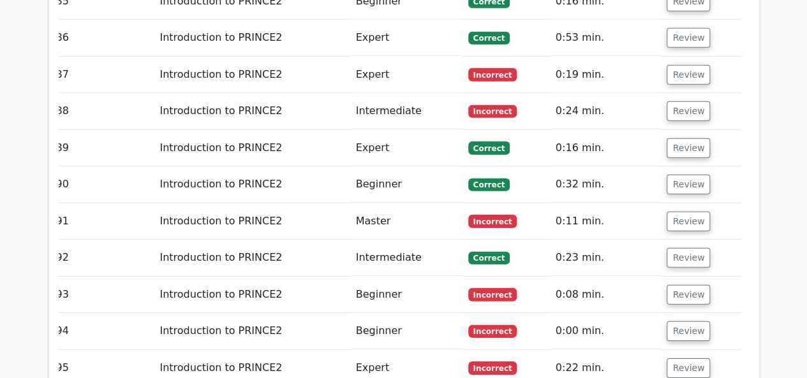
drag, startPoint x: 640, startPoint y: 184, endPoint x: 539, endPoint y: 234, distance: 112.4
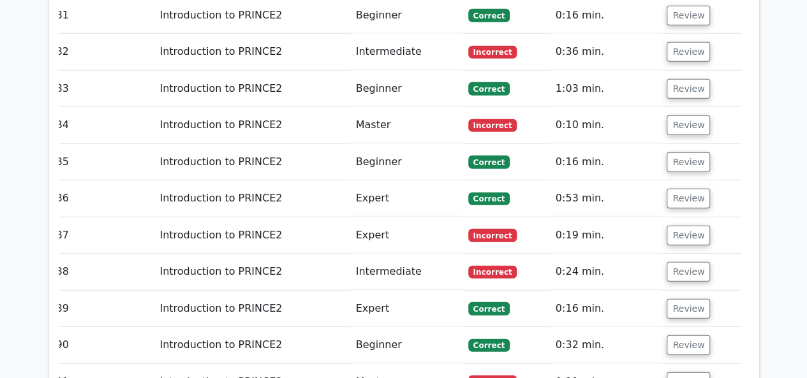
scroll to position [6450, 0]
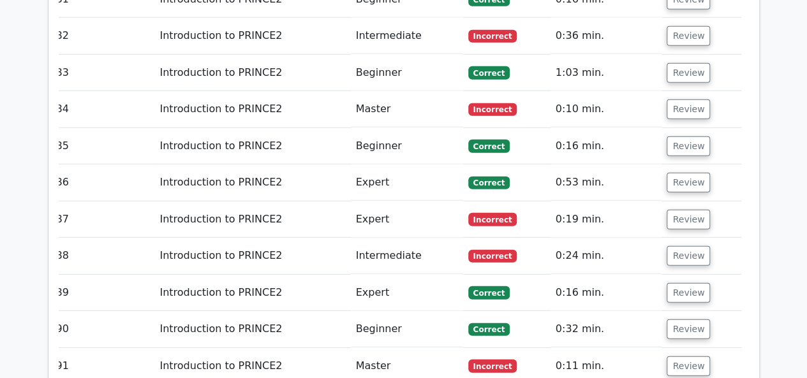
scroll to position [6472, 0]
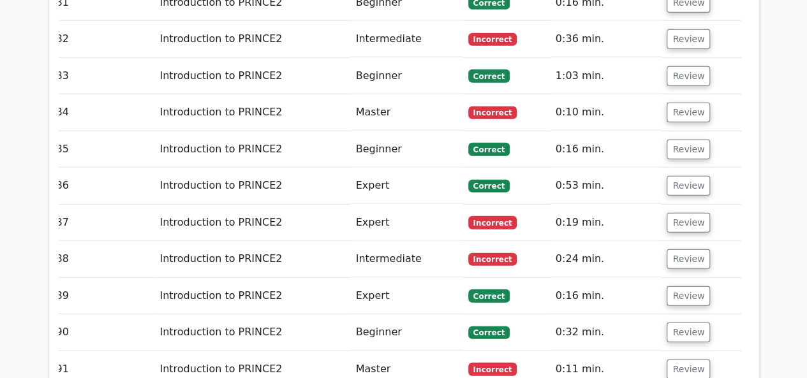
scroll to position [6456, 0]
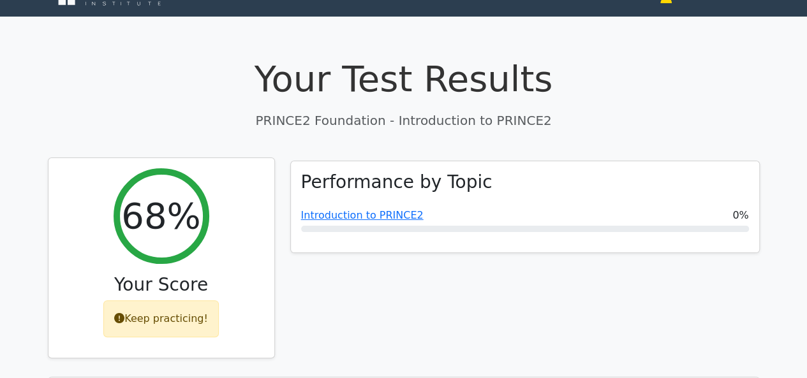
scroll to position [13, 0]
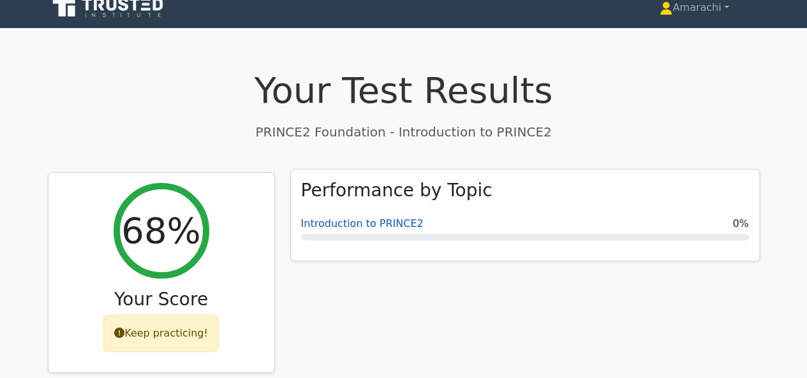
click at [366, 223] on link "Introduction to PRINCE2" at bounding box center [362, 223] width 122 height 12
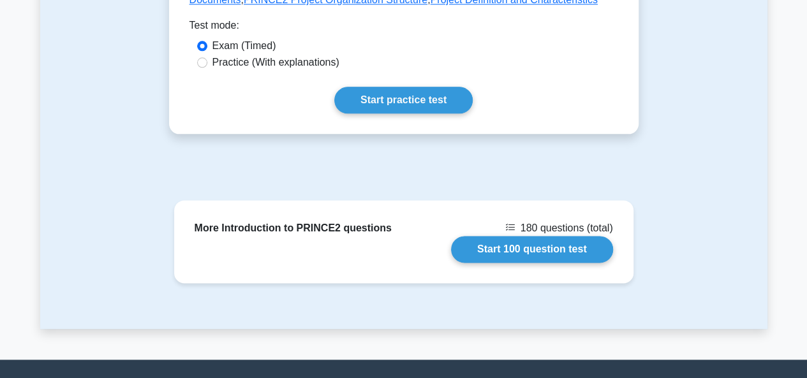
scroll to position [725, 0]
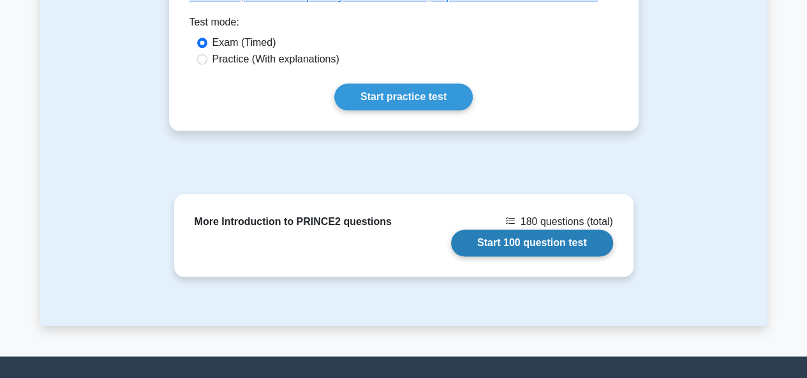
click at [483, 230] on link "Start 100 question test" at bounding box center [532, 243] width 162 height 27
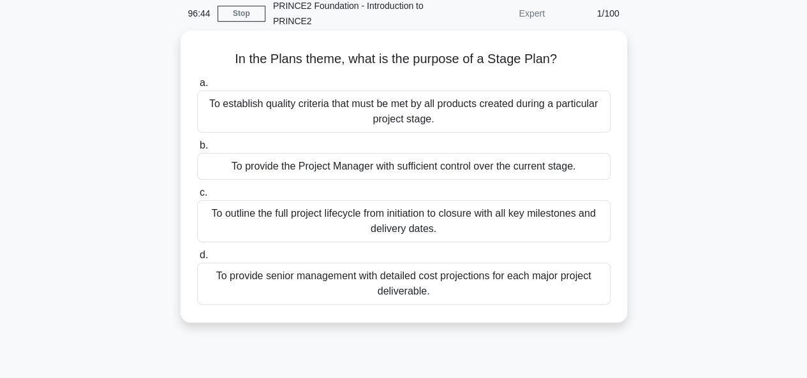
scroll to position [59, 0]
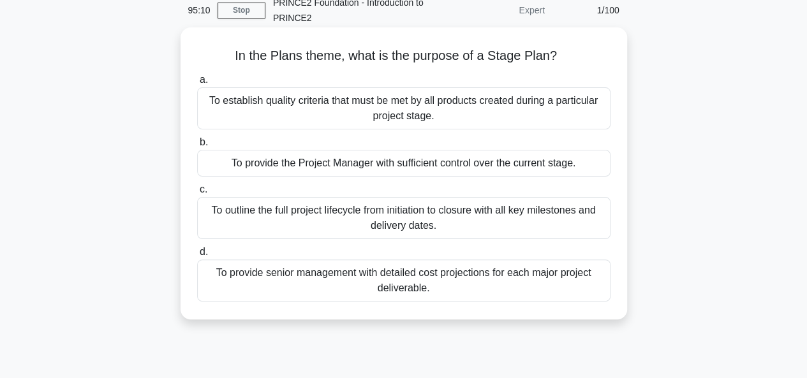
click at [386, 113] on div "To establish quality criteria that must be met by all products created during a…" at bounding box center [403, 108] width 413 height 42
click at [197, 84] on input "a. To establish quality criteria that must be met by all products created durin…" at bounding box center [197, 80] width 0 height 8
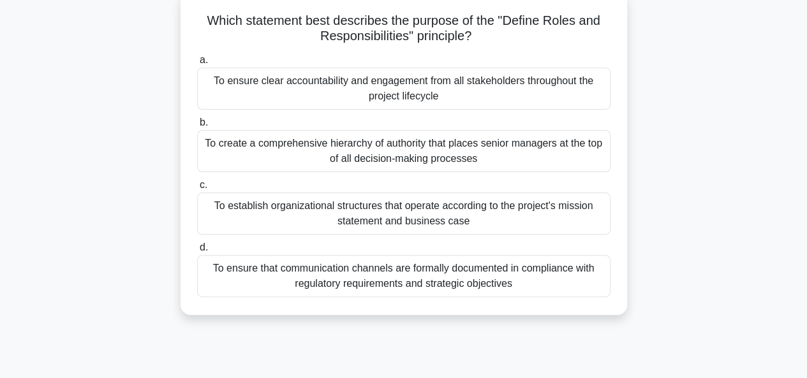
scroll to position [34, 0]
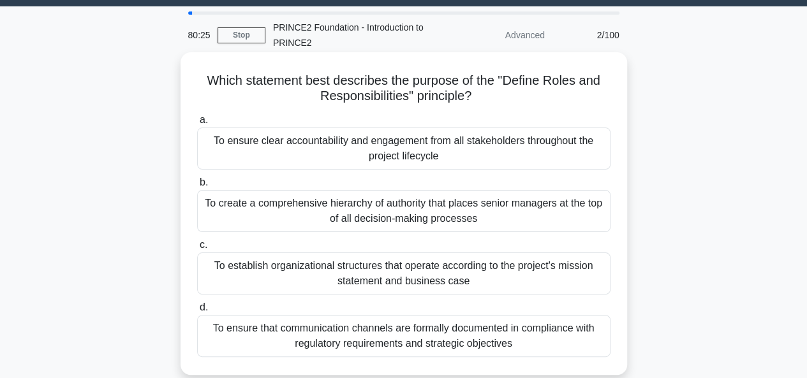
click at [431, 150] on div "To ensure clear accountability and engagement from all stakeholders throughout …" at bounding box center [403, 149] width 413 height 42
click at [197, 124] on input "a. To ensure clear accountability and engagement from all stakeholders througho…" at bounding box center [197, 120] width 0 height 8
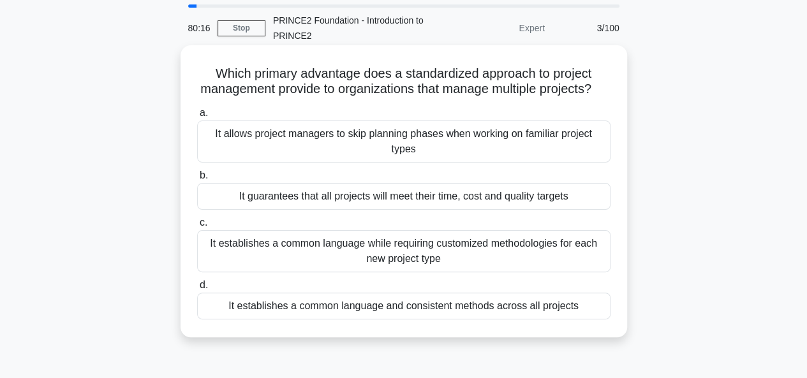
scroll to position [43, 0]
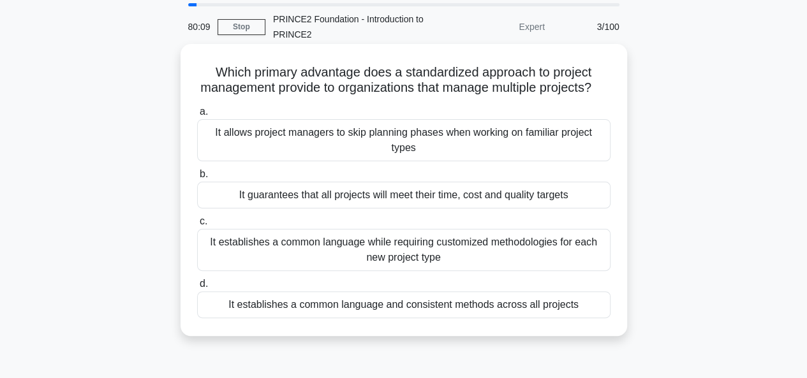
click at [339, 318] on div "It establishes a common language and consistent methods across all projects" at bounding box center [403, 304] width 413 height 27
click at [197, 288] on input "d. It establishes a common language and consistent methods across all projects" at bounding box center [197, 284] width 0 height 8
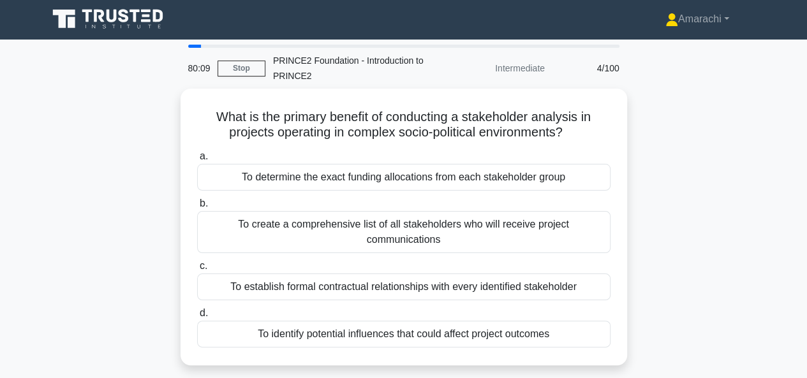
scroll to position [0, 0]
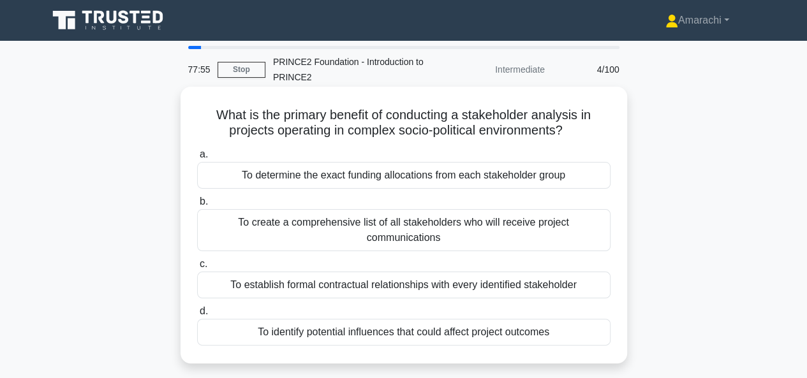
click at [366, 228] on div "To create a comprehensive list of all stakeholders who will receive project com…" at bounding box center [403, 230] width 413 height 42
click at [197, 206] on input "b. To create a comprehensive list of all stakeholders who will receive project …" at bounding box center [197, 202] width 0 height 8
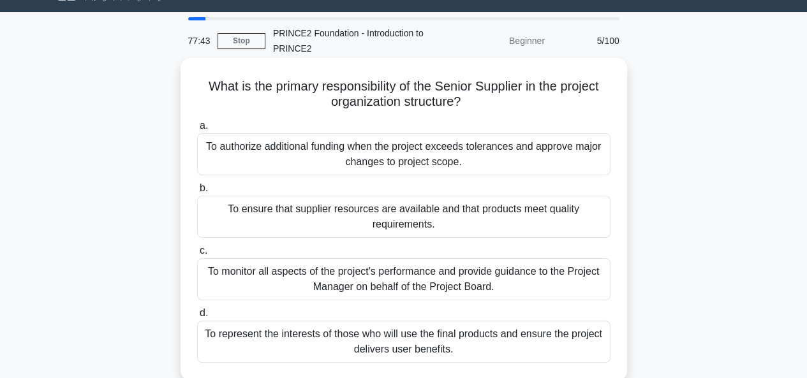
scroll to position [22, 0]
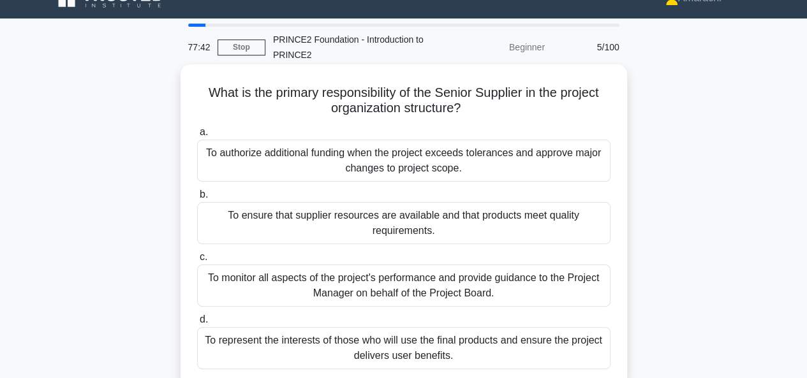
click at [366, 219] on div "To ensure that supplier resources are available and that products meet quality …" at bounding box center [403, 223] width 413 height 42
click at [197, 199] on input "b. To ensure that supplier resources are available and that products meet quali…" at bounding box center [197, 195] width 0 height 8
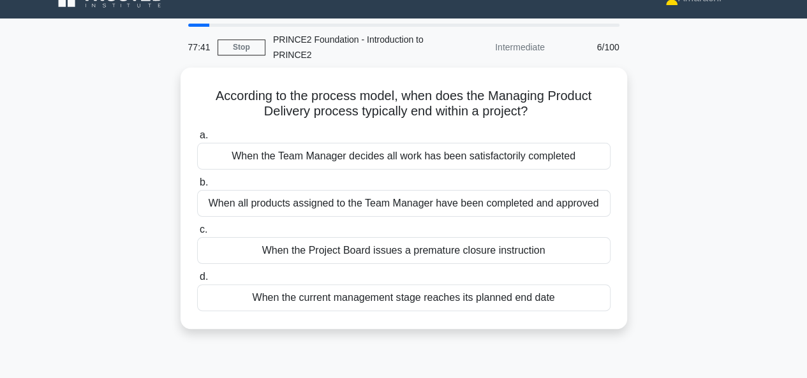
scroll to position [0, 0]
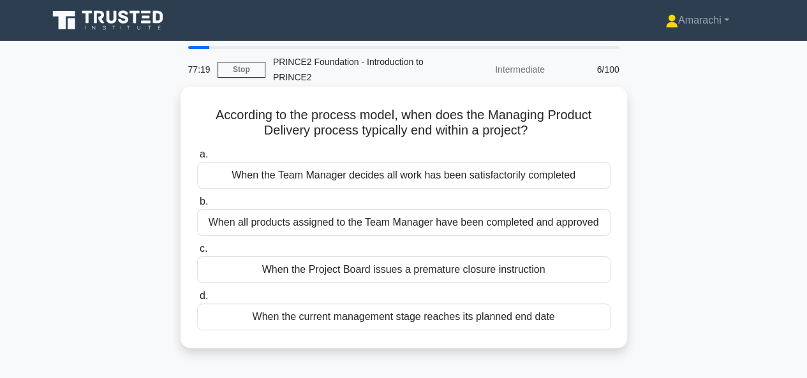
click at [292, 223] on div "When all products assigned to the Team Manager have been completed and approved" at bounding box center [403, 222] width 413 height 27
click at [197, 206] on input "b. When all products assigned to the Team Manager have been completed and appro…" at bounding box center [197, 202] width 0 height 8
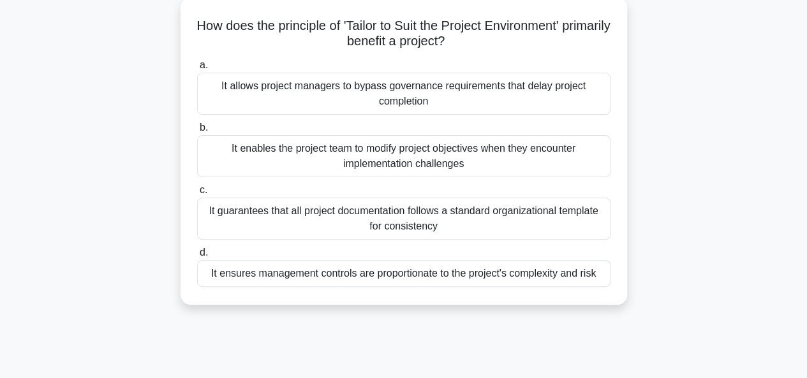
scroll to position [96, 0]
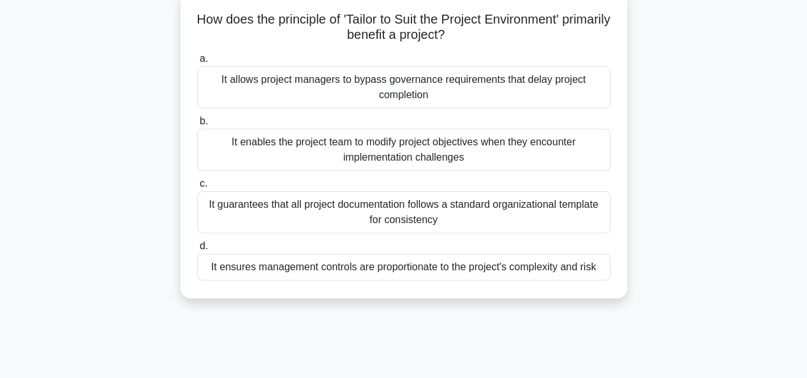
click at [332, 272] on div "It ensures management controls are proportionate to the project's complexity an…" at bounding box center [403, 267] width 413 height 27
click at [197, 251] on input "d. It ensures management controls are proportionate to the project's complexity…" at bounding box center [197, 246] width 0 height 8
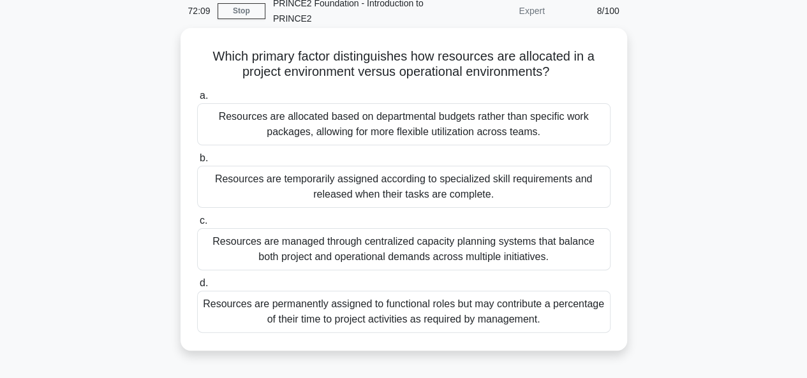
scroll to position [61, 0]
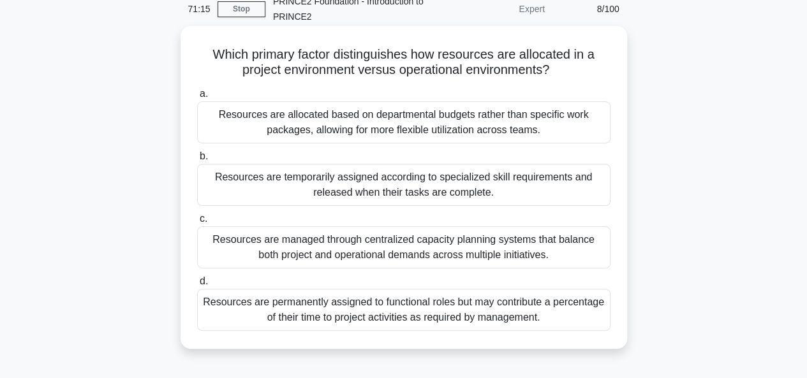
click at [279, 190] on div "Resources are temporarily assigned according to specialized skill requirements …" at bounding box center [403, 185] width 413 height 42
click at [197, 161] on input "b. Resources are temporarily assigned according to specialized skill requiremen…" at bounding box center [197, 156] width 0 height 8
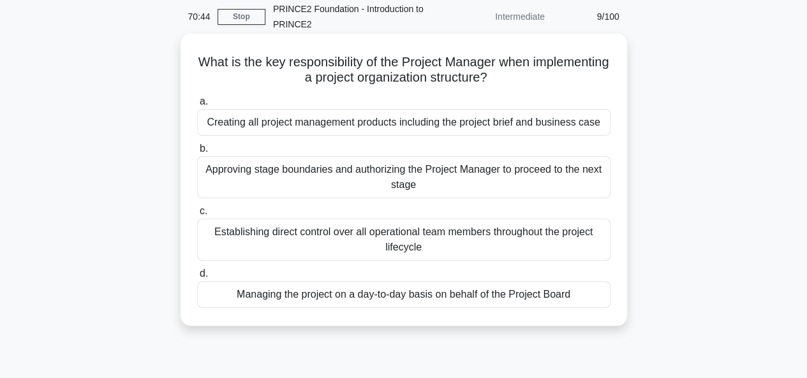
scroll to position [59, 0]
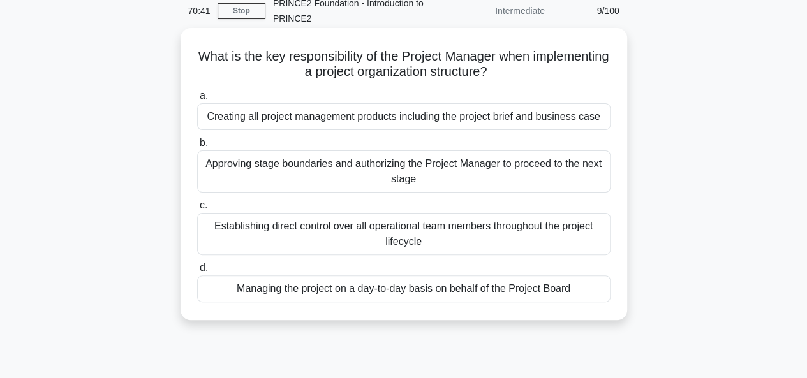
click at [312, 292] on div "Managing the project on a day-to-day basis on behalf of the Project Board" at bounding box center [403, 288] width 413 height 27
click at [197, 272] on input "d. Managing the project on a day-to-day basis on behalf of the Project Board" at bounding box center [197, 268] width 0 height 8
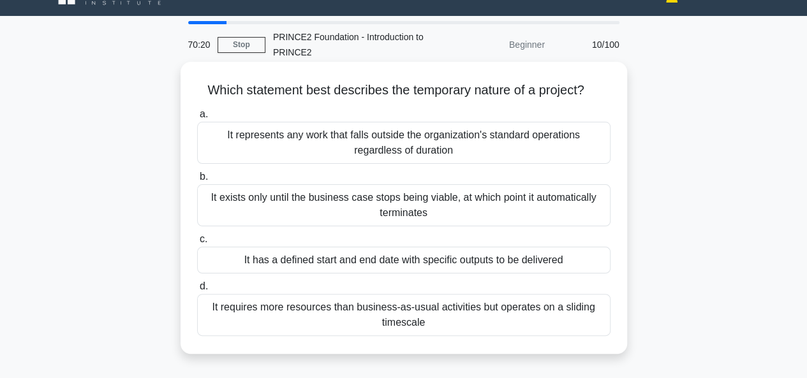
scroll to position [39, 0]
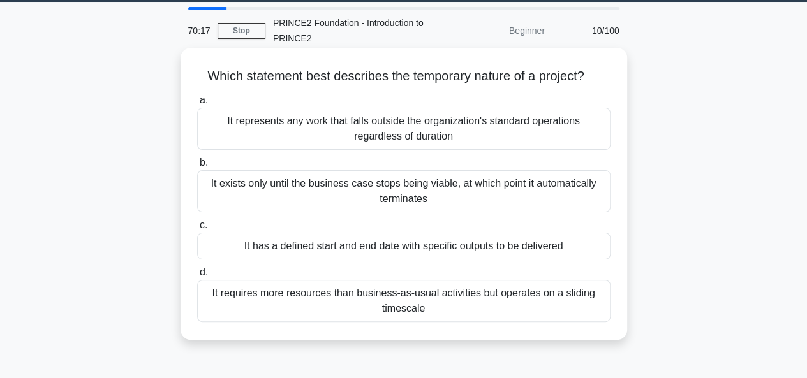
click at [327, 246] on div "It has a defined start and end date with specific outputs to be delivered" at bounding box center [403, 246] width 413 height 27
click at [197, 230] on input "c. It has a defined start and end date with specific outputs to be delivered" at bounding box center [197, 225] width 0 height 8
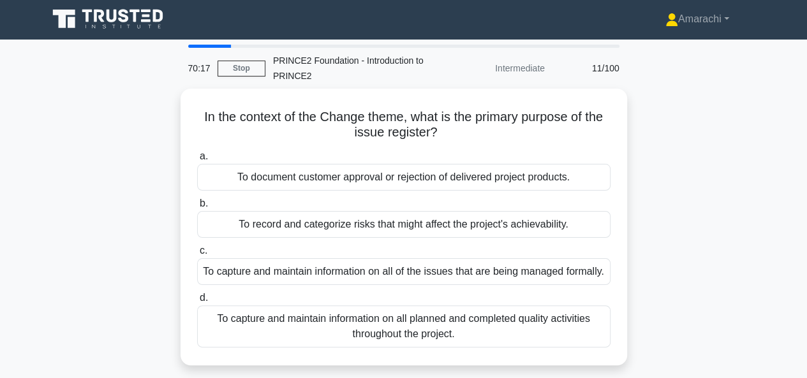
scroll to position [0, 0]
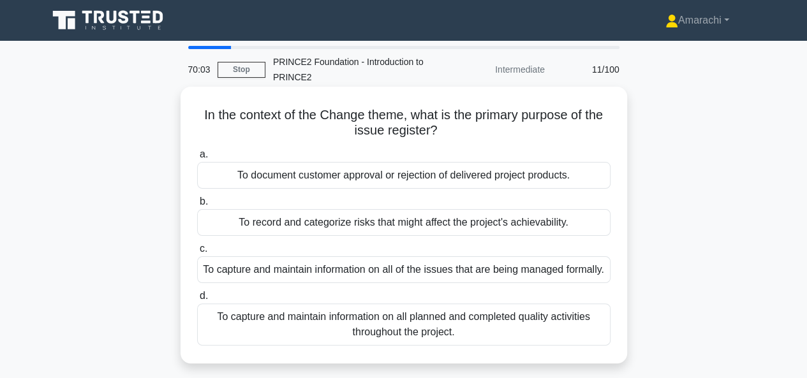
click at [325, 278] on div "To capture and maintain information on all of the issues that are being managed…" at bounding box center [403, 269] width 413 height 27
click at [197, 253] on input "c. To capture and maintain information on all of the issues that are being mana…" at bounding box center [197, 249] width 0 height 8
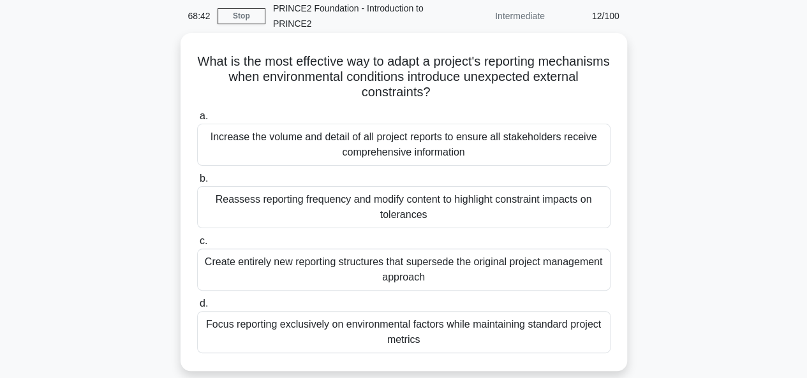
scroll to position [53, 0]
click at [404, 209] on div "Reassess reporting frequency and modify content to highlight constraint impacts…" at bounding box center [403, 208] width 413 height 42
click at [197, 184] on input "b. Reassess reporting frequency and modify content to highlight constraint impa…" at bounding box center [197, 179] width 0 height 8
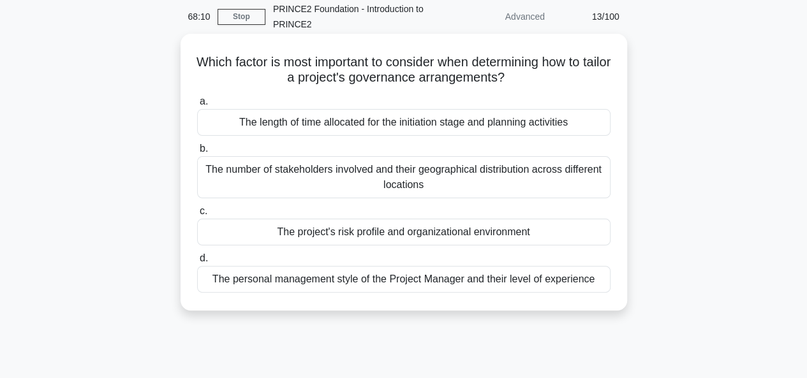
scroll to position [0, 0]
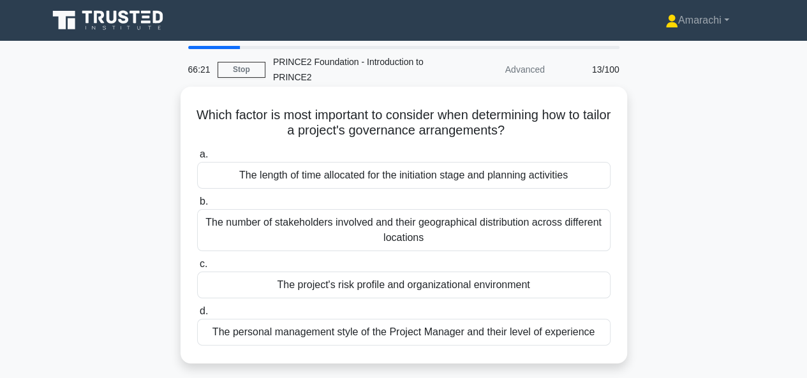
click at [354, 232] on div "The number of stakeholders involved and their geographical distribution across …" at bounding box center [403, 230] width 413 height 42
click at [197, 206] on input "b. The number of stakeholders involved and their geographical distribution acro…" at bounding box center [197, 202] width 0 height 8
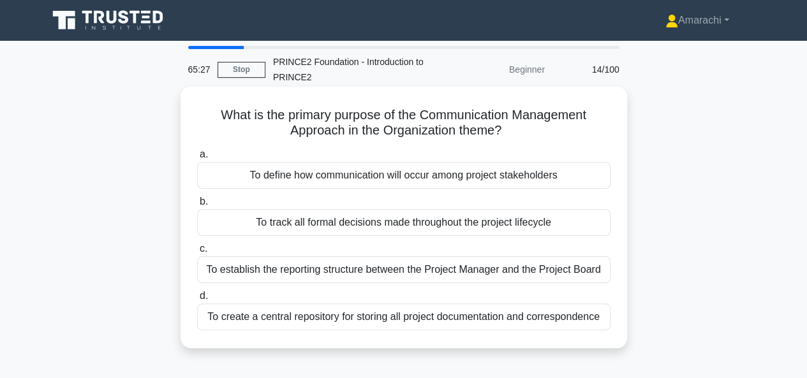
click at [344, 184] on div "To define how communication will occur among project stakeholders" at bounding box center [403, 175] width 413 height 27
click at [197, 159] on input "a. To define how communication will occur among project stakeholders" at bounding box center [197, 154] width 0 height 8
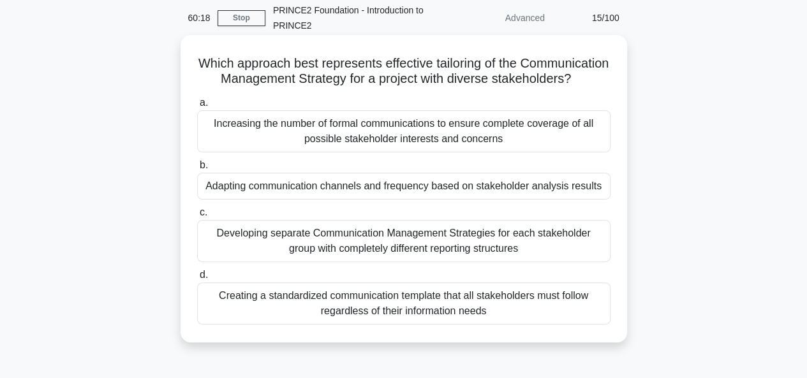
scroll to position [55, 0]
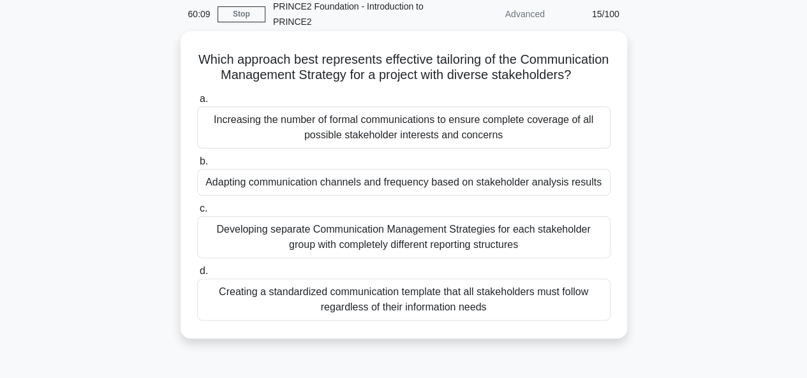
click at [332, 149] on div "Increasing the number of formal communications to ensure complete coverage of a…" at bounding box center [403, 127] width 413 height 42
click at [197, 103] on input "a. Increasing the number of formal communications to ensure complete coverage o…" at bounding box center [197, 99] width 0 height 8
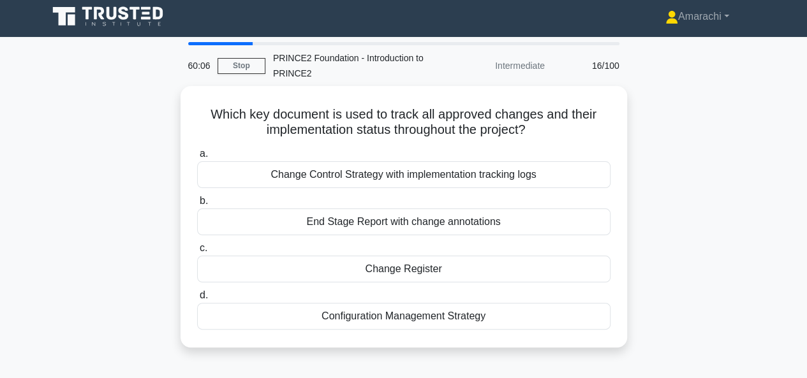
scroll to position [0, 0]
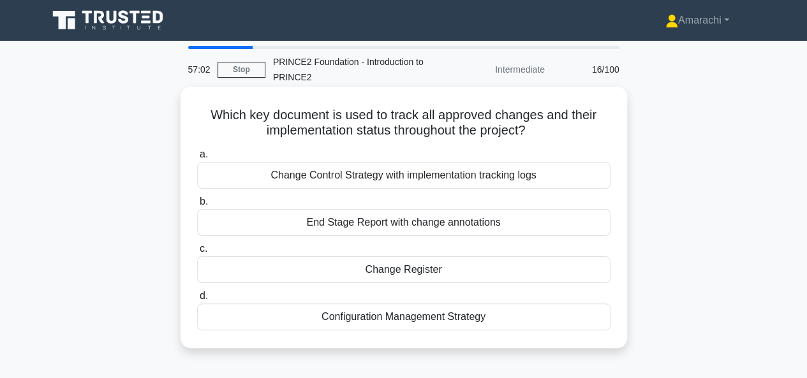
click at [348, 272] on div "Change Register" at bounding box center [403, 269] width 413 height 27
click at [197, 253] on input "c. Change Register" at bounding box center [197, 249] width 0 height 8
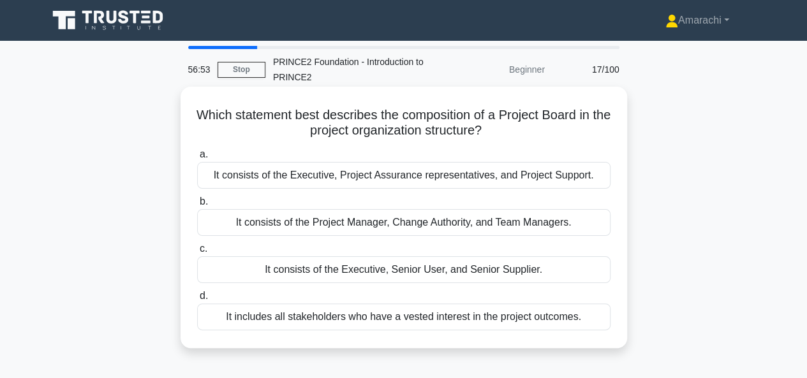
click at [347, 267] on div "It consists of the Executive, Senior User, and Senior Supplier." at bounding box center [403, 269] width 413 height 27
click at [197, 253] on input "c. It consists of the Executive, Senior User, and Senior Supplier." at bounding box center [197, 249] width 0 height 8
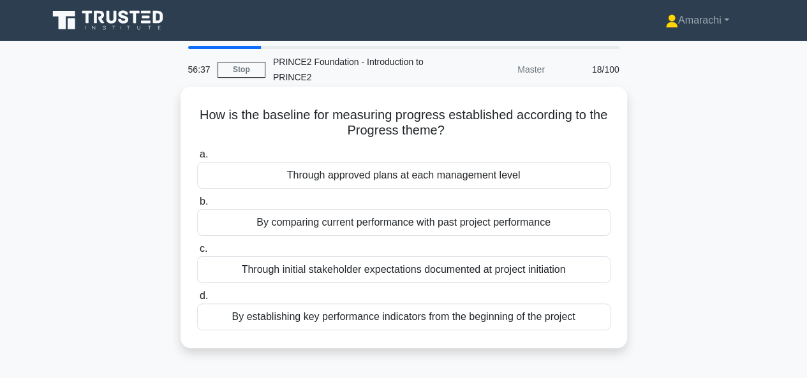
click at [389, 319] on div "By establishing key performance indicators from the beginning of the project" at bounding box center [403, 317] width 413 height 27
click at [197, 300] on input "d. By establishing key performance indicators from the beginning of the project" at bounding box center [197, 296] width 0 height 8
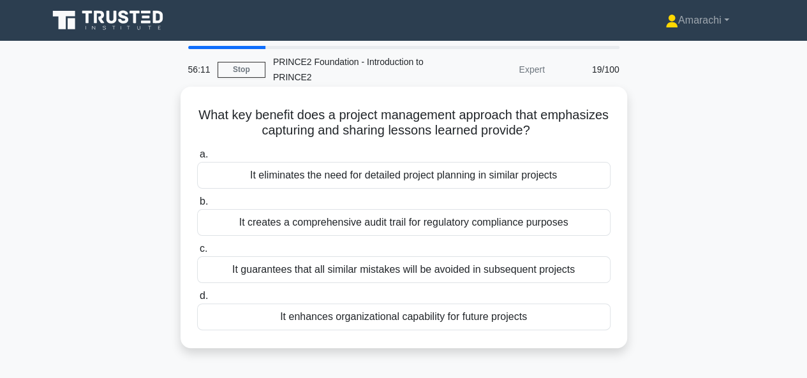
click at [323, 267] on div "It guarantees that all similar mistakes will be avoided in subsequent projects" at bounding box center [403, 269] width 413 height 27
click at [197, 253] on input "c. It guarantees that all similar mistakes will be avoided in subsequent projec…" at bounding box center [197, 249] width 0 height 8
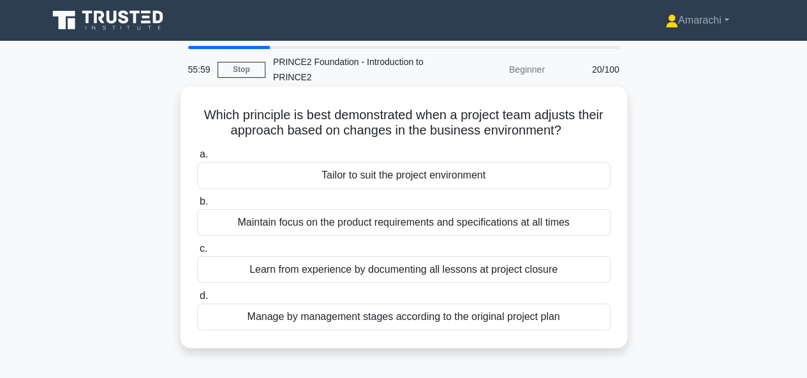
click at [374, 176] on div "Tailor to suit the project environment" at bounding box center [403, 175] width 413 height 27
click at [197, 159] on input "a. Tailor to suit the project environment" at bounding box center [197, 154] width 0 height 8
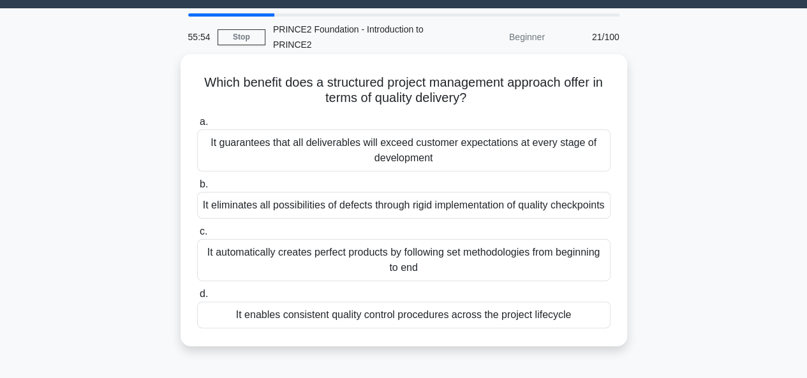
scroll to position [33, 0]
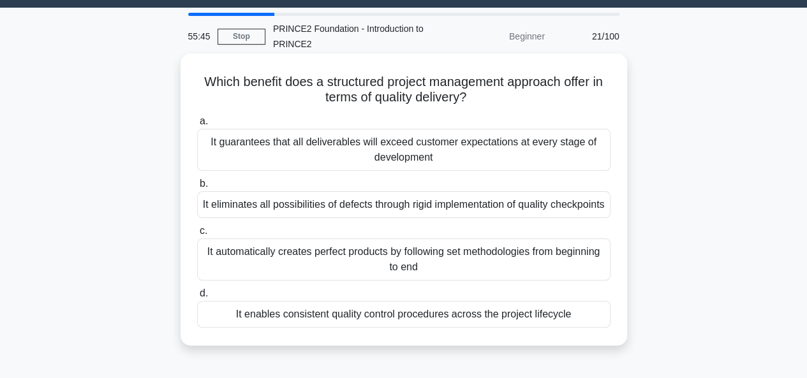
click at [369, 328] on div "It enables consistent quality control procedures across the project lifecycle" at bounding box center [403, 314] width 413 height 27
click at [197, 298] on input "d. It enables consistent quality control procedures across the project lifecycle" at bounding box center [197, 294] width 0 height 8
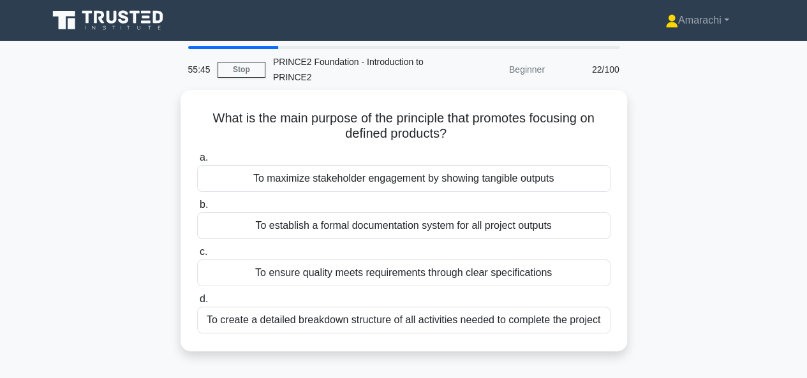
scroll to position [0, 0]
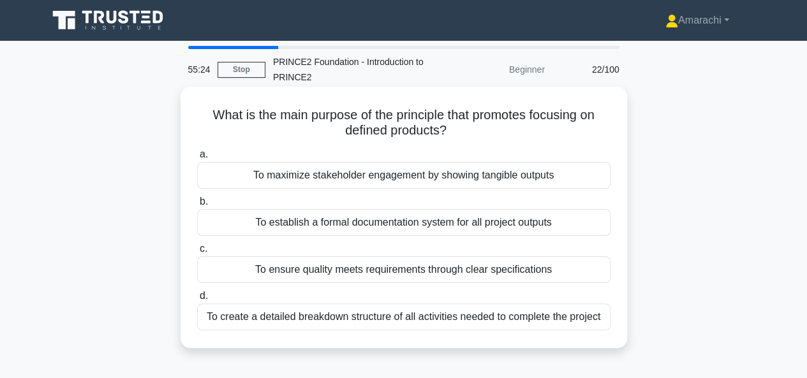
click at [398, 267] on div "To ensure quality meets requirements through clear specifications" at bounding box center [403, 269] width 413 height 27
click at [197, 253] on input "c. To ensure quality meets requirements through clear specifications" at bounding box center [197, 249] width 0 height 8
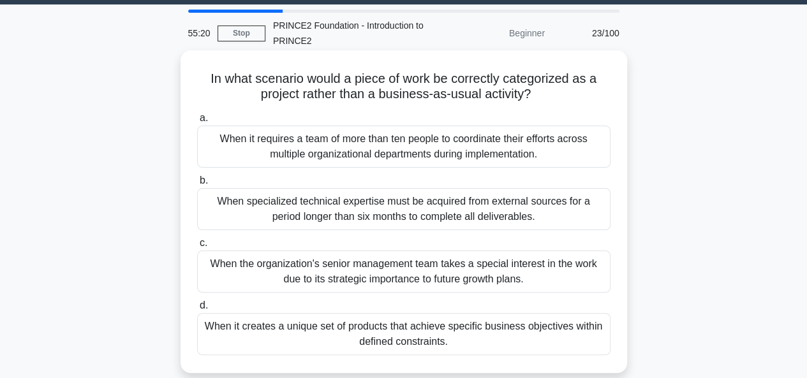
scroll to position [38, 0]
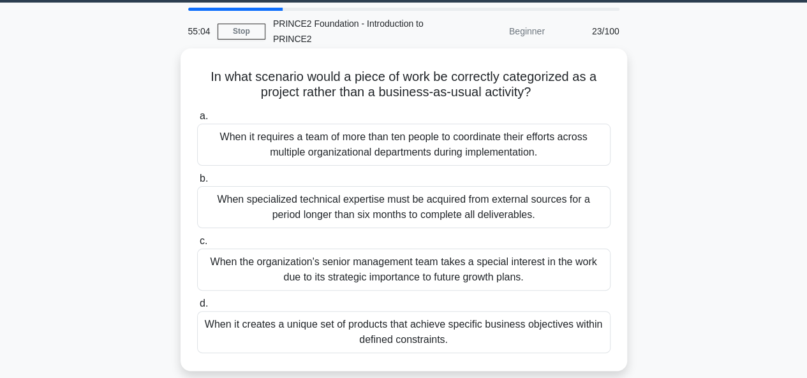
click at [434, 334] on div "When it creates a unique set of products that achieve specific business objecti…" at bounding box center [403, 332] width 413 height 42
click at [197, 308] on input "d. When it creates a unique set of products that achieve specific business obje…" at bounding box center [197, 304] width 0 height 8
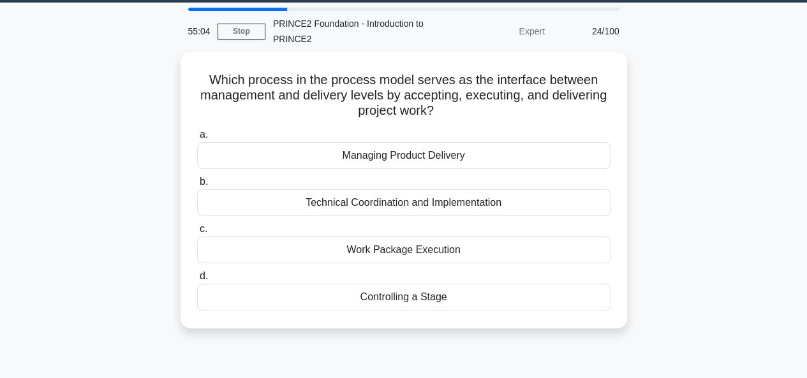
scroll to position [0, 0]
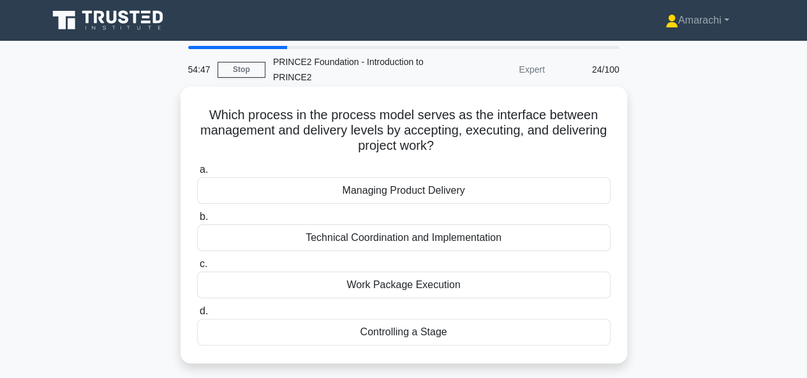
click at [389, 190] on div "Managing Product Delivery" at bounding box center [403, 190] width 413 height 27
click at [197, 174] on input "a. Managing Product Delivery" at bounding box center [197, 170] width 0 height 8
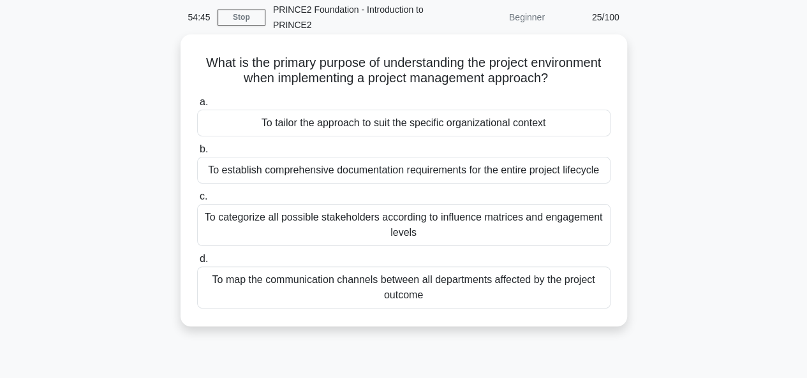
scroll to position [54, 0]
click at [390, 124] on div "To tailor the approach to suit the specific organizational context" at bounding box center [403, 121] width 413 height 27
click at [197, 105] on input "a. To tailor the approach to suit the specific organizational context" at bounding box center [197, 101] width 0 height 8
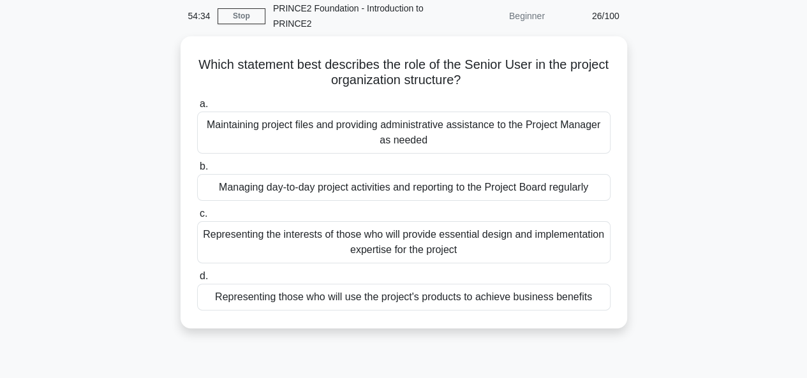
scroll to position [0, 0]
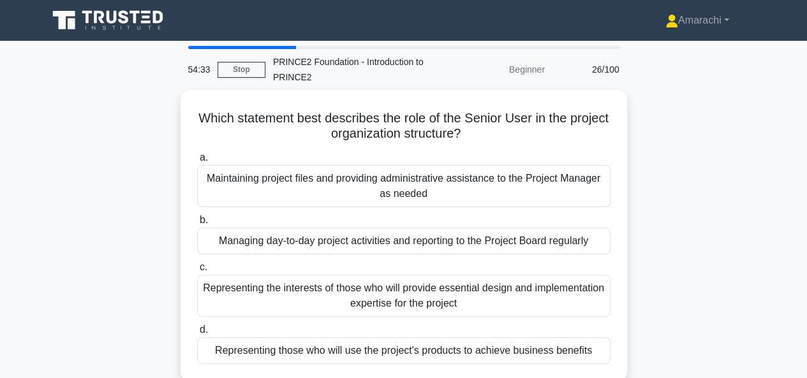
click at [390, 124] on h5 "Which statement best describes the role of the Senior User in the project organ…" at bounding box center [404, 126] width 416 height 32
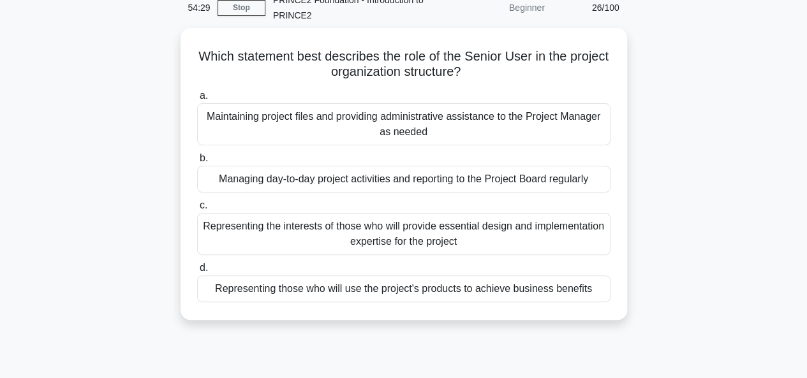
scroll to position [62, 0]
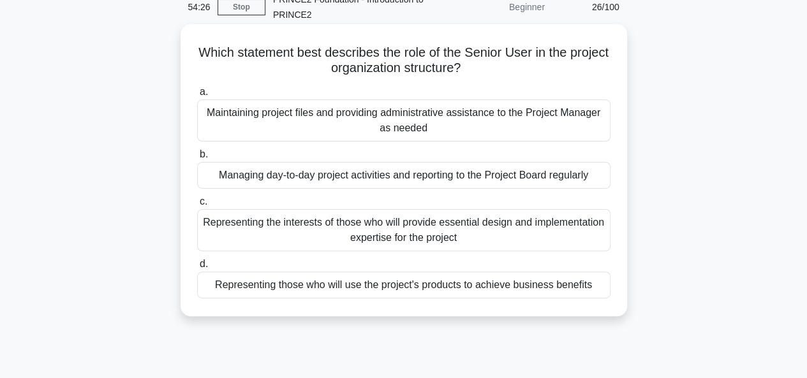
click at [406, 290] on div "Representing those who will use the project's products to achieve business bene…" at bounding box center [403, 285] width 413 height 27
click at [197, 268] on input "d. Representing those who will use the project's products to achieve business b…" at bounding box center [197, 264] width 0 height 8
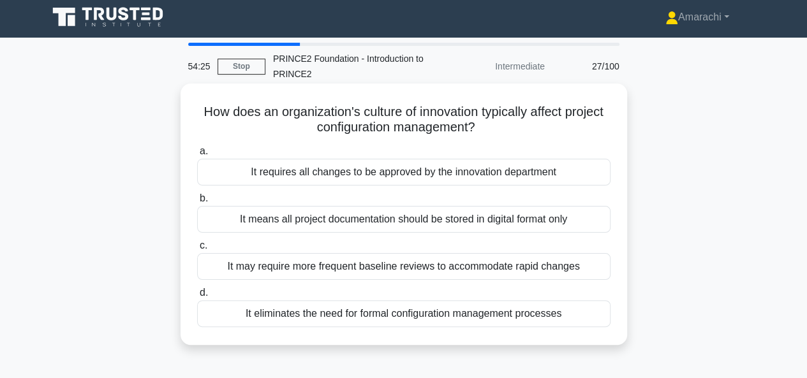
scroll to position [0, 0]
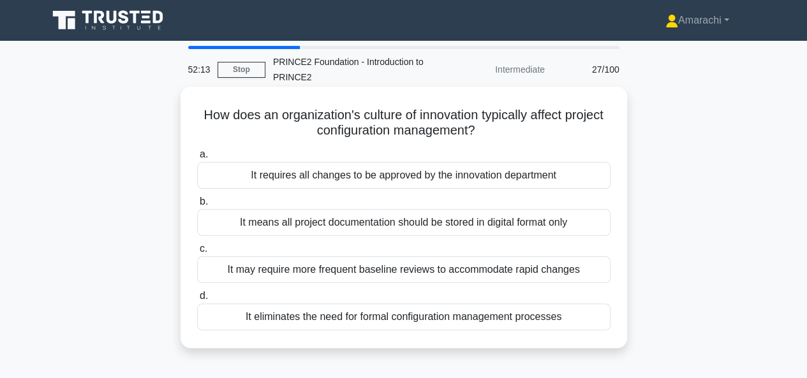
click at [349, 268] on div "It may require more frequent baseline reviews to accommodate rapid changes" at bounding box center [403, 269] width 413 height 27
click at [197, 253] on input "c. It may require more frequent baseline reviews to accommodate rapid changes" at bounding box center [197, 249] width 0 height 8
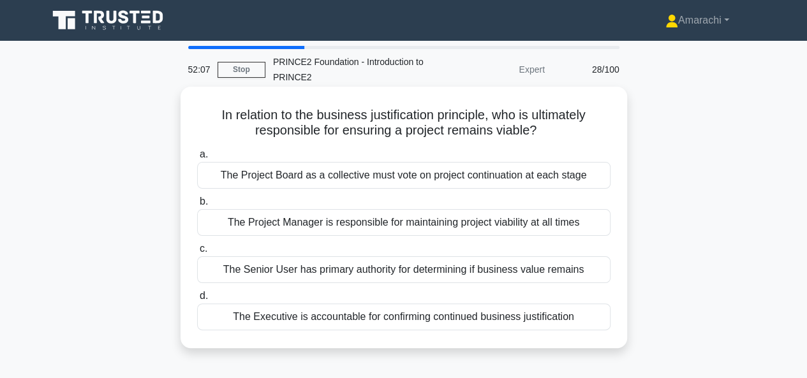
click at [339, 314] on div "The Executive is accountable for confirming continued business justification" at bounding box center [403, 317] width 413 height 27
click at [197, 300] on input "d. The Executive is accountable for confirming continued business justification" at bounding box center [197, 296] width 0 height 8
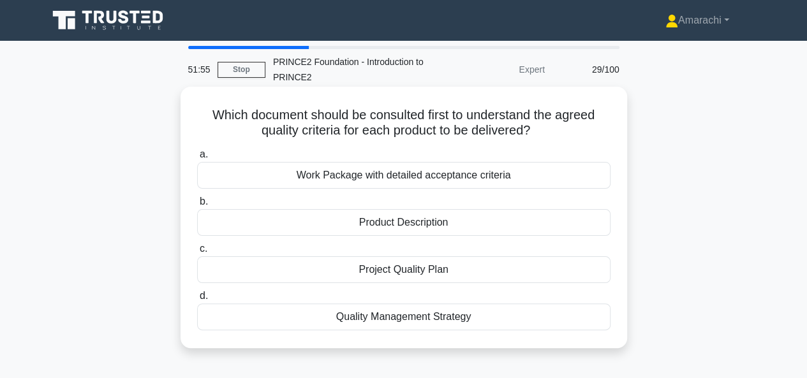
click at [429, 268] on div "Project Quality Plan" at bounding box center [403, 269] width 413 height 27
click at [197, 253] on input "c. Project Quality Plan" at bounding box center [197, 249] width 0 height 8
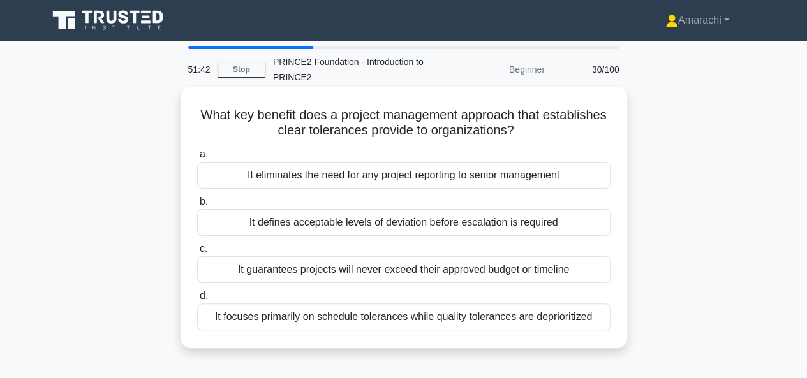
click at [326, 224] on div "It defines acceptable levels of deviation before escalation is required" at bounding box center [403, 222] width 413 height 27
click at [197, 206] on input "b. It defines acceptable levels of deviation before escalation is required" at bounding box center [197, 202] width 0 height 8
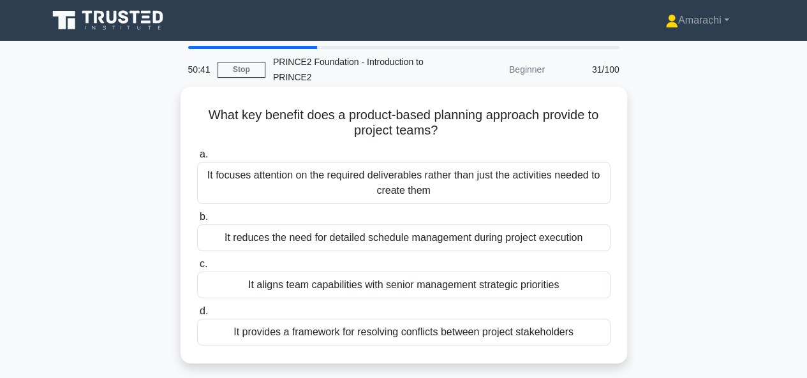
click at [287, 200] on div "It focuses attention on the required deliverables rather than just the activiti…" at bounding box center [403, 183] width 413 height 42
click at [197, 159] on input "a. It focuses attention on the required deliverables rather than just the activ…" at bounding box center [197, 154] width 0 height 8
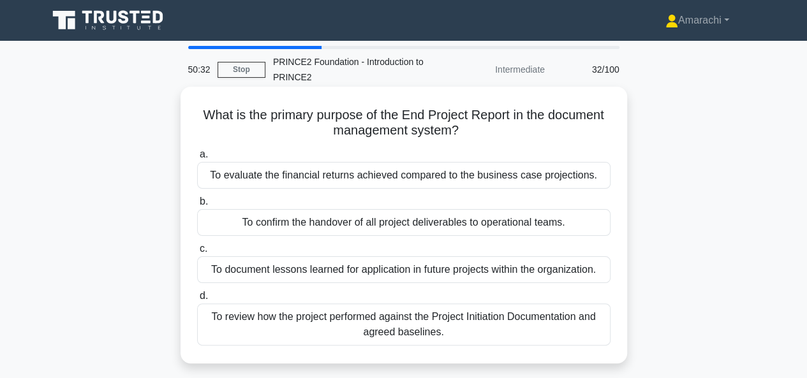
click at [349, 322] on div "To review how the project performed against the Project Initiation Documentatio…" at bounding box center [403, 325] width 413 height 42
click at [197, 300] on input "d. To review how the project performed against the Project Initiation Documenta…" at bounding box center [197, 296] width 0 height 8
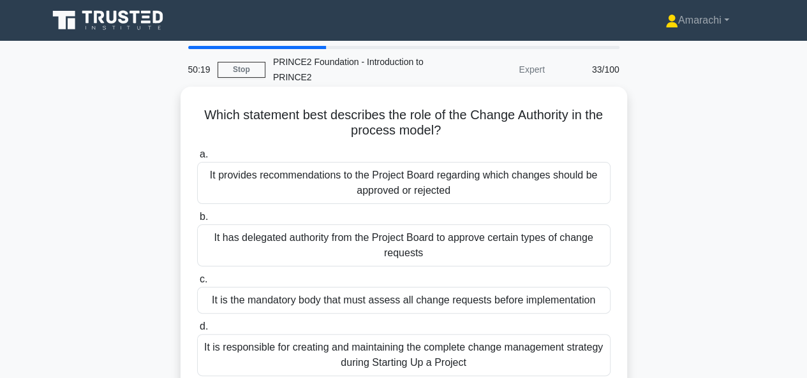
click at [377, 253] on div "It has delegated authority from the Project Board to approve certain types of c…" at bounding box center [403, 245] width 413 height 42
click at [197, 221] on input "b. It has delegated authority from the Project Board to approve certain types o…" at bounding box center [197, 217] width 0 height 8
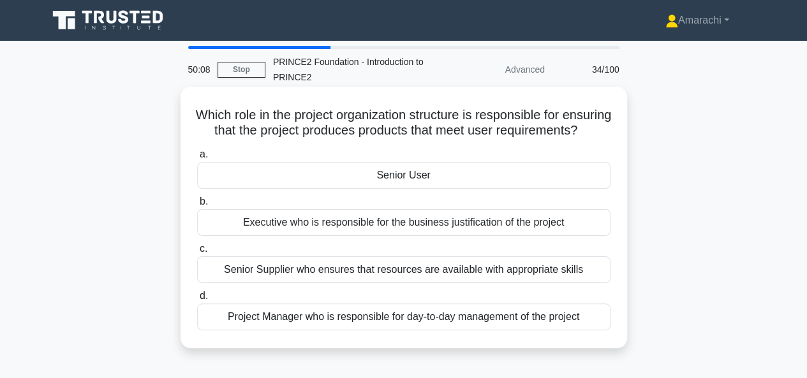
click at [354, 189] on div "Senior User" at bounding box center [403, 175] width 413 height 27
click at [197, 159] on input "a. Senior User" at bounding box center [197, 154] width 0 height 8
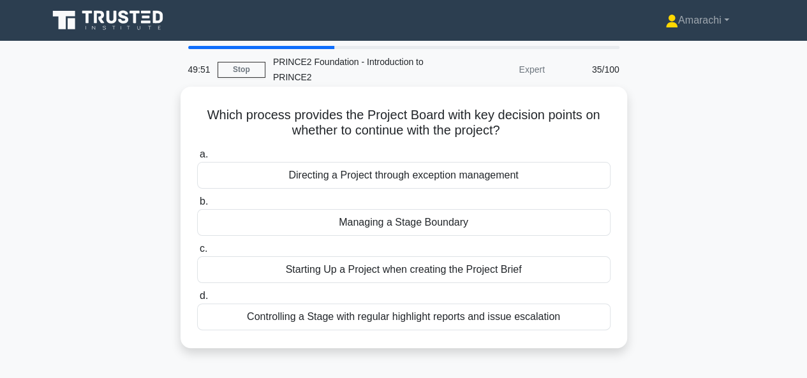
click at [387, 319] on div "Controlling a Stage with regular highlight reports and issue escalation" at bounding box center [403, 317] width 413 height 27
click at [197, 300] on input "d. Controlling a Stage with regular highlight reports and issue escalation" at bounding box center [197, 296] width 0 height 8
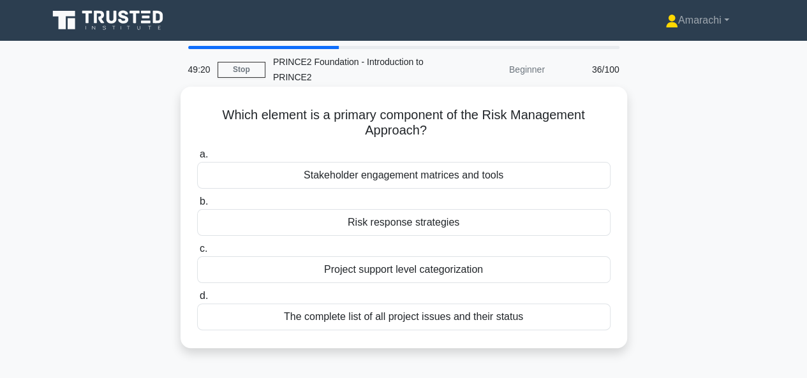
click at [383, 226] on div "Risk response strategies" at bounding box center [403, 222] width 413 height 27
click at [197, 206] on input "b. Risk response strategies" at bounding box center [197, 202] width 0 height 8
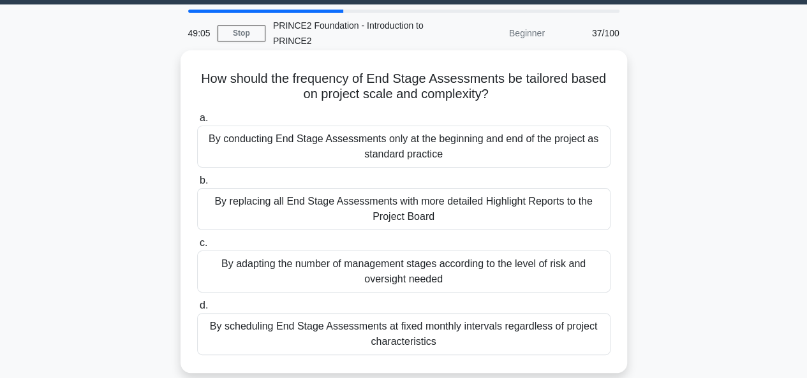
scroll to position [26, 0]
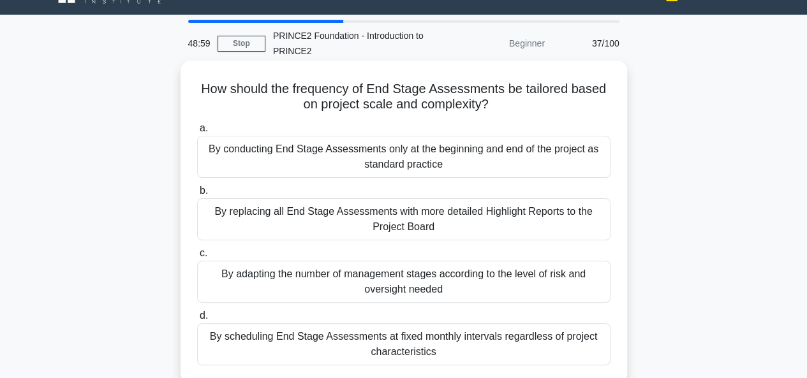
click at [294, 228] on div "By replacing all End Stage Assessments with more detailed Highlight Reports to …" at bounding box center [403, 219] width 413 height 42
click at [197, 195] on input "b. By replacing all End Stage Assessments with more detailed Highlight Reports …" at bounding box center [197, 191] width 0 height 8
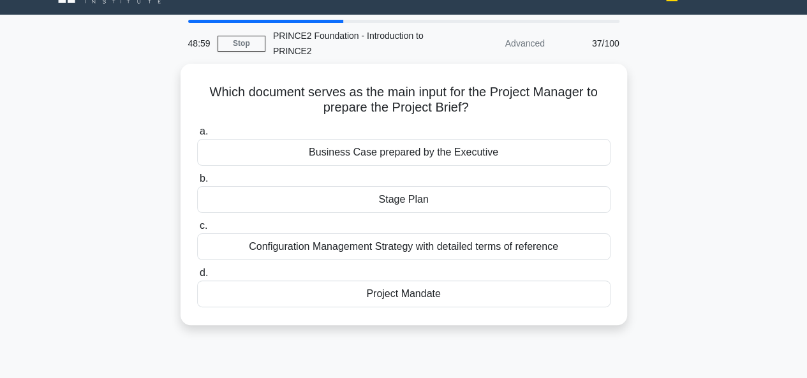
scroll to position [0, 0]
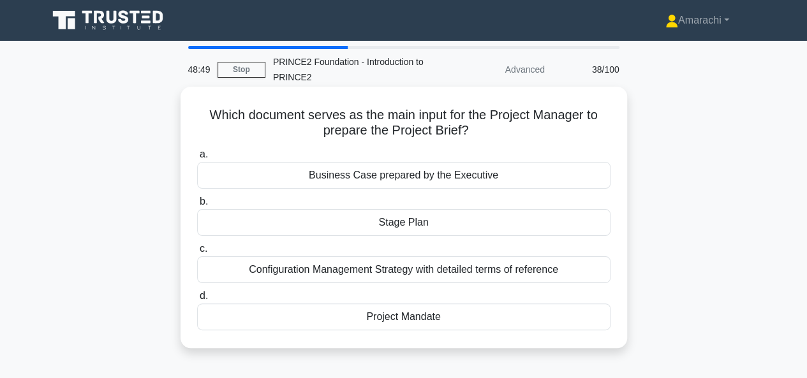
click at [401, 316] on div "Project Mandate" at bounding box center [403, 317] width 413 height 27
click at [197, 300] on input "d. Project Mandate" at bounding box center [197, 296] width 0 height 8
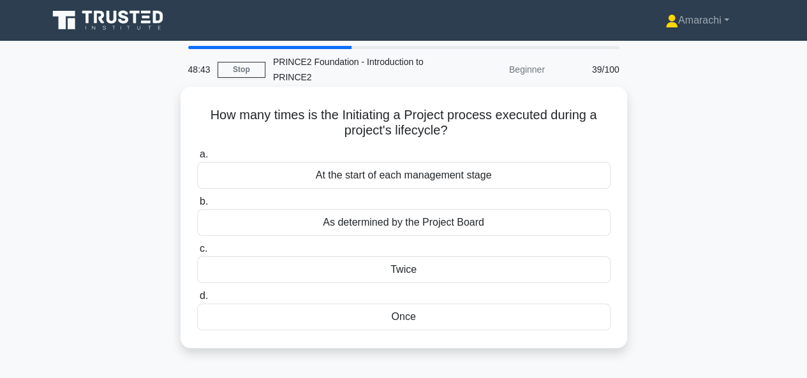
click at [406, 316] on div "Once" at bounding box center [403, 317] width 413 height 27
click at [197, 300] on input "d. Once" at bounding box center [197, 296] width 0 height 8
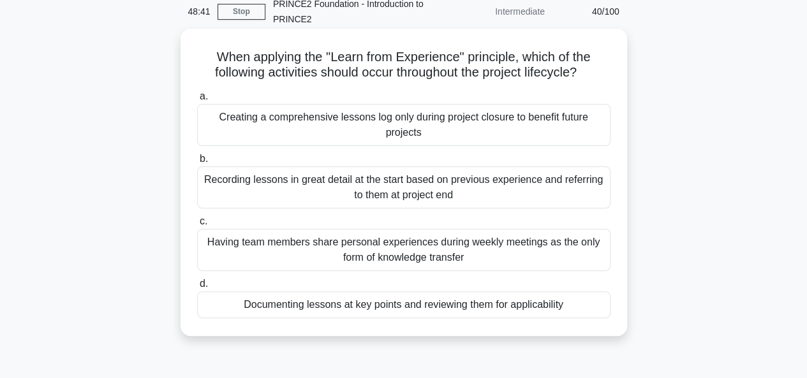
scroll to position [60, 0]
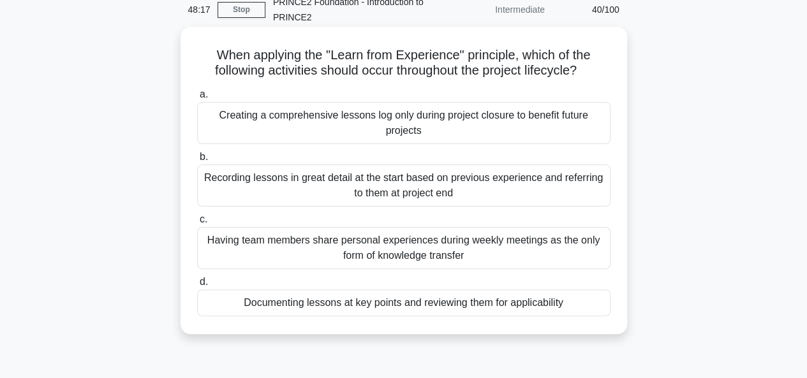
click at [400, 307] on div "Documenting lessons at key points and reviewing them for applicability" at bounding box center [403, 303] width 413 height 27
click at [197, 286] on input "d. Documenting lessons at key points and reviewing them for applicability" at bounding box center [197, 282] width 0 height 8
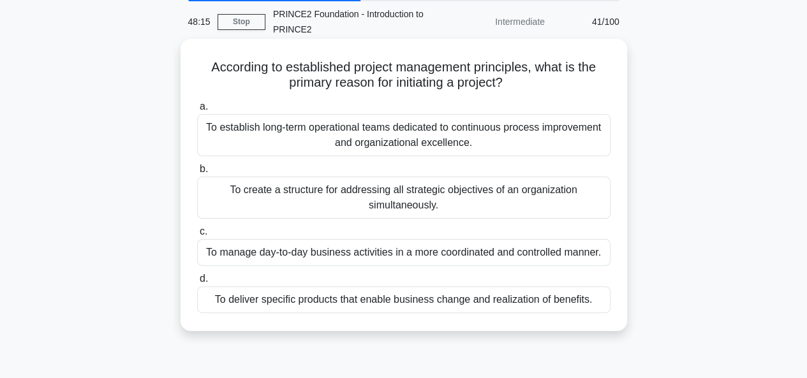
scroll to position [48, 0]
click at [436, 301] on div "To deliver specific products that enable business change and realization of ben…" at bounding box center [403, 299] width 413 height 27
click at [197, 282] on input "d. To deliver specific products that enable business change and realization of …" at bounding box center [197, 278] width 0 height 8
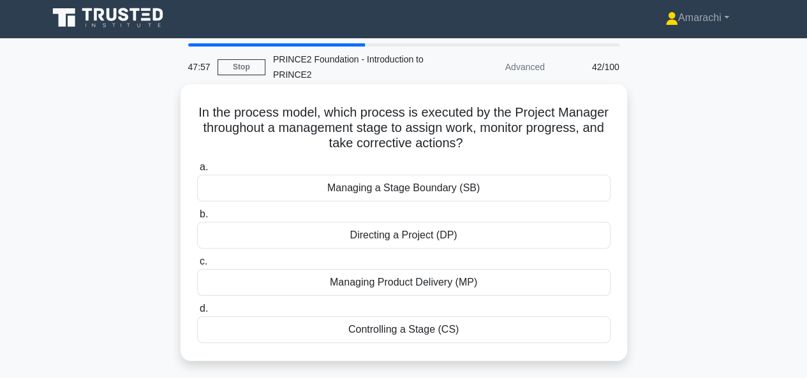
scroll to position [0, 0]
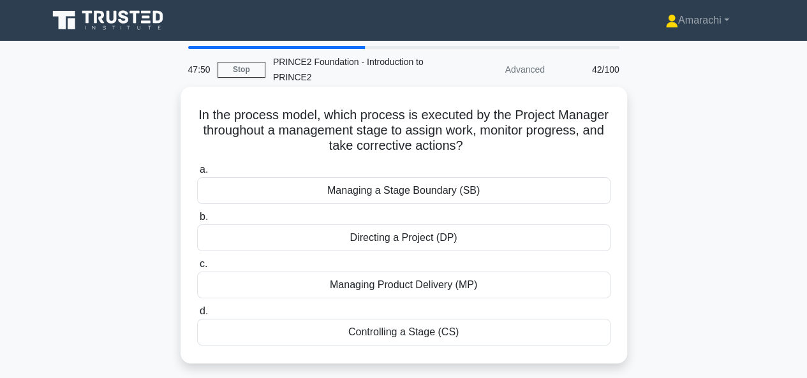
click at [403, 323] on div "Controlling a Stage (CS)" at bounding box center [403, 332] width 413 height 27
click at [197, 316] on input "d. Controlling a Stage (CS)" at bounding box center [197, 311] width 0 height 8
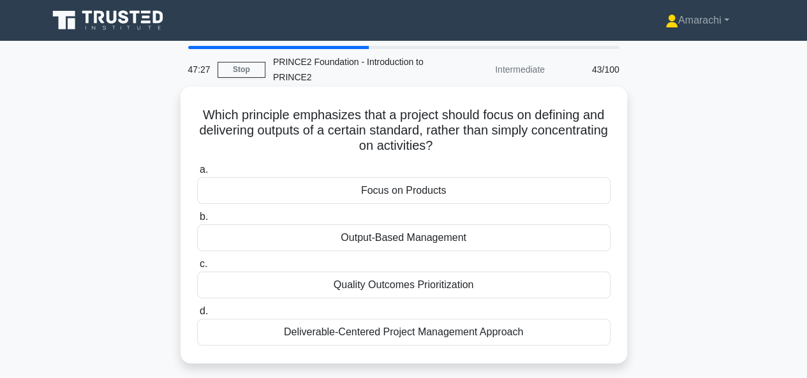
click at [380, 194] on div "Focus on Products" at bounding box center [403, 190] width 413 height 27
click at [197, 174] on input "a. Focus on Products" at bounding box center [197, 170] width 0 height 8
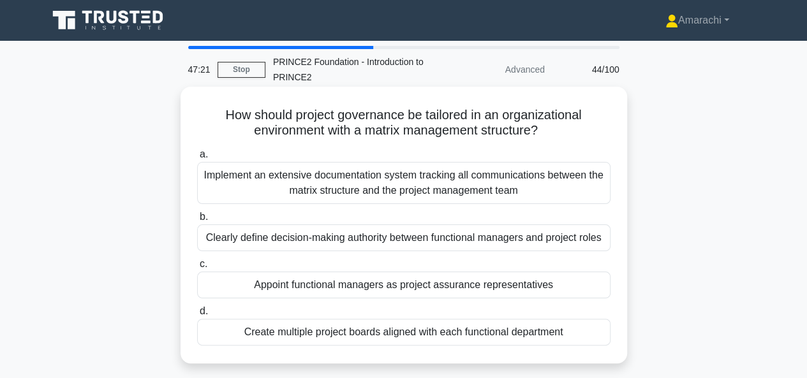
click at [344, 244] on div "Clearly define decision-making authority between functional managers and projec…" at bounding box center [403, 237] width 413 height 27
click at [197, 221] on input "b. Clearly define decision-making authority between functional managers and pro…" at bounding box center [197, 217] width 0 height 8
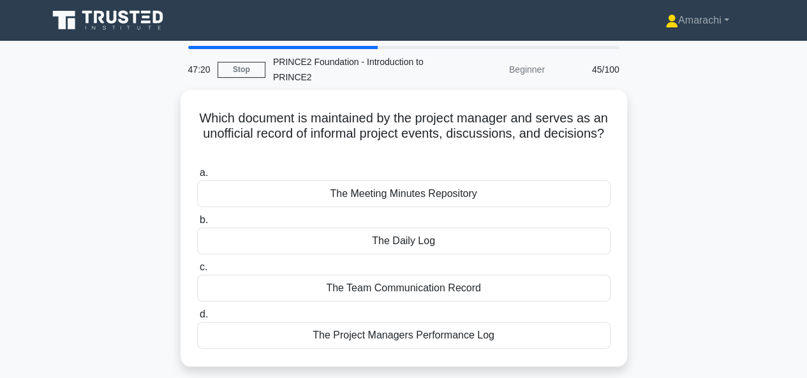
click at [344, 244] on div "The Daily Log" at bounding box center [403, 241] width 413 height 27
click at [197, 224] on input "b. The Daily Log" at bounding box center [197, 220] width 0 height 8
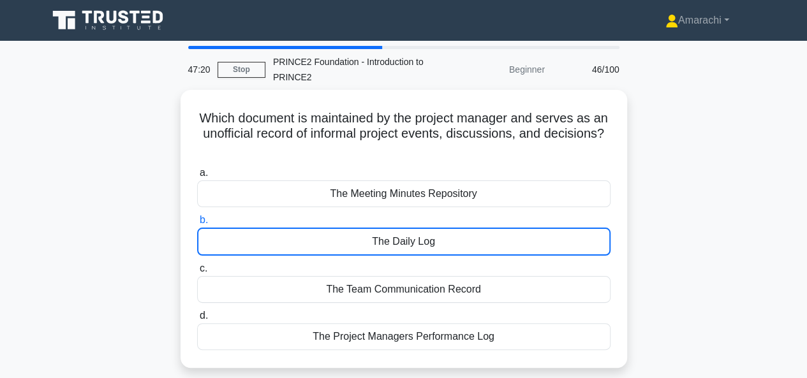
click at [344, 244] on div "The Daily Log" at bounding box center [403, 242] width 413 height 28
click at [197, 224] on input "b. The Daily Log" at bounding box center [197, 220] width 0 height 8
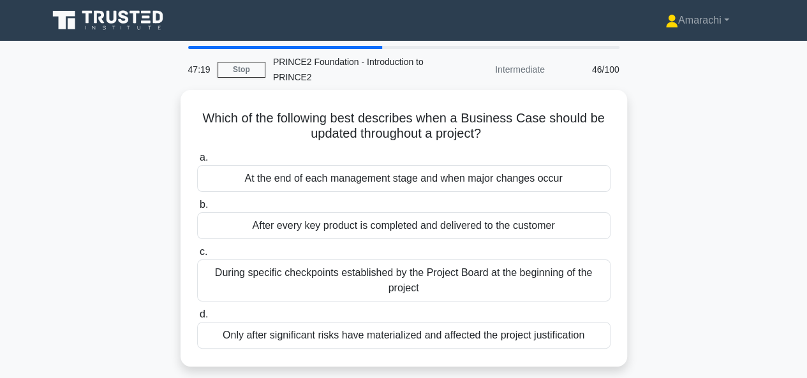
click at [344, 244] on label "c. During specific checkpoints established by the Project Board at the beginnin…" at bounding box center [403, 272] width 413 height 57
click at [197, 248] on input "c. During specific checkpoints established by the Project Board at the beginnin…" at bounding box center [197, 252] width 0 height 8
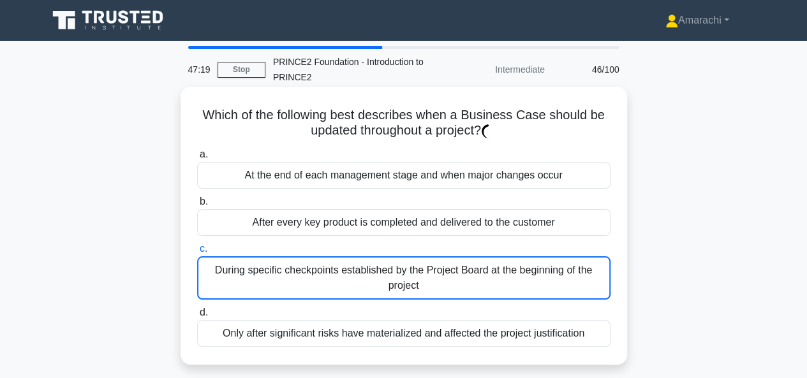
click at [344, 244] on label "c. During specific checkpoints established by the Project Board at the beginnin…" at bounding box center [403, 270] width 413 height 59
click at [197, 245] on input "c. During specific checkpoints established by the Project Board at the beginnin…" at bounding box center [197, 249] width 0 height 8
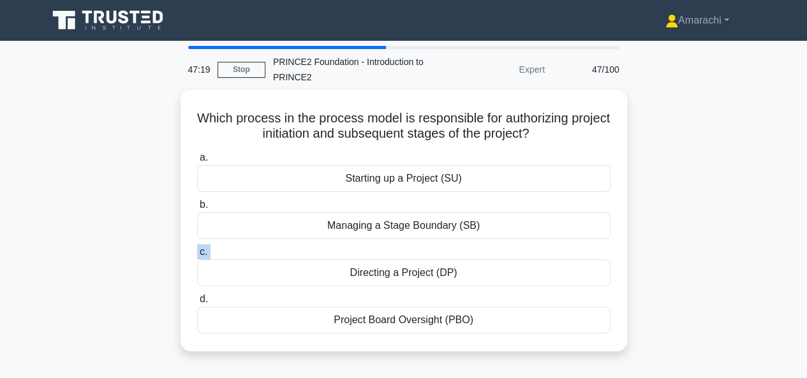
click at [344, 244] on label "c. Directing a Project (DP)" at bounding box center [403, 265] width 413 height 42
click at [197, 248] on input "c. Directing a Project (DP)" at bounding box center [197, 252] width 0 height 8
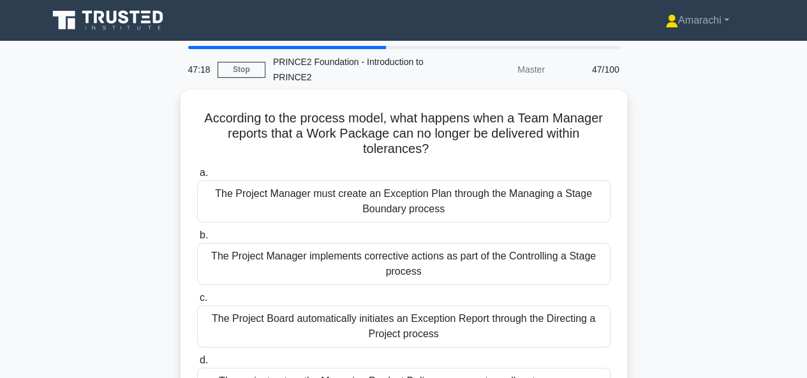
click at [344, 244] on div "The Project Manager implements corrective actions as part of the Controlling a …" at bounding box center [403, 264] width 413 height 42
click at [197, 240] on input "b. The Project Manager implements corrective actions as part of the Controlling…" at bounding box center [197, 235] width 0 height 8
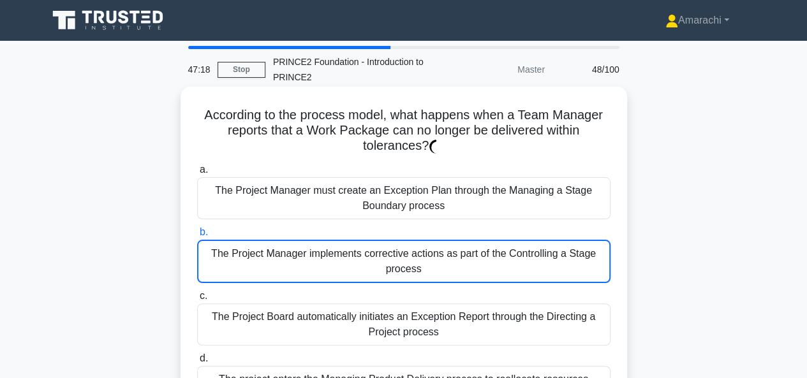
click at [344, 244] on div "The Project Manager implements corrective actions as part of the Controlling a …" at bounding box center [403, 261] width 413 height 43
click at [197, 237] on input "b. The Project Manager implements corrective actions as part of the Controlling…" at bounding box center [197, 232] width 0 height 8
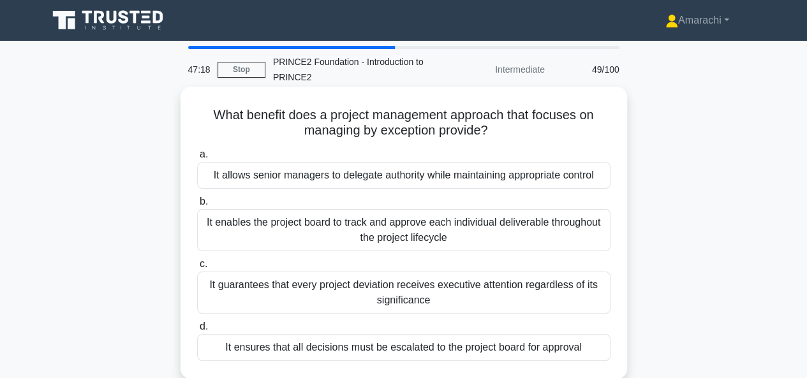
click at [344, 244] on div "It enables the project board to track and approve each individual deliverable t…" at bounding box center [403, 230] width 413 height 42
click at [197, 206] on input "b. It enables the project board to track and approve each individual deliverabl…" at bounding box center [197, 202] width 0 height 8
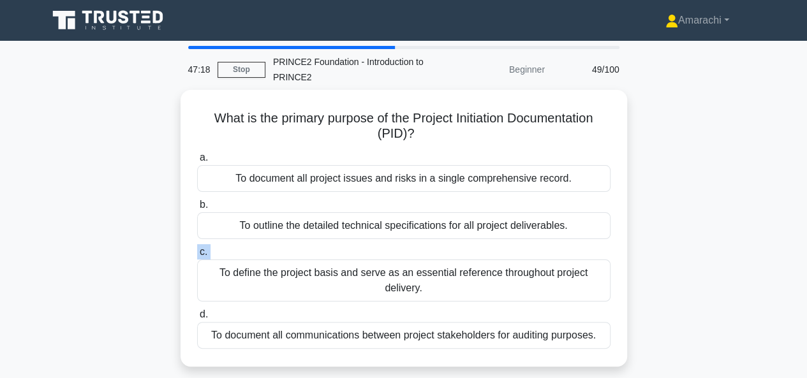
click at [344, 244] on label "c. To define the project basis and serve as an essential reference throughout p…" at bounding box center [403, 272] width 413 height 57
click at [197, 248] on input "c. To define the project basis and serve as an essential reference throughout p…" at bounding box center [197, 252] width 0 height 8
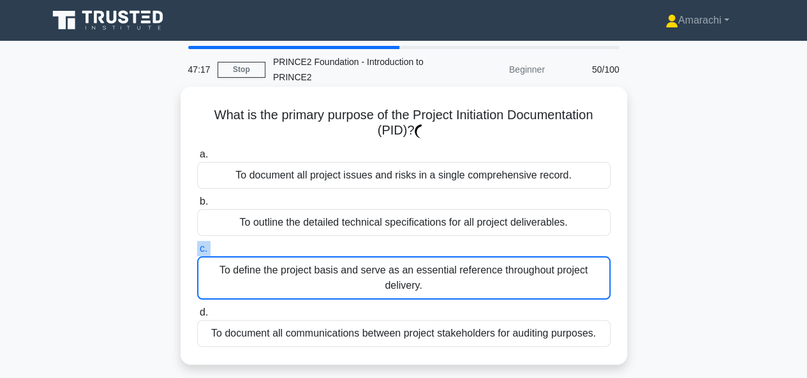
click at [344, 244] on label "c. To define the project basis and serve as an essential reference throughout p…" at bounding box center [403, 270] width 413 height 59
click at [197, 245] on input "c. To define the project basis and serve as an essential reference throughout p…" at bounding box center [197, 249] width 0 height 8
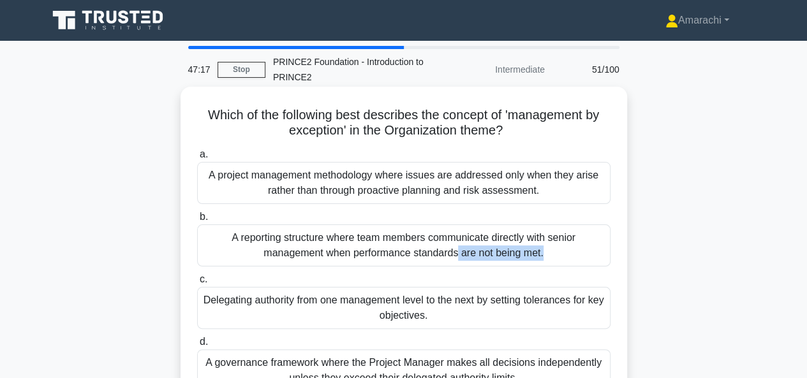
click at [344, 244] on div "A reporting structure where team members communicate directly with senior manag…" at bounding box center [403, 245] width 413 height 42
click at [197, 221] on input "b. A reporting structure where team members communicate directly with senior ma…" at bounding box center [197, 217] width 0 height 8
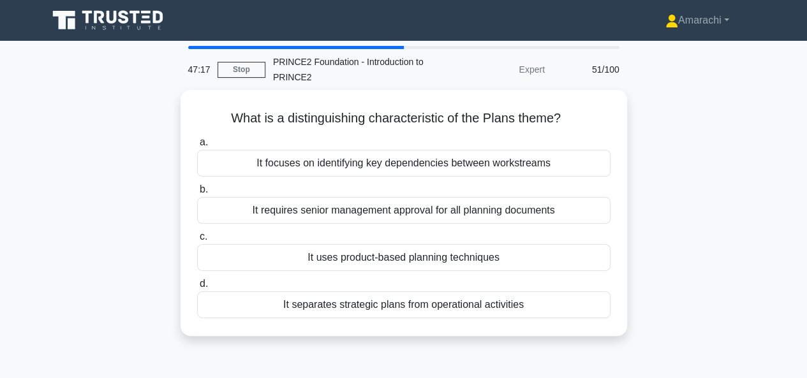
click at [344, 244] on div "It uses product-based planning techniques" at bounding box center [403, 257] width 413 height 27
click at [197, 241] on input "c. It uses product-based planning techniques" at bounding box center [197, 237] width 0 height 8
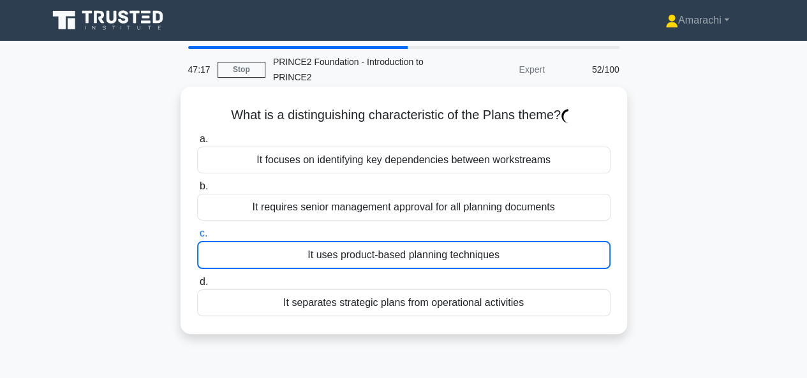
click at [344, 244] on div "It uses product-based planning techniques" at bounding box center [403, 255] width 413 height 28
click at [197, 238] on input "c. It uses product-based planning techniques" at bounding box center [197, 234] width 0 height 8
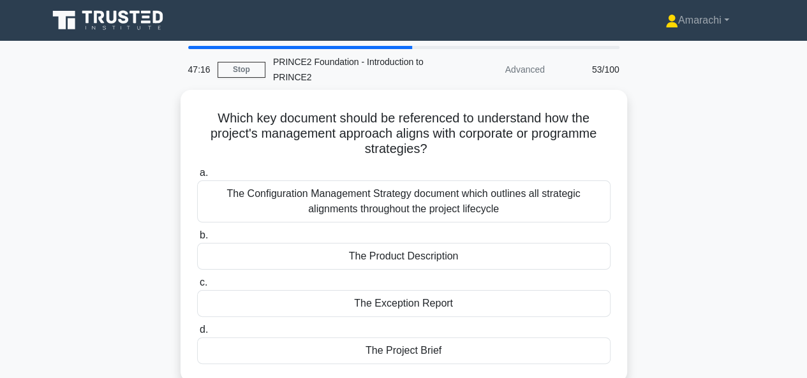
click at [344, 244] on div "The Product Description" at bounding box center [403, 256] width 413 height 27
click at [197, 240] on input "b. The Product Description" at bounding box center [197, 235] width 0 height 8
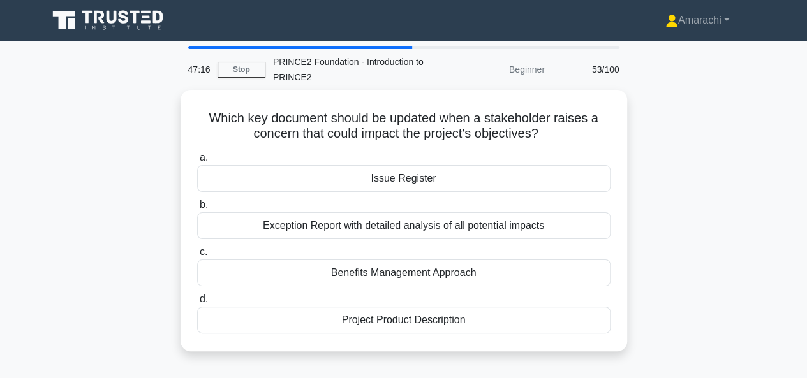
click at [344, 244] on label "c. Benefits Management Approach" at bounding box center [403, 265] width 413 height 42
click at [197, 248] on input "c. Benefits Management Approach" at bounding box center [197, 252] width 0 height 8
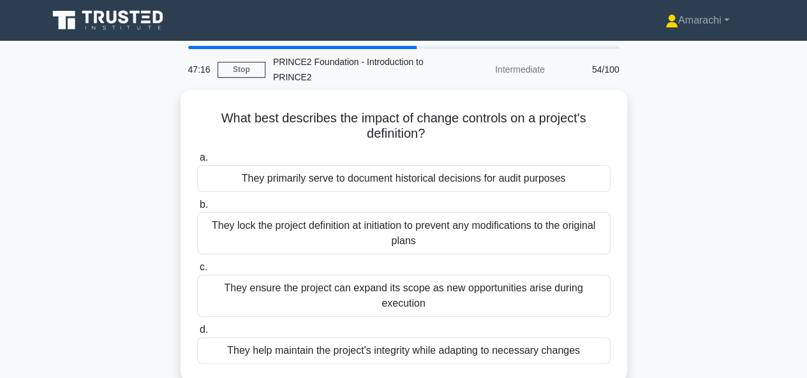
click at [344, 244] on div "They lock the project definition at initiation to prevent any modifications to …" at bounding box center [403, 233] width 413 height 42
click at [197, 209] on input "b. They lock the project definition at initiation to prevent any modifications …" at bounding box center [197, 205] width 0 height 8
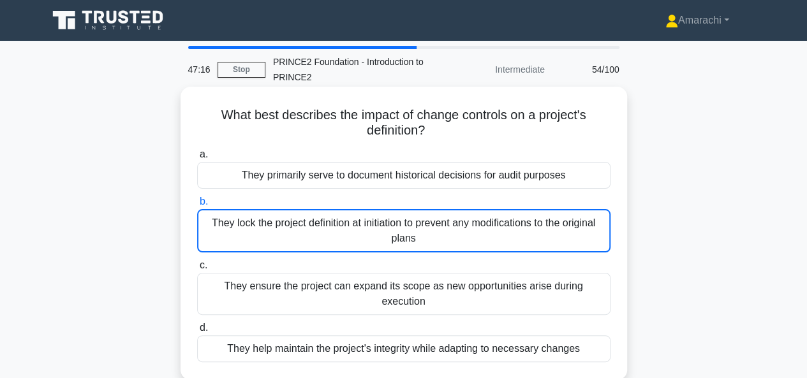
click at [344, 244] on div "They lock the project definition at initiation to prevent any modifications to …" at bounding box center [403, 230] width 413 height 43
click at [197, 206] on input "b. They lock the project definition at initiation to prevent any modifications …" at bounding box center [197, 202] width 0 height 8
click at [344, 244] on div "They lock the project definition at initiation to prevent any modifications to …" at bounding box center [403, 230] width 413 height 43
click at [197, 206] on input "b. They lock the project definition at initiation to prevent any modifications …" at bounding box center [197, 202] width 0 height 8
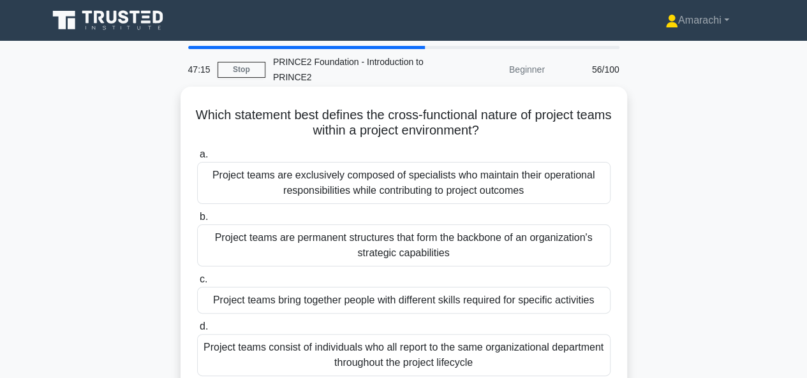
click at [344, 244] on div "Project teams are permanent structures that form the backbone of an organizatio…" at bounding box center [403, 245] width 413 height 42
click at [197, 221] on input "b. Project teams are permanent structures that form the backbone of an organiza…" at bounding box center [197, 217] width 0 height 8
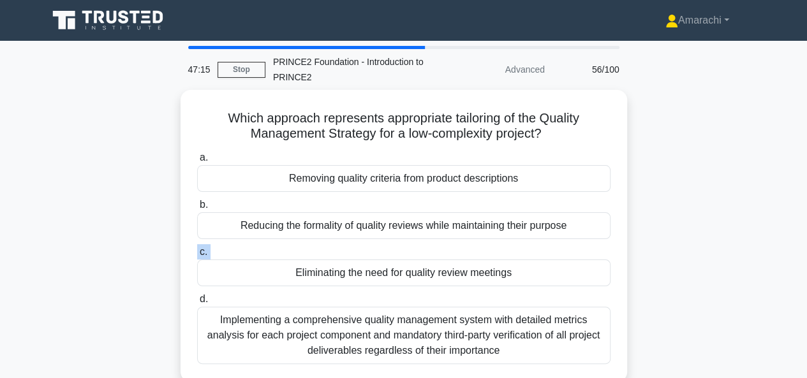
click at [344, 244] on label "c. Eliminating the need for quality review meetings" at bounding box center [403, 265] width 413 height 42
click at [197, 248] on input "c. Eliminating the need for quality review meetings" at bounding box center [197, 252] width 0 height 8
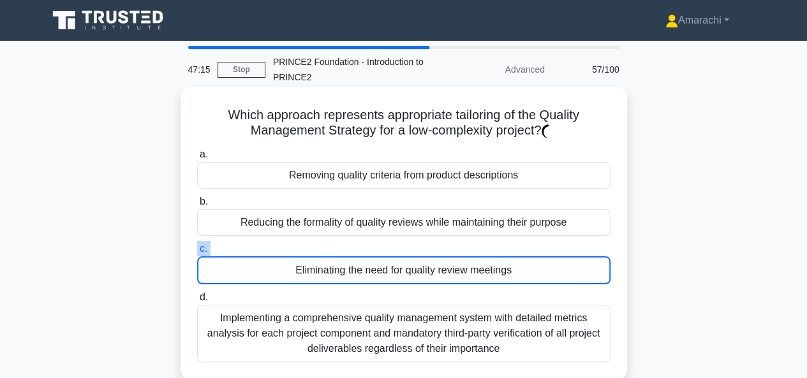
click at [344, 244] on label "c. Eliminating the need for quality review meetings" at bounding box center [403, 262] width 413 height 43
click at [197, 245] on input "c. Eliminating the need for quality review meetings" at bounding box center [197, 249] width 0 height 8
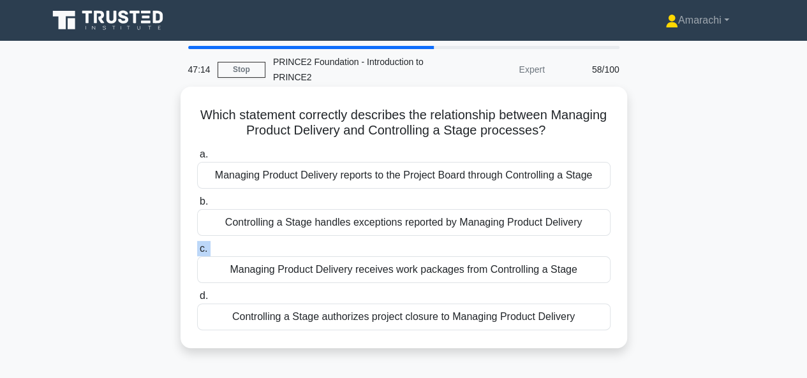
click at [344, 244] on label "c. Managing Product Delivery receives work packages from Controlling a Stage" at bounding box center [403, 262] width 413 height 42
click at [197, 245] on input "c. Managing Product Delivery receives work packages from Controlling a Stage" at bounding box center [197, 249] width 0 height 8
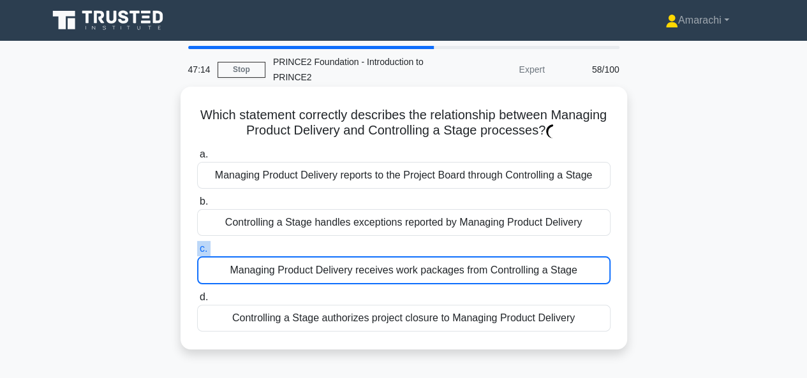
click at [344, 244] on label "c. Managing Product Delivery receives work packages from Controlling a Stage" at bounding box center [403, 262] width 413 height 43
click at [197, 245] on input "c. Managing Product Delivery receives work packages from Controlling a Stage" at bounding box center [197, 249] width 0 height 8
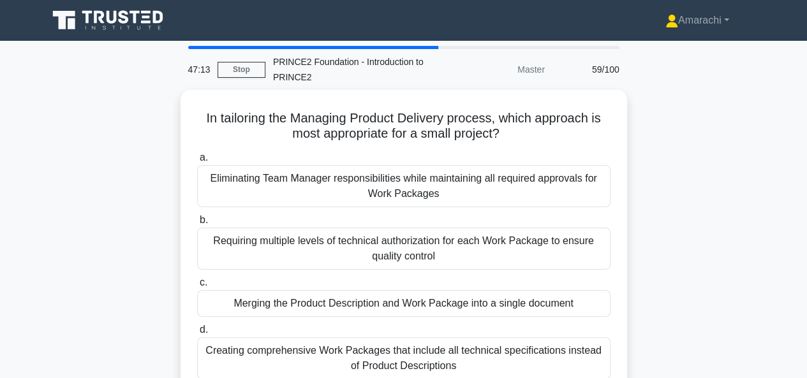
click at [342, 225] on label "b. Requiring multiple levels of technical authorization for each Work Package t…" at bounding box center [403, 240] width 413 height 57
click at [197, 224] on input "b. Requiring multiple levels of technical authorization for each Work Package t…" at bounding box center [197, 220] width 0 height 8
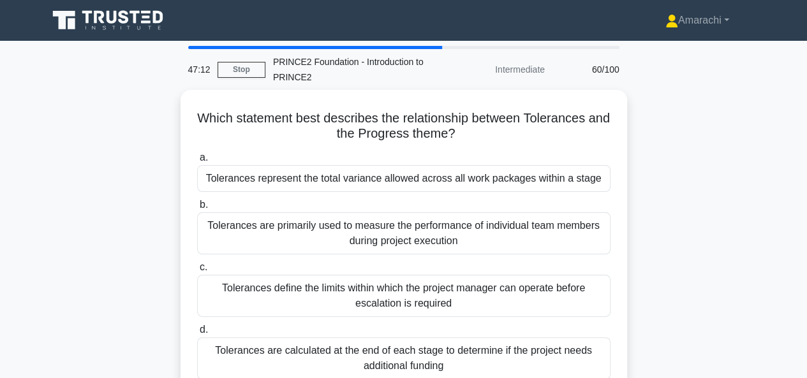
click at [342, 225] on div "Tolerances are primarily used to measure the performance of individual team mem…" at bounding box center [403, 233] width 413 height 42
click at [197, 209] on input "b. Tolerances are primarily used to measure the performance of individual team …" at bounding box center [197, 205] width 0 height 8
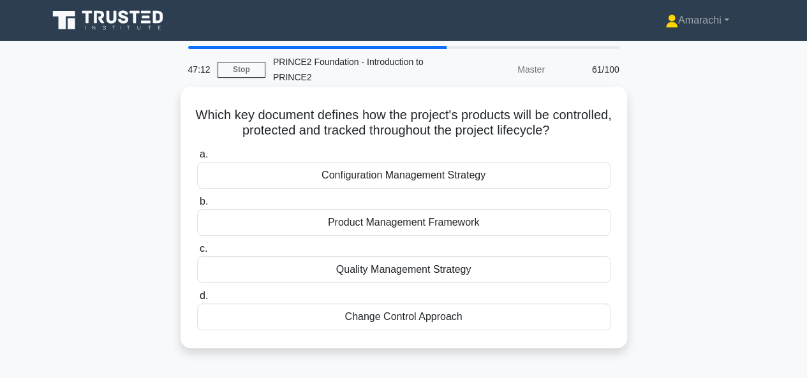
click at [358, 202] on label "b. Product Management Framework" at bounding box center [403, 215] width 413 height 42
click at [197, 202] on input "b. Product Management Framework" at bounding box center [197, 202] width 0 height 8
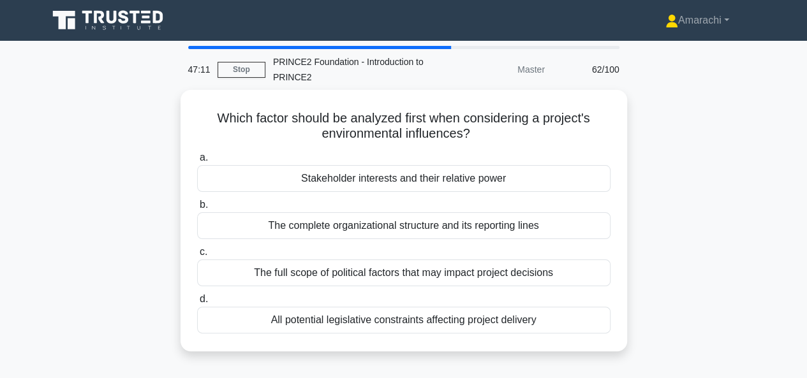
click at [358, 202] on label "b. The complete organizational structure and its reporting lines" at bounding box center [403, 218] width 413 height 42
click at [197, 202] on input "b. The complete organizational structure and its reporting lines" at bounding box center [197, 205] width 0 height 8
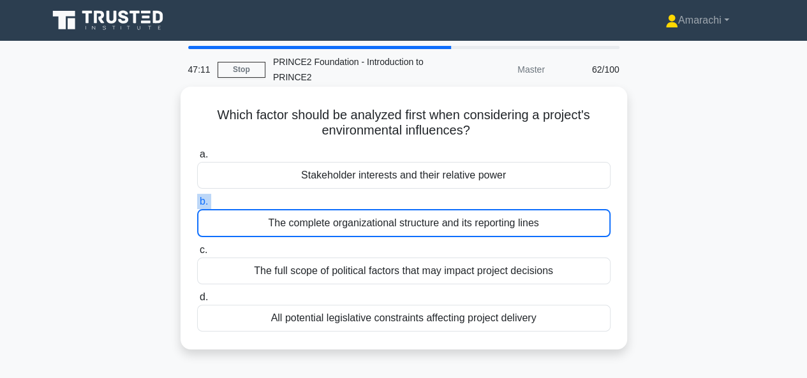
click at [358, 202] on label "b. The complete organizational structure and its reporting lines" at bounding box center [403, 215] width 413 height 43
click at [197, 202] on input "b. The complete organizational structure and its reporting lines" at bounding box center [197, 202] width 0 height 8
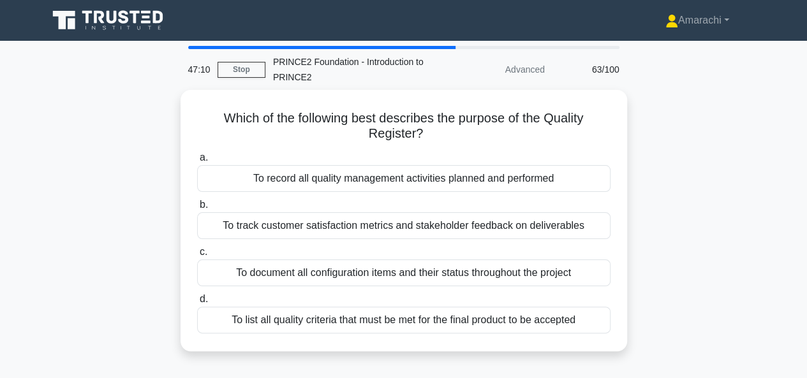
click at [358, 202] on label "b. To track customer satisfaction metrics and stakeholder feedback on deliverab…" at bounding box center [403, 218] width 413 height 42
click at [197, 202] on input "b. To track customer satisfaction metrics and stakeholder feedback on deliverab…" at bounding box center [197, 205] width 0 height 8
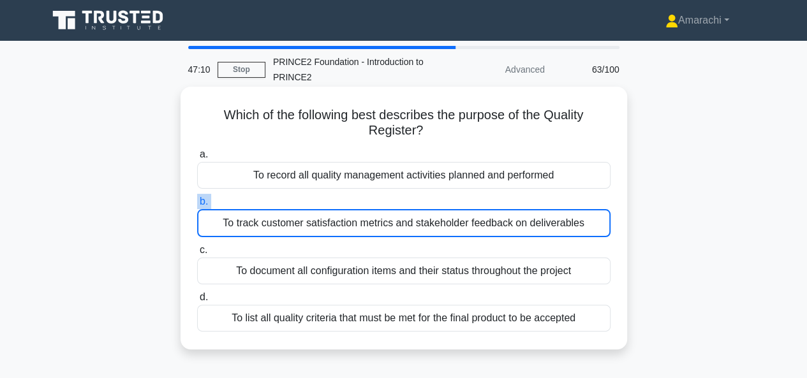
click at [358, 202] on label "b. To track customer satisfaction metrics and stakeholder feedback on deliverab…" at bounding box center [403, 215] width 413 height 43
click at [197, 202] on input "b. To track customer satisfaction metrics and stakeholder feedback on deliverab…" at bounding box center [197, 202] width 0 height 8
click at [358, 202] on label "b. To track customer satisfaction metrics and stakeholder feedback on deliverab…" at bounding box center [403, 215] width 413 height 43
click at [197, 202] on input "b. To track customer satisfaction metrics and stakeholder feedback on deliverab…" at bounding box center [197, 202] width 0 height 8
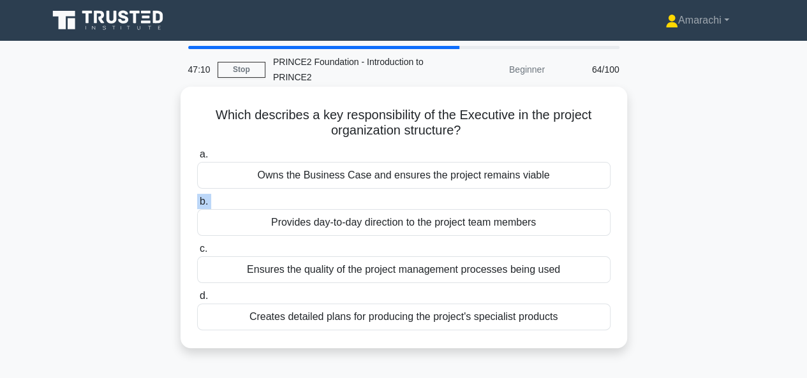
click at [358, 202] on label "b. Provides day-to-day direction to the project team members" at bounding box center [403, 215] width 413 height 42
click at [197, 202] on input "b. Provides day-to-day direction to the project team members" at bounding box center [197, 202] width 0 height 8
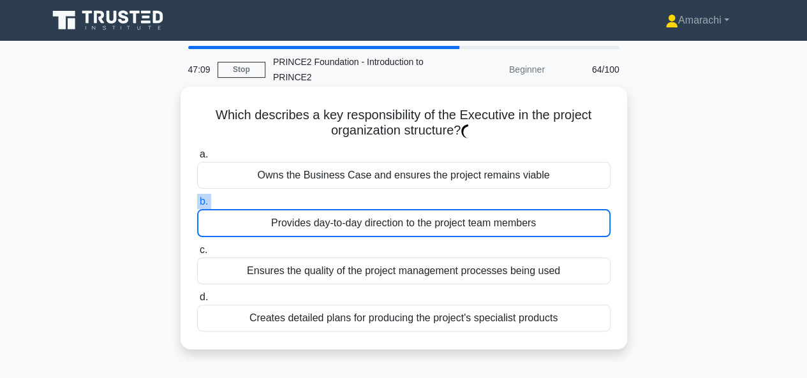
click at [358, 202] on label "b. Provides day-to-day direction to the project team members" at bounding box center [403, 215] width 413 height 43
click at [197, 202] on input "b. Provides day-to-day direction to the project team members" at bounding box center [197, 202] width 0 height 8
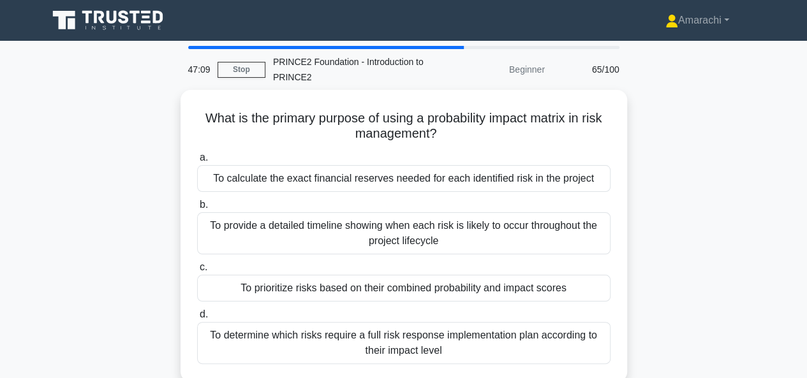
click at [358, 202] on label "b. To provide a detailed timeline showing when each risk is likely to occur thr…" at bounding box center [403, 225] width 413 height 57
click at [197, 202] on input "b. To provide a detailed timeline showing when each risk is likely to occur thr…" at bounding box center [197, 205] width 0 height 8
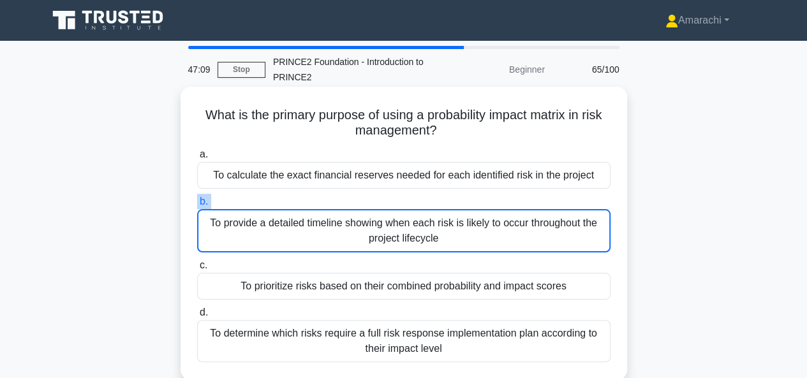
click at [358, 202] on label "b. To provide a detailed timeline showing when each risk is likely to occur thr…" at bounding box center [403, 223] width 413 height 59
click at [197, 202] on input "b. To provide a detailed timeline showing when each risk is likely to occur thr…" at bounding box center [197, 202] width 0 height 8
click at [358, 202] on label "b. To provide a detailed timeline showing when each risk is likely to occur thr…" at bounding box center [403, 223] width 413 height 59
click at [197, 202] on input "b. To provide a detailed timeline showing when each risk is likely to occur thr…" at bounding box center [197, 202] width 0 height 8
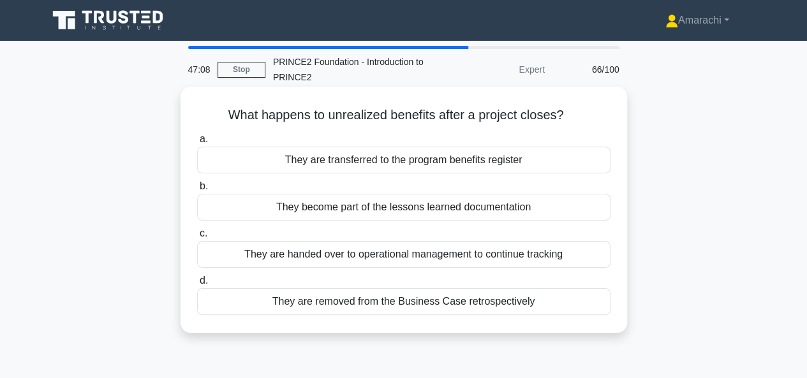
click at [358, 202] on div "They become part of the lessons learned documentation" at bounding box center [403, 207] width 413 height 27
click at [197, 191] on input "b. They become part of the lessons learned documentation" at bounding box center [197, 186] width 0 height 8
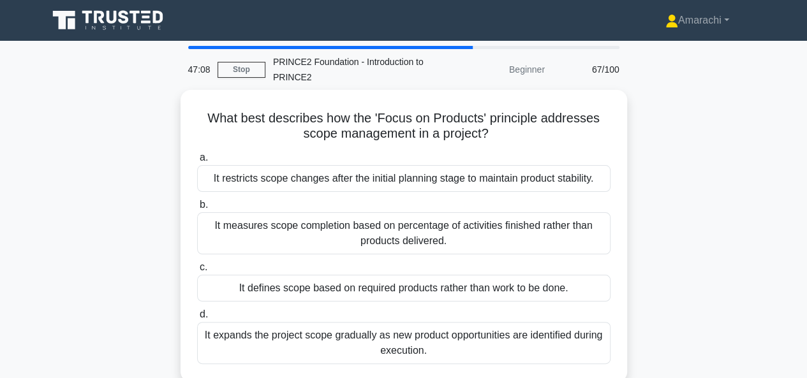
click at [358, 202] on label "b. It measures scope completion based on percentage of activities finished rath…" at bounding box center [403, 225] width 413 height 57
click at [197, 202] on input "b. It measures scope completion based on percentage of activities finished rath…" at bounding box center [197, 205] width 0 height 8
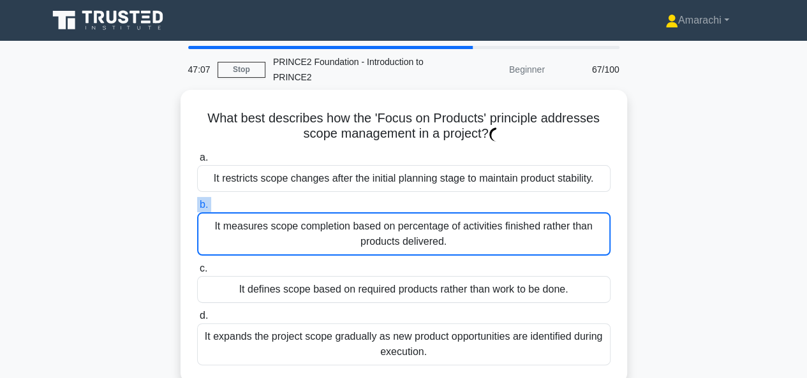
click at [358, 202] on label "b. It measures scope completion based on percentage of activities finished rath…" at bounding box center [403, 226] width 413 height 59
click at [197, 202] on input "b. It measures scope completion based on percentage of activities finished rath…" at bounding box center [197, 205] width 0 height 8
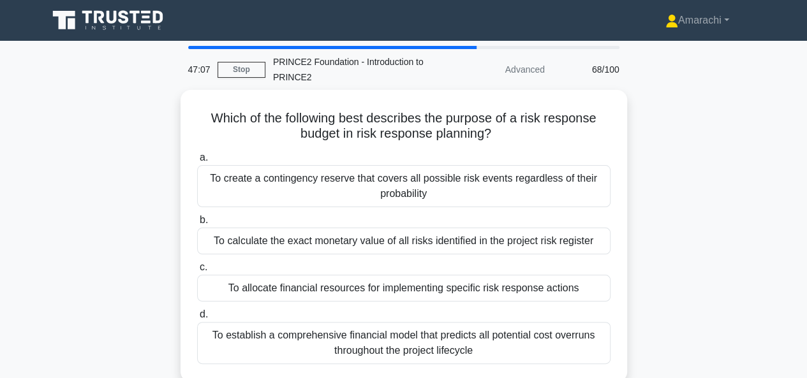
click at [358, 202] on div "To create a contingency reserve that covers all possible risk events regardless…" at bounding box center [403, 186] width 413 height 42
click at [197, 162] on input "a. To create a contingency reserve that covers all possible risk events regardl…" at bounding box center [197, 158] width 0 height 8
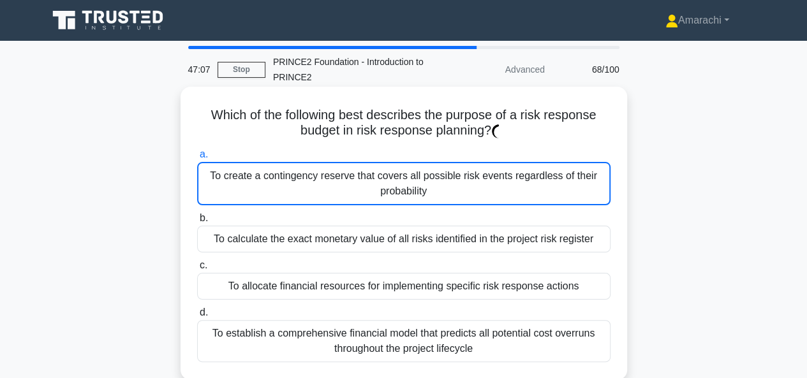
click at [358, 202] on div "To create a contingency reserve that covers all possible risk events regardless…" at bounding box center [403, 183] width 413 height 43
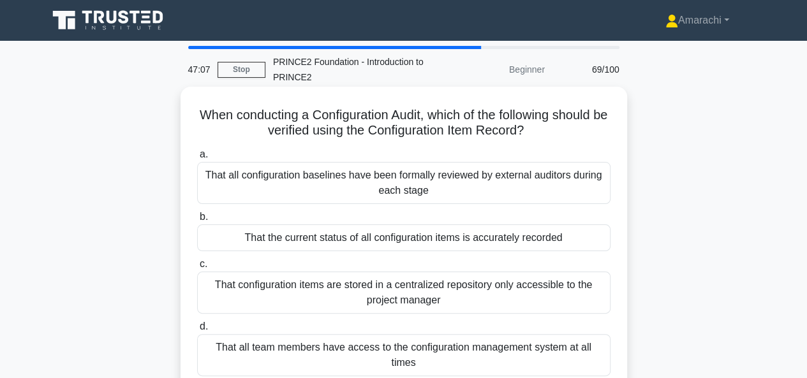
click at [358, 202] on div "That all configuration baselines have been formally reviewed by external audito…" at bounding box center [403, 183] width 413 height 42
click at [197, 159] on input "a. That all configuration baselines have been formally reviewed by external aud…" at bounding box center [197, 154] width 0 height 8
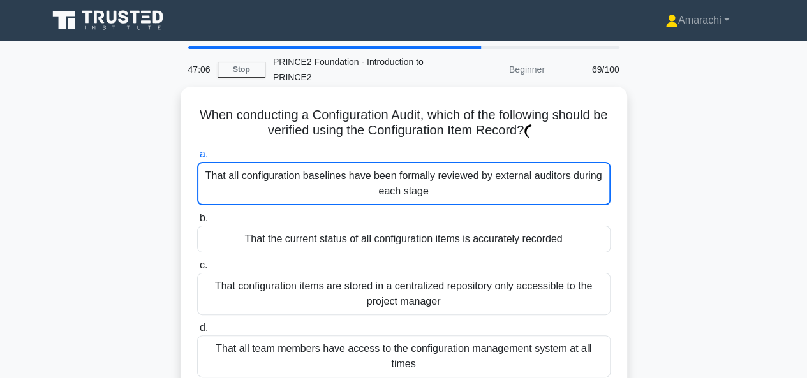
click at [358, 202] on div "That all configuration baselines have been formally reviewed by external audito…" at bounding box center [403, 183] width 413 height 43
click at [197, 159] on input "a. That all configuration baselines have been formally reviewed by external aud…" at bounding box center [197, 154] width 0 height 8
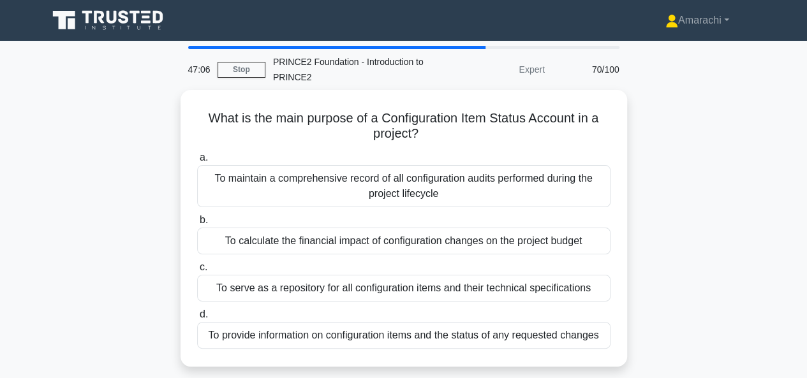
click at [358, 202] on div "To maintain a comprehensive record of all configuration audits performed during…" at bounding box center [403, 186] width 413 height 42
click at [197, 162] on input "a. To maintain a comprehensive record of all configuration audits performed dur…" at bounding box center [197, 158] width 0 height 8
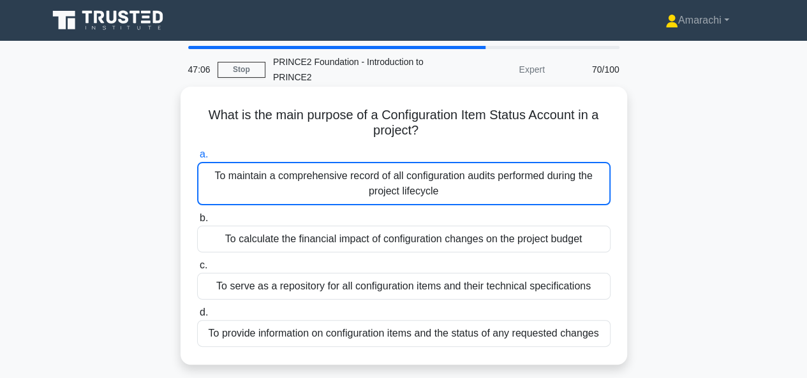
click at [358, 202] on div "To maintain a comprehensive record of all configuration audits performed during…" at bounding box center [403, 183] width 413 height 43
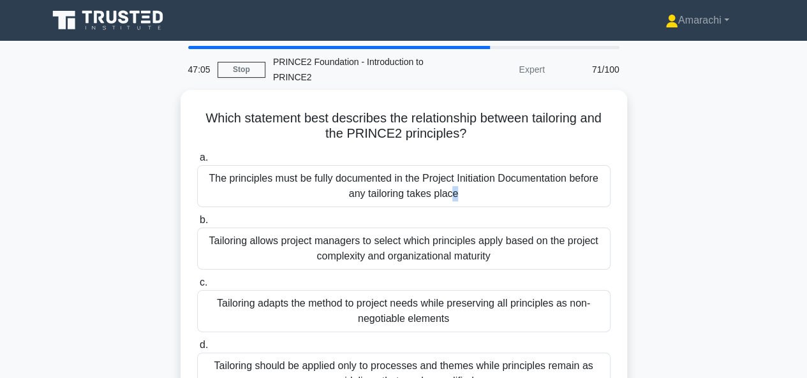
click at [358, 202] on div "The principles must be fully documented in the Project Initiation Documentation…" at bounding box center [403, 186] width 413 height 42
click at [197, 162] on input "a. The principles must be fully documented in the Project Initiation Documentat…" at bounding box center [197, 158] width 0 height 8
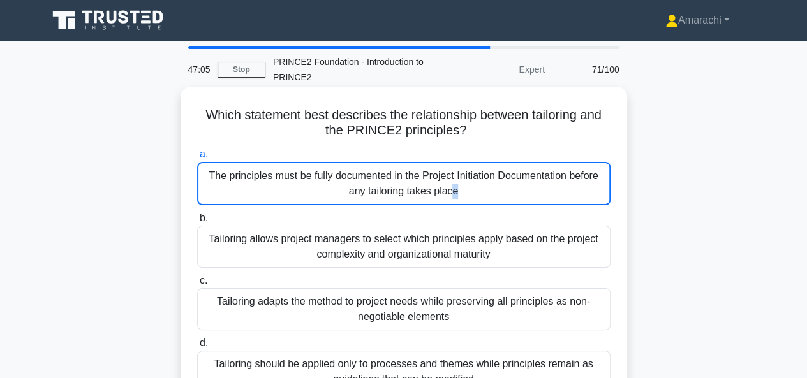
click at [358, 202] on div "The principles must be fully documented in the Project Initiation Documentation…" at bounding box center [403, 183] width 413 height 43
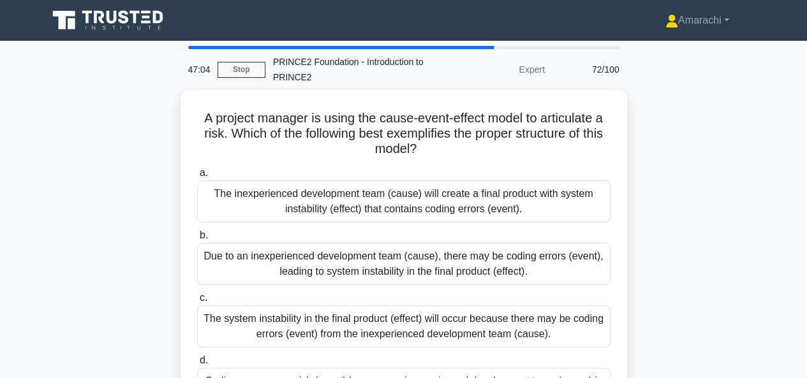
click at [358, 202] on div "The inexperienced development team (cause) will create a final product with sys…" at bounding box center [403, 201] width 413 height 42
click at [197, 177] on input "a. The inexperienced development team (cause) will create a final product with …" at bounding box center [197, 173] width 0 height 8
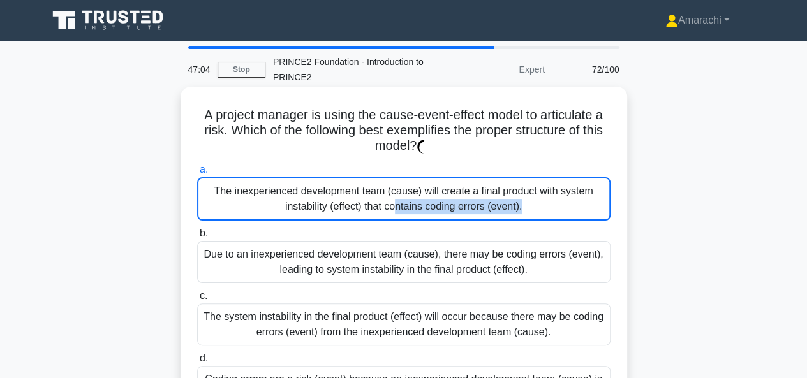
click at [358, 202] on div "The inexperienced development team (cause) will create a final product with sys…" at bounding box center [403, 198] width 413 height 43
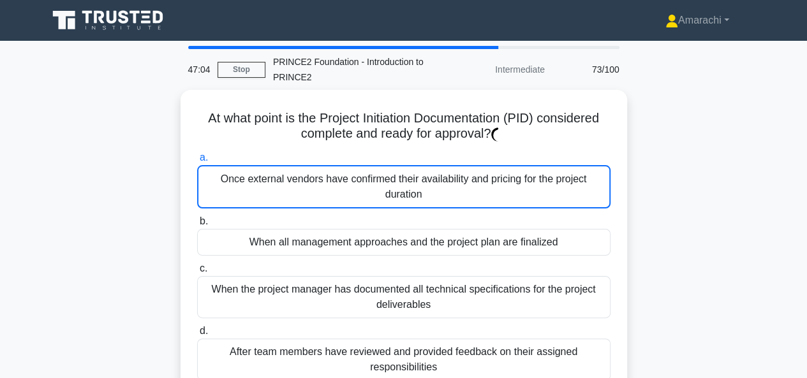
click at [358, 202] on div "Once external vendors have confirmed their availability and pricing for the pro…" at bounding box center [403, 186] width 413 height 43
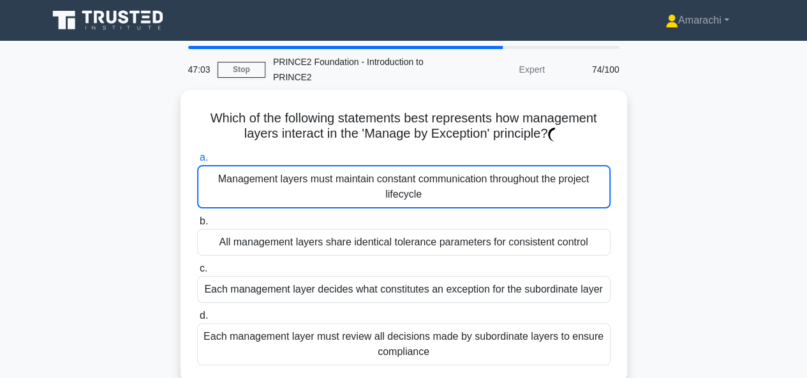
click at [358, 202] on div "Management layers must maintain constant communication throughout the project l…" at bounding box center [403, 186] width 413 height 43
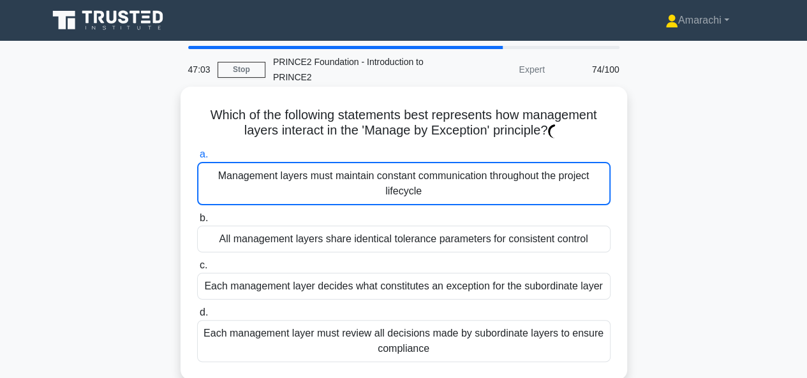
click at [358, 202] on div "Management layers must maintain constant communication throughout the project l…" at bounding box center [403, 183] width 413 height 43
click at [197, 159] on input "a. Management layers must maintain constant communication throughout the projec…" at bounding box center [197, 154] width 0 height 8
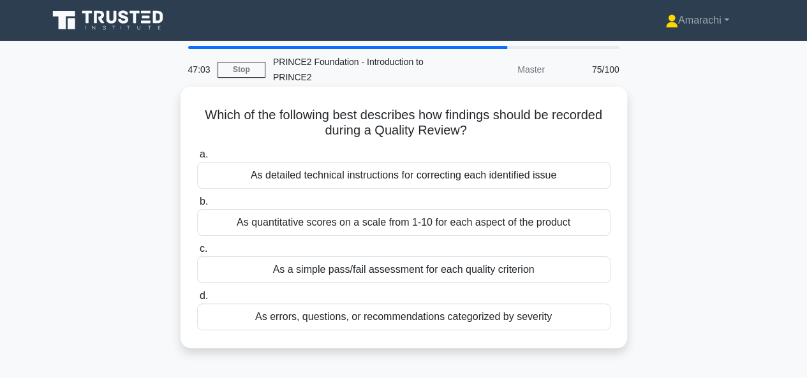
click at [358, 202] on label "b. As quantitative scores on a scale from 1-10 for each aspect of the product" at bounding box center [403, 215] width 413 height 42
click at [197, 202] on input "b. As quantitative scores on a scale from 1-10 for each aspect of the product" at bounding box center [197, 202] width 0 height 8
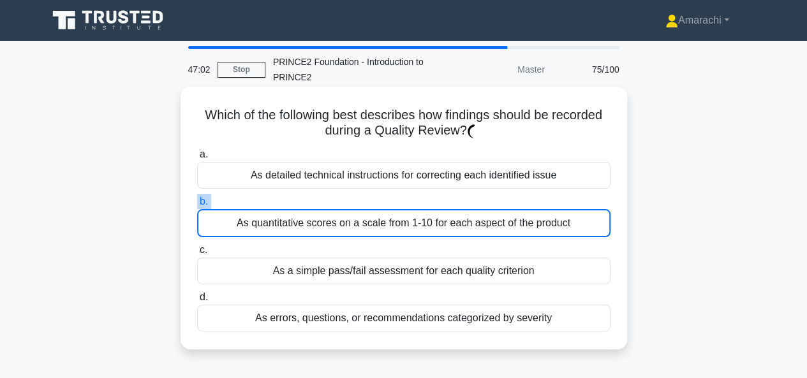
click at [358, 202] on label "b. As quantitative scores on a scale from 1-10 for each aspect of the product" at bounding box center [403, 215] width 413 height 43
click at [197, 202] on input "b. As quantitative scores on a scale from 1-10 for each aspect of the product" at bounding box center [197, 202] width 0 height 8
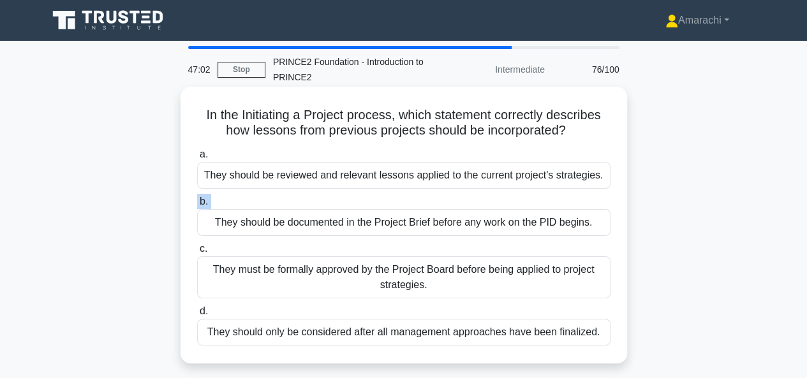
click at [358, 202] on label "b. They should be documented in the Project Brief before any work on the PID be…" at bounding box center [403, 215] width 413 height 42
click at [197, 202] on input "b. They should be documented in the Project Brief before any work on the PID be…" at bounding box center [197, 202] width 0 height 8
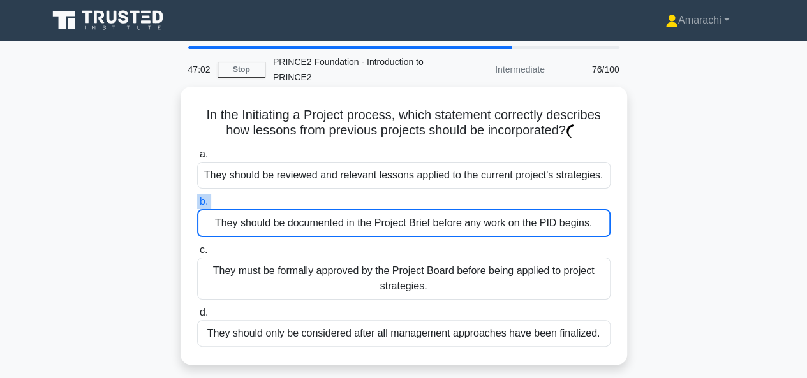
click at [358, 202] on label "b. They should be documented in the Project Brief before any work on the PID be…" at bounding box center [403, 215] width 413 height 43
click at [197, 202] on input "b. They should be documented in the Project Brief before any work on the PID be…" at bounding box center [197, 202] width 0 height 8
click at [358, 202] on label "b. They should be documented in the Project Brief before any work on the PID be…" at bounding box center [403, 215] width 413 height 43
click at [197, 202] on input "b. They should be documented in the Project Brief before any work on the PID be…" at bounding box center [197, 202] width 0 height 8
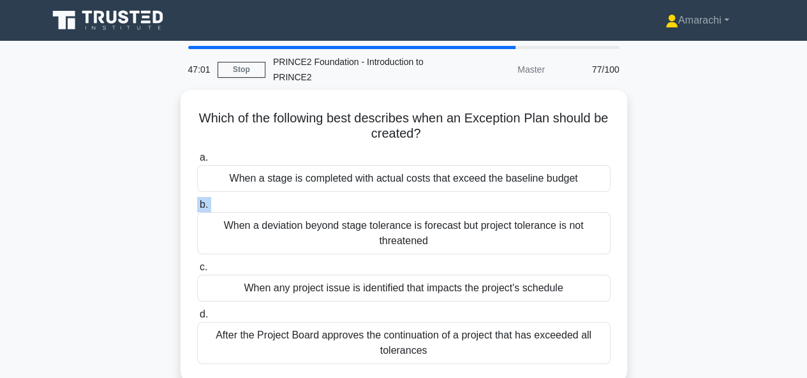
click at [358, 202] on label "b. When a deviation beyond stage tolerance is forecast but project tolerance is…" at bounding box center [403, 225] width 413 height 57
click at [197, 202] on input "b. When a deviation beyond stage tolerance is forecast but project tolerance is…" at bounding box center [197, 205] width 0 height 8
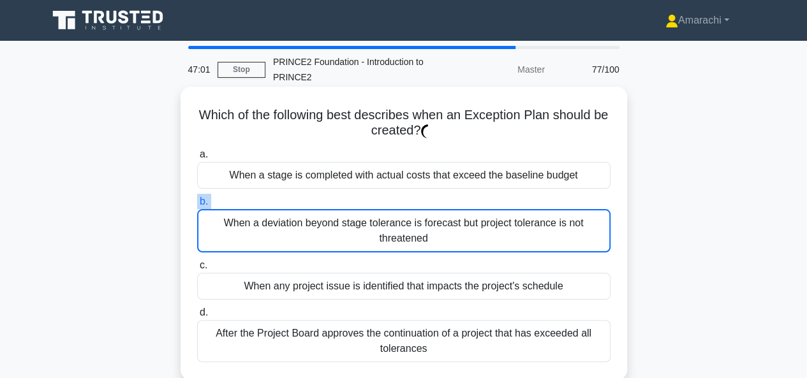
click at [358, 202] on label "b. When a deviation beyond stage tolerance is forecast but project tolerance is…" at bounding box center [403, 223] width 413 height 59
click at [197, 202] on input "b. When a deviation beyond stage tolerance is forecast but project tolerance is…" at bounding box center [197, 202] width 0 height 8
click at [358, 202] on label "b. When a deviation beyond stage tolerance is forecast but project tolerance is…" at bounding box center [403, 223] width 413 height 59
click at [197, 202] on input "b. When a deviation beyond stage tolerance is forecast but project tolerance is…" at bounding box center [197, 202] width 0 height 8
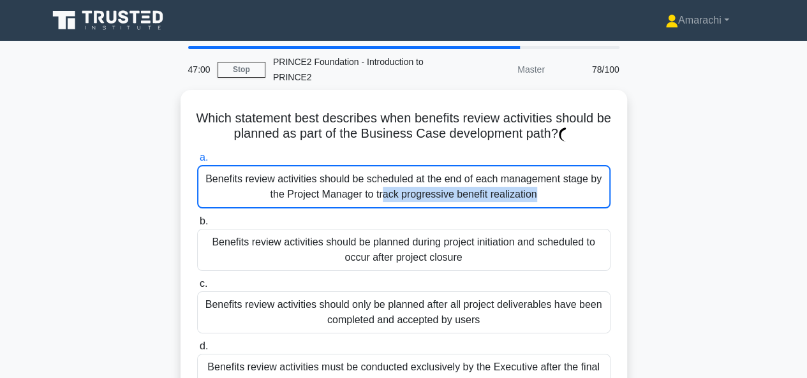
click at [358, 202] on div "Benefits review activities should be scheduled at the end of each management st…" at bounding box center [403, 186] width 413 height 43
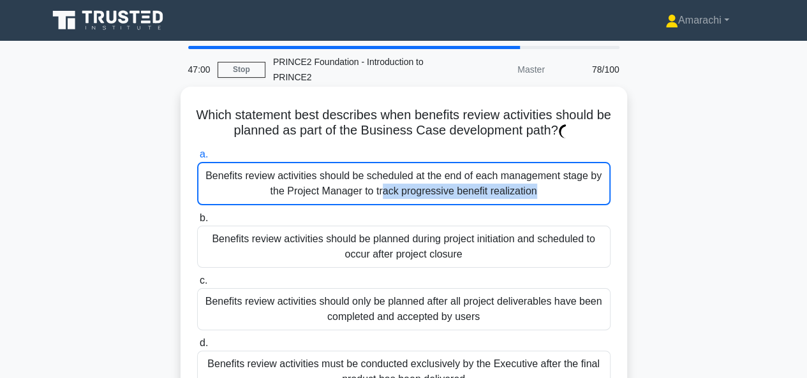
click at [358, 202] on div "Benefits review activities should be scheduled at the end of each management st…" at bounding box center [403, 183] width 413 height 43
click at [197, 159] on input "a. Benefits review activities should be scheduled at the end of each management…" at bounding box center [197, 154] width 0 height 8
click at [358, 202] on div "Benefits review activities should be scheduled at the end of each management st…" at bounding box center [403, 183] width 413 height 43
click at [197, 159] on input "a. Benefits review activities should be scheduled at the end of each management…" at bounding box center [197, 154] width 0 height 8
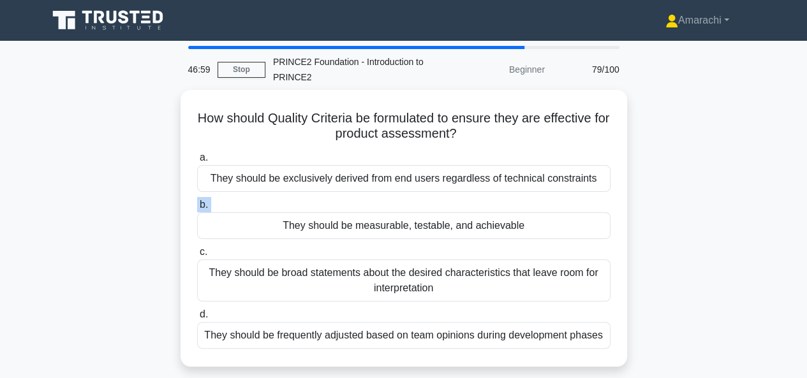
click at [358, 202] on label "b. They should be measurable, testable, and achievable" at bounding box center [403, 218] width 413 height 42
click at [197, 202] on input "b. They should be measurable, testable, and achievable" at bounding box center [197, 205] width 0 height 8
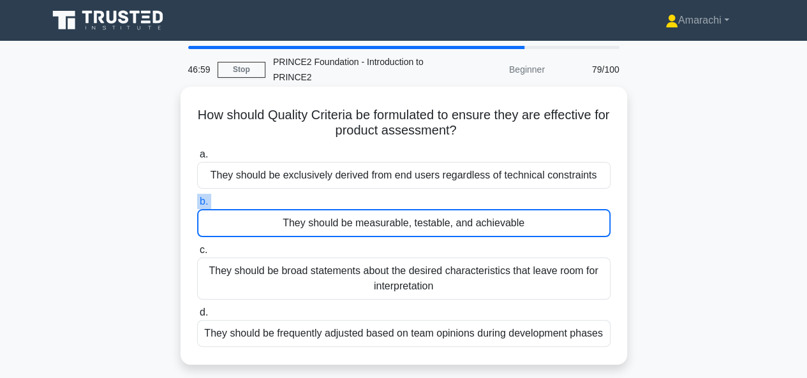
click at [358, 202] on label "b. They should be measurable, testable, and achievable" at bounding box center [403, 215] width 413 height 43
click at [197, 202] on input "b. They should be measurable, testable, and achievable" at bounding box center [197, 202] width 0 height 8
click at [358, 202] on label "b. They should be measurable, testable, and achievable" at bounding box center [403, 215] width 413 height 43
click at [197, 202] on input "b. They should be measurable, testable, and achievable" at bounding box center [197, 202] width 0 height 8
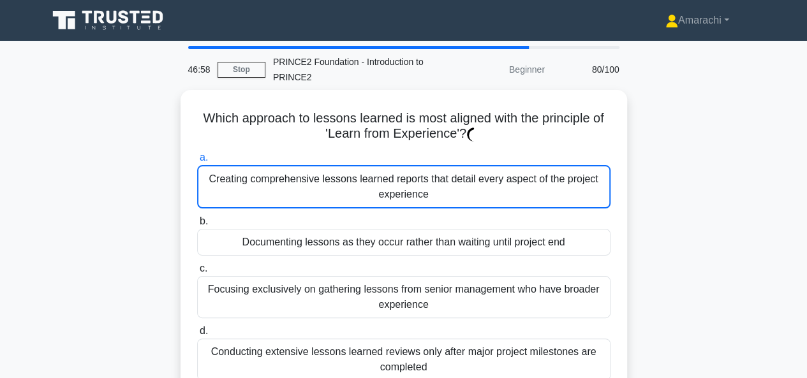
click at [358, 202] on div "Creating comprehensive lessons learned reports that detail every aspect of the …" at bounding box center [403, 186] width 413 height 43
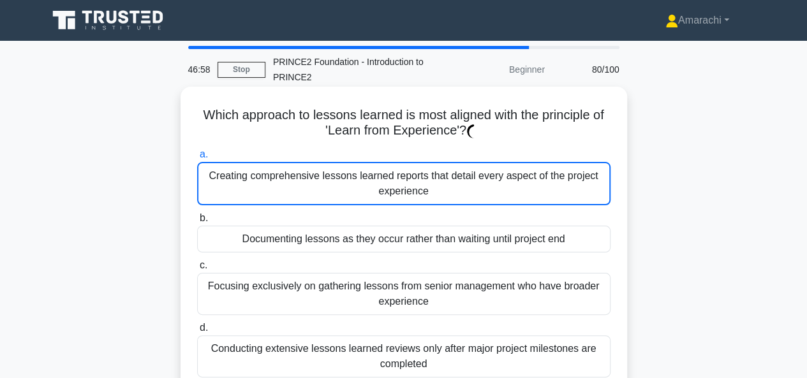
click at [358, 202] on div "Creating comprehensive lessons learned reports that detail every aspect of the …" at bounding box center [403, 183] width 413 height 43
click at [197, 159] on input "a. Creating comprehensive lessons learned reports that detail every aspect of t…" at bounding box center [197, 154] width 0 height 8
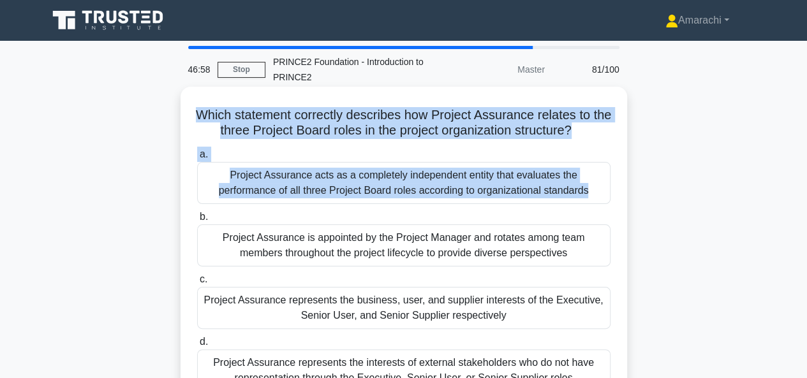
click at [358, 202] on div "Project Assurance acts as a completely independent entity that evaluates the pe…" at bounding box center [403, 183] width 413 height 42
click at [197, 159] on input "a. Project Assurance acts as a completely independent entity that evaluates the…" at bounding box center [197, 154] width 0 height 8
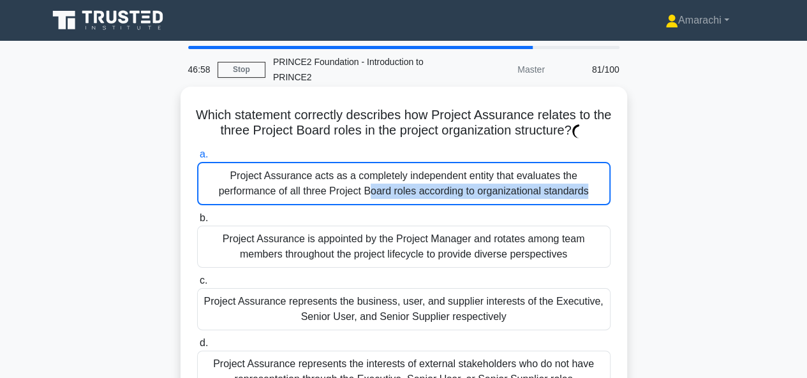
click at [358, 202] on div "Project Assurance acts as a completely independent entity that evaluates the pe…" at bounding box center [403, 183] width 413 height 43
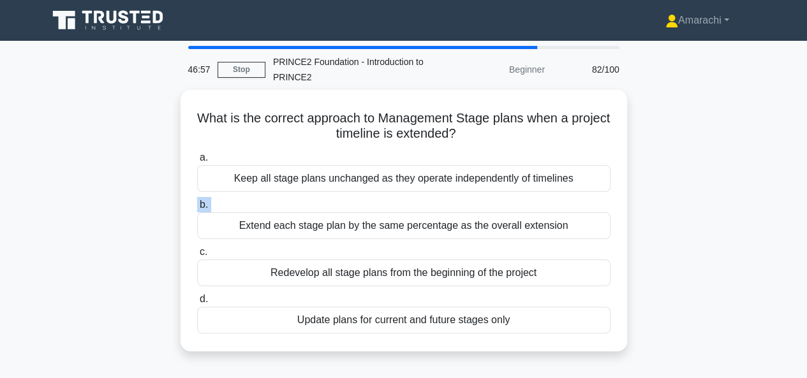
click at [358, 202] on label "b. Extend each stage plan by the same percentage as the overall extension" at bounding box center [403, 218] width 413 height 42
click at [197, 202] on input "b. Extend each stage plan by the same percentage as the overall extension" at bounding box center [197, 205] width 0 height 8
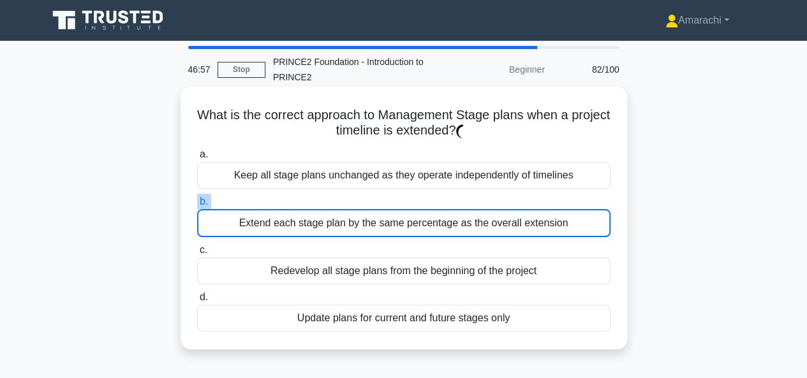
click at [358, 202] on label "b. Extend each stage plan by the same percentage as the overall extension" at bounding box center [403, 215] width 413 height 43
click at [197, 202] on input "b. Extend each stage plan by the same percentage as the overall extension" at bounding box center [197, 202] width 0 height 8
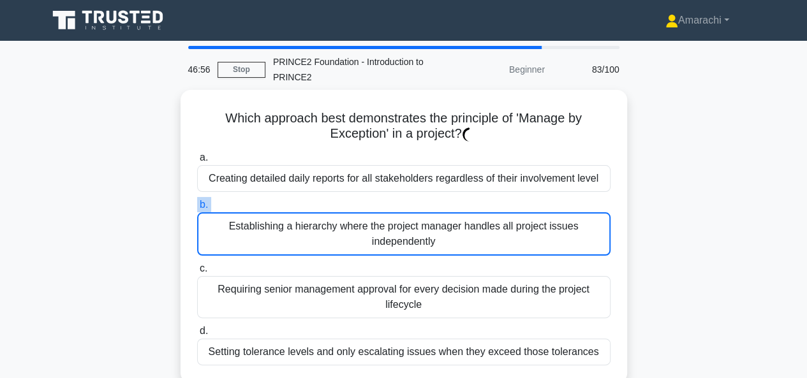
click at [358, 202] on label "b. Establishing a hierarchy where the project manager handles all project issue…" at bounding box center [403, 226] width 413 height 59
click at [197, 202] on input "b. Establishing a hierarchy where the project manager handles all project issue…" at bounding box center [197, 205] width 0 height 8
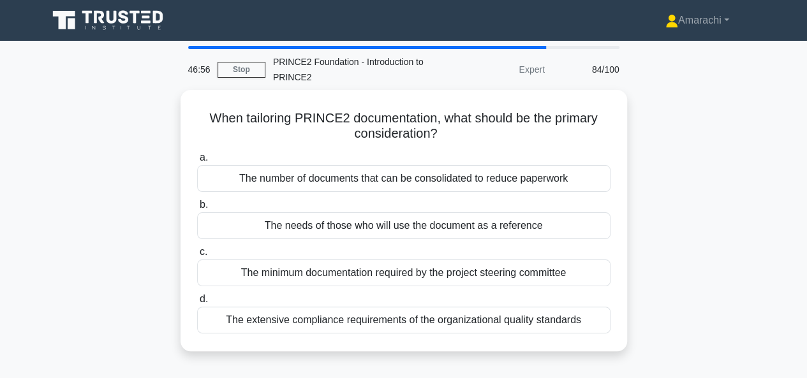
click at [358, 202] on label "b. The needs of those who will use the document as a reference" at bounding box center [403, 218] width 413 height 42
click at [197, 202] on input "b. The needs of those who will use the document as a reference" at bounding box center [197, 205] width 0 height 8
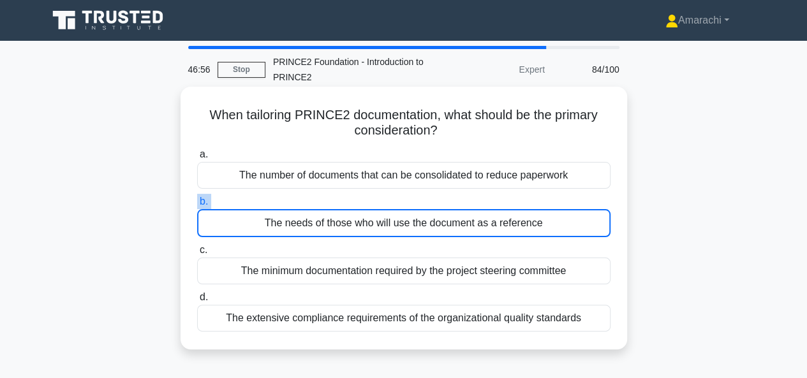
click at [358, 202] on label "b. The needs of those who will use the document as a reference" at bounding box center [403, 215] width 413 height 43
click at [197, 202] on input "b. The needs of those who will use the document as a reference" at bounding box center [197, 202] width 0 height 8
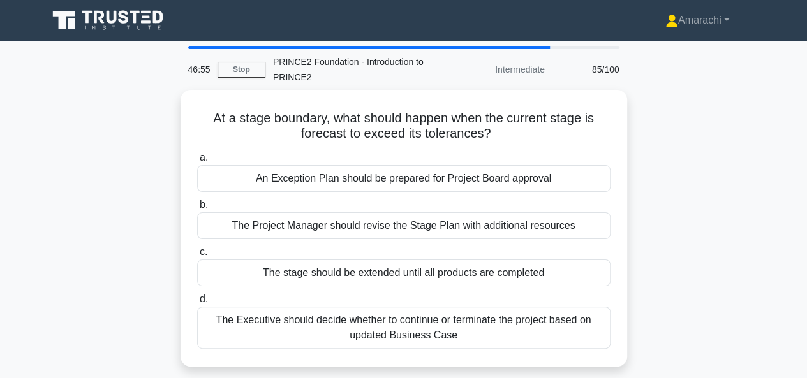
click at [358, 202] on label "b. The Project Manager should revise the Stage Plan with additional resources" at bounding box center [403, 218] width 413 height 42
click at [197, 202] on input "b. The Project Manager should revise the Stage Plan with additional resources" at bounding box center [197, 205] width 0 height 8
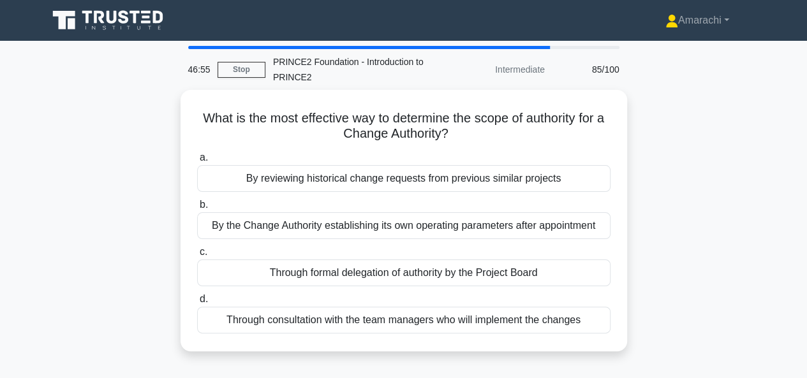
click at [358, 202] on label "b. By the Change Authority establishing its own operating parameters after appo…" at bounding box center [403, 218] width 413 height 42
click at [197, 202] on input "b. By the Change Authority establishing its own operating parameters after appo…" at bounding box center [197, 205] width 0 height 8
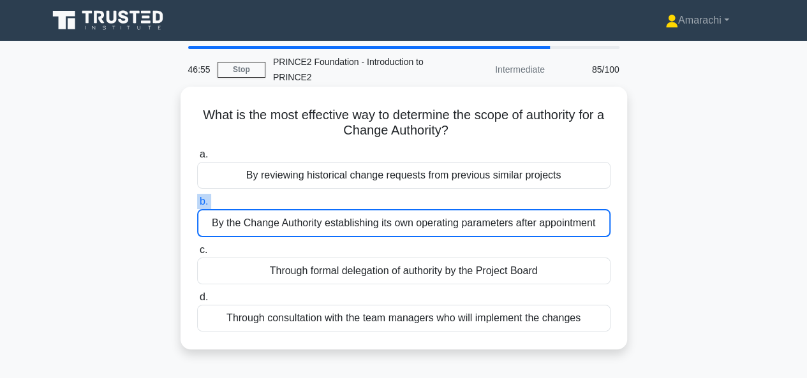
click at [358, 202] on label "b. By the Change Authority establishing its own operating parameters after appo…" at bounding box center [403, 215] width 413 height 43
click at [197, 202] on input "b. By the Change Authority establishing its own operating parameters after appo…" at bounding box center [197, 202] width 0 height 8
click at [358, 202] on label "b. By the Change Authority establishing its own operating parameters after appo…" at bounding box center [403, 215] width 413 height 43
click at [197, 202] on input "b. By the Change Authority establishing its own operating parameters after appo…" at bounding box center [197, 202] width 0 height 8
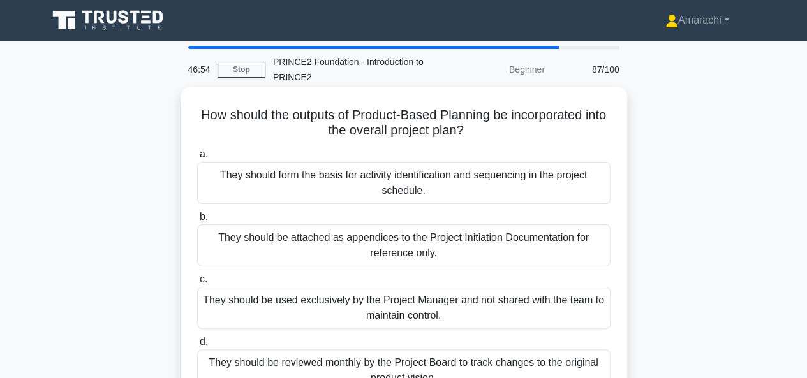
click at [358, 202] on div "They should form the basis for activity identification and sequencing in the pr…" at bounding box center [403, 183] width 413 height 42
click at [197, 159] on input "a. They should form the basis for activity identification and sequencing in the…" at bounding box center [197, 154] width 0 height 8
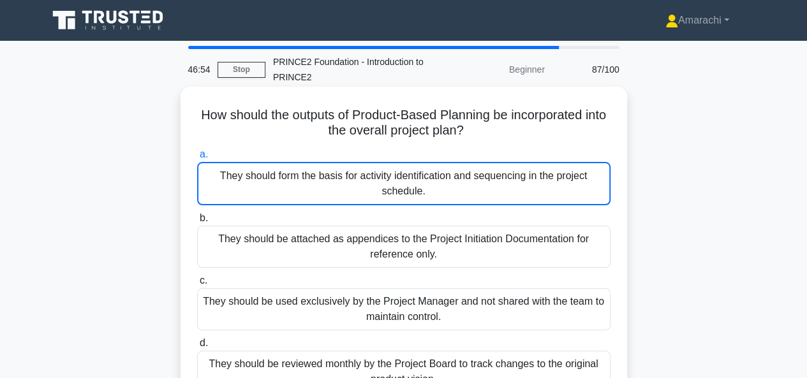
click at [358, 202] on div "They should form the basis for activity identification and sequencing in the pr…" at bounding box center [403, 183] width 413 height 43
click at [197, 159] on input "a. They should form the basis for activity identification and sequencing in the…" at bounding box center [197, 154] width 0 height 8
click at [358, 202] on div "They should form the basis for activity identification and sequencing in the pr…" at bounding box center [403, 183] width 413 height 43
click at [197, 159] on input "a. They should form the basis for activity identification and sequencing in the…" at bounding box center [197, 154] width 0 height 8
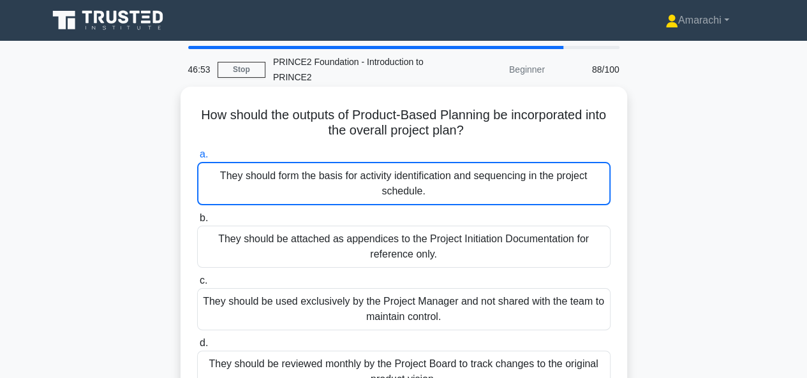
click at [358, 202] on div "They should form the basis for activity identification and sequencing in the pr…" at bounding box center [403, 183] width 413 height 43
click at [197, 159] on input "a. They should form the basis for activity identification and sequencing in the…" at bounding box center [197, 154] width 0 height 8
click at [358, 202] on div "They should form the basis for activity identification and sequencing in the pr…" at bounding box center [403, 183] width 413 height 43
click at [197, 159] on input "a. They should form the basis for activity identification and sequencing in the…" at bounding box center [197, 154] width 0 height 8
click at [358, 202] on div "They should form the basis for activity identification and sequencing in the pr…" at bounding box center [403, 183] width 413 height 43
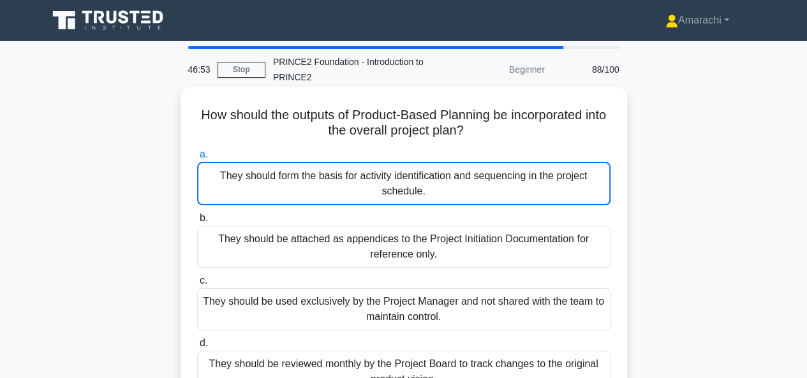
click at [197, 159] on input "a. They should form the basis for activity identification and sequencing in the…" at bounding box center [197, 154] width 0 height 8
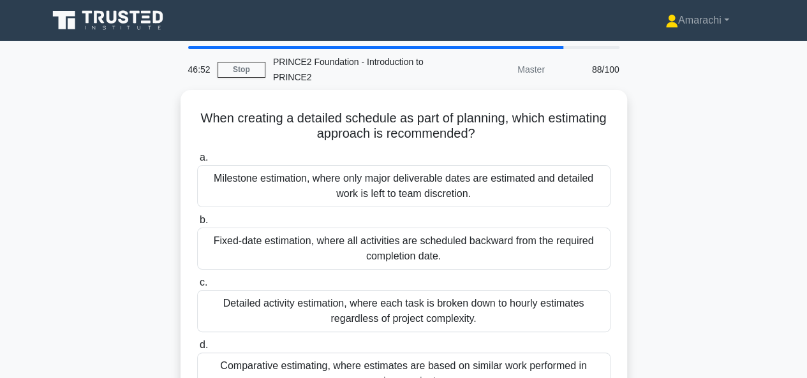
click at [358, 202] on div "Milestone estimation, where only major deliverable dates are estimated and deta…" at bounding box center [403, 186] width 413 height 42
click at [197, 162] on input "a. Milestone estimation, where only major deliverable dates are estimated and d…" at bounding box center [197, 158] width 0 height 8
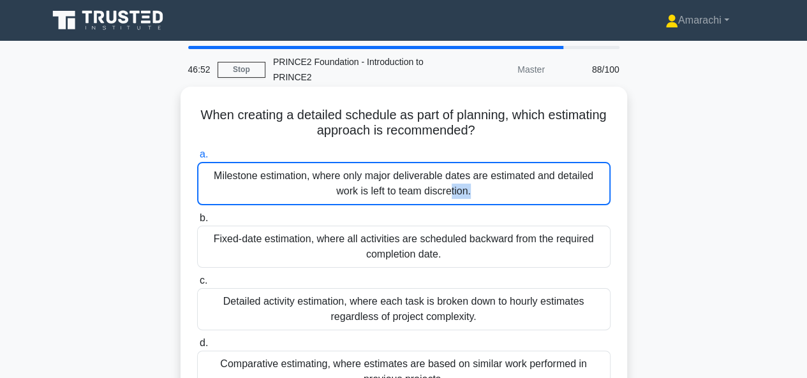
click at [358, 202] on div "Milestone estimation, where only major deliverable dates are estimated and deta…" at bounding box center [403, 183] width 413 height 43
click at [197, 159] on input "a. Milestone estimation, where only major deliverable dates are estimated and d…" at bounding box center [197, 154] width 0 height 8
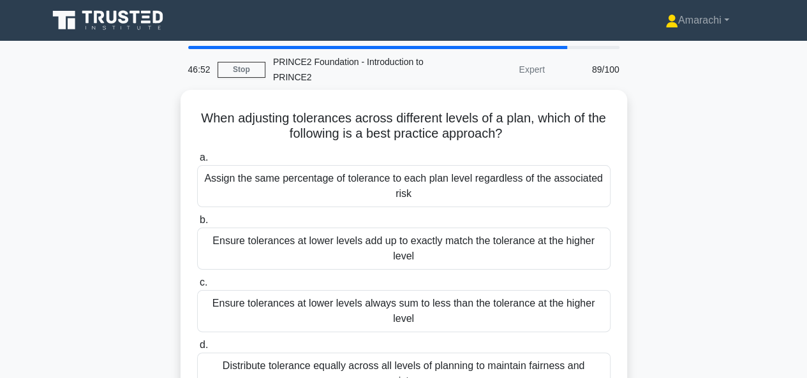
click at [358, 202] on div "Assign the same percentage of tolerance to each plan level regardless of the as…" at bounding box center [403, 186] width 413 height 42
click at [197, 162] on input "a. Assign the same percentage of tolerance to each plan level regardless of the…" at bounding box center [197, 158] width 0 height 8
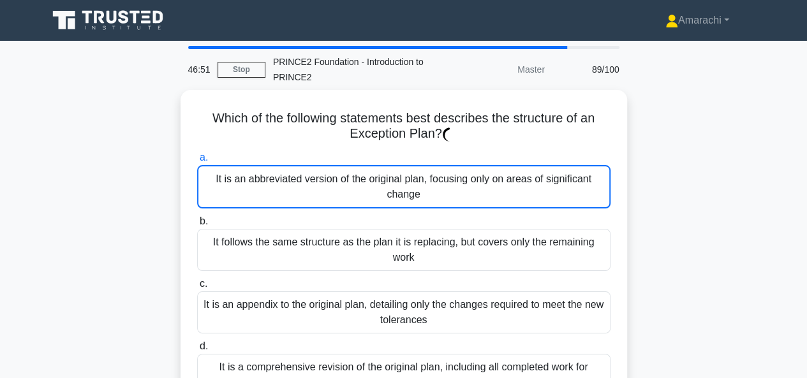
click at [358, 202] on div "It is an abbreviated version of the original plan, focusing only on areas of si…" at bounding box center [403, 186] width 413 height 43
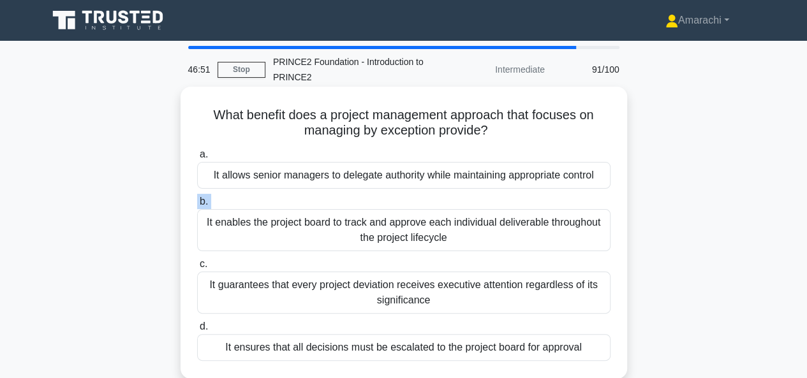
click at [358, 202] on label "b. It enables the project board to track and approve each individual deliverabl…" at bounding box center [403, 222] width 413 height 57
click at [197, 202] on input "b. It enables the project board to track and approve each individual deliverabl…" at bounding box center [197, 202] width 0 height 8
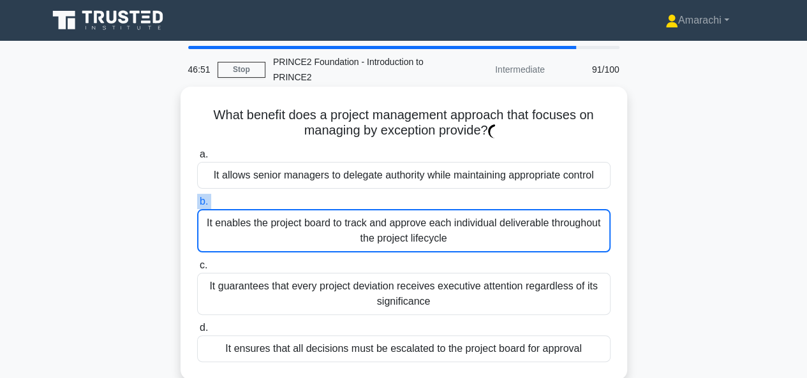
click at [358, 202] on label "b. It enables the project board to track and approve each individual deliverabl…" at bounding box center [403, 223] width 413 height 59
click at [197, 202] on input "b. It enables the project board to track and approve each individual deliverabl…" at bounding box center [197, 202] width 0 height 8
click at [358, 202] on label "b. It enables the project board to track and approve each individual deliverabl…" at bounding box center [403, 223] width 413 height 59
click at [197, 202] on input "b. It enables the project board to track and approve each individual deliverabl…" at bounding box center [197, 202] width 0 height 8
click at [358, 202] on label "b. It enables the project board to track and approve each individual deliverabl…" at bounding box center [403, 223] width 413 height 59
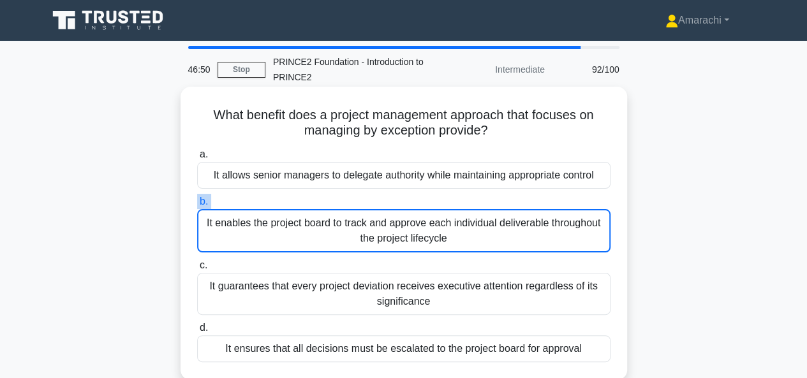
click at [197, 202] on input "b. It enables the project board to track and approve each individual deliverabl…" at bounding box center [197, 202] width 0 height 8
click at [358, 202] on label "b. It enables the project board to track and approve each individual deliverabl…" at bounding box center [403, 223] width 413 height 59
click at [197, 202] on input "b. It enables the project board to track and approve each individual deliverabl…" at bounding box center [197, 202] width 0 height 8
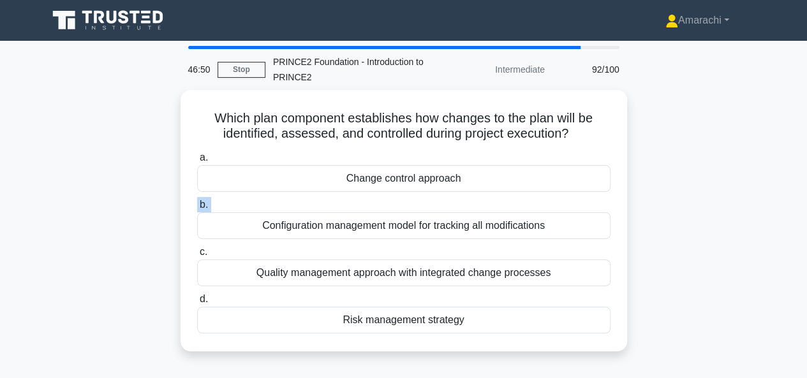
click at [358, 202] on label "b. Configuration management model for tracking all modifications" at bounding box center [403, 218] width 413 height 42
click at [197, 202] on input "b. Configuration management model for tracking all modifications" at bounding box center [197, 205] width 0 height 8
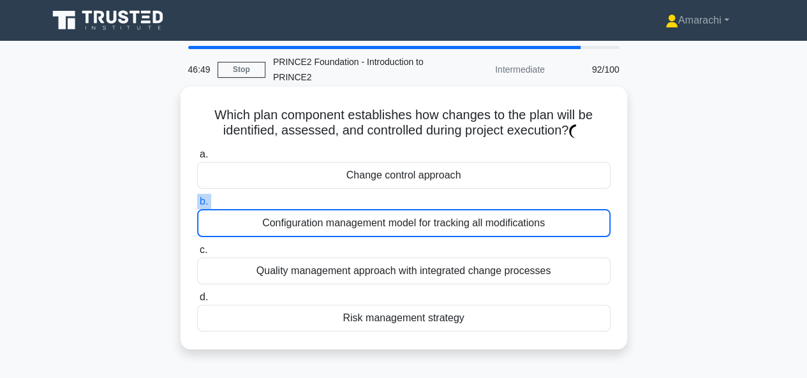
click at [358, 202] on label "b. Configuration management model for tracking all modifications" at bounding box center [403, 215] width 413 height 43
click at [197, 202] on input "b. Configuration management model for tracking all modifications" at bounding box center [197, 202] width 0 height 8
click at [358, 202] on label "b. Configuration management model for tracking all modifications" at bounding box center [403, 215] width 413 height 43
click at [197, 202] on input "b. Configuration management model for tracking all modifications" at bounding box center [197, 202] width 0 height 8
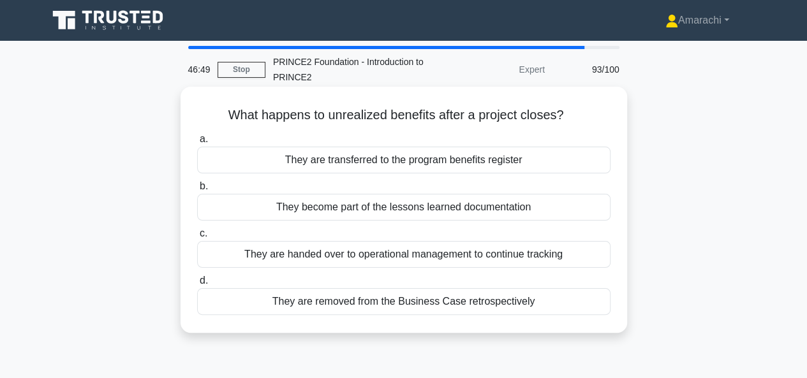
click at [358, 202] on div "They become part of the lessons learned documentation" at bounding box center [403, 207] width 413 height 27
click at [197, 191] on input "b. They become part of the lessons learned documentation" at bounding box center [197, 186] width 0 height 8
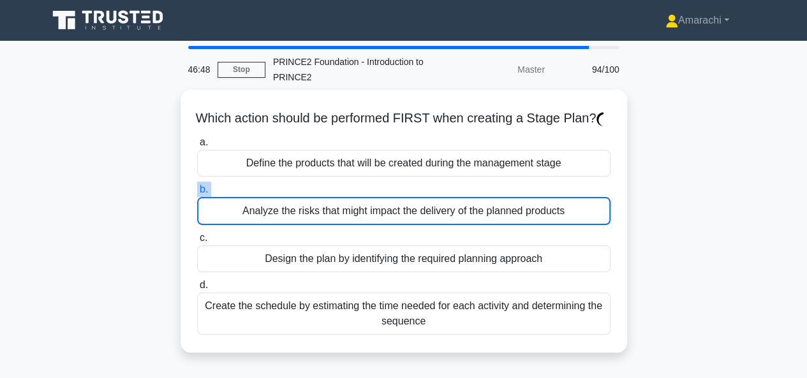
click at [358, 202] on label "b. Analyze the risks that might impact the delivery of the planned products" at bounding box center [403, 203] width 413 height 43
click at [197, 194] on input "b. Analyze the risks that might impact the delivery of the planned products" at bounding box center [197, 190] width 0 height 8
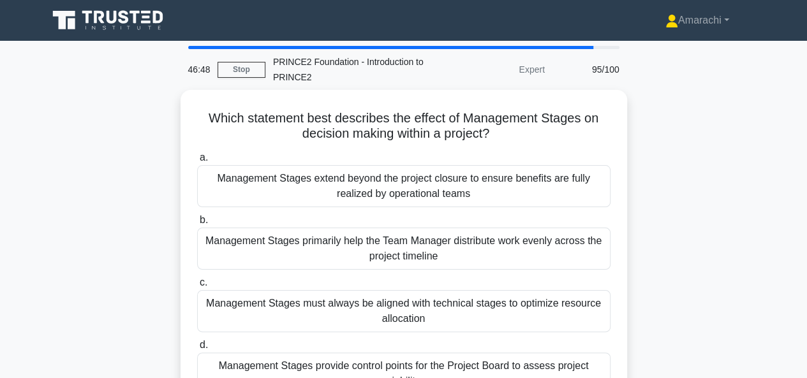
click at [358, 202] on div "Management Stages extend beyond the project closure to ensure benefits are full…" at bounding box center [403, 186] width 413 height 42
click at [197, 162] on input "a. Management Stages extend beyond the project closure to ensure benefits are f…" at bounding box center [197, 158] width 0 height 8
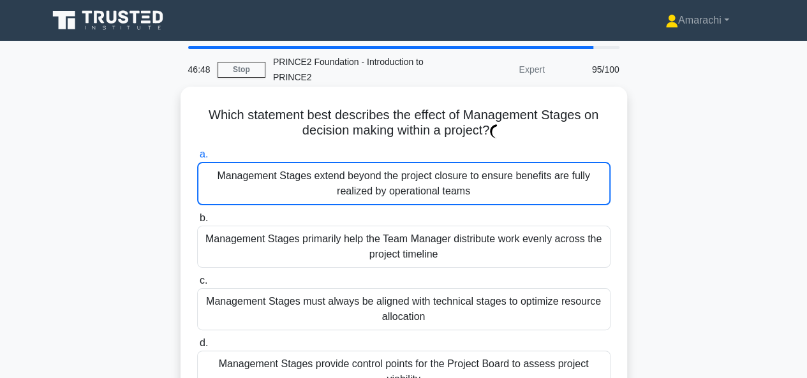
click at [358, 202] on div "Management Stages extend beyond the project closure to ensure benefits are full…" at bounding box center [403, 183] width 413 height 43
click at [197, 159] on input "a. Management Stages extend beyond the project closure to ensure benefits are f…" at bounding box center [197, 154] width 0 height 8
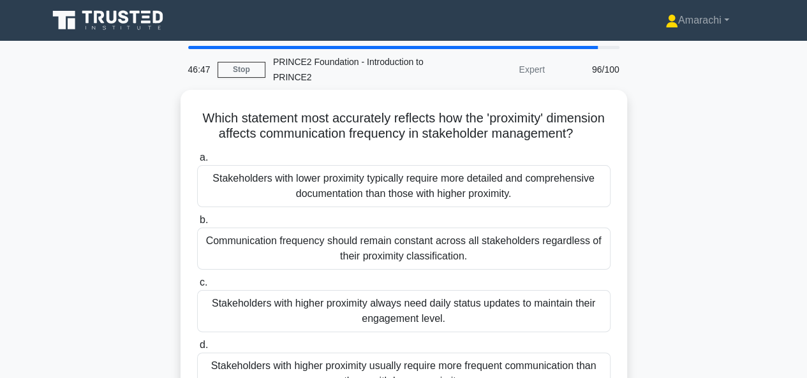
click at [358, 202] on div "Stakeholders with lower proximity typically require more detailed and comprehen…" at bounding box center [403, 186] width 413 height 42
click at [197, 162] on input "a. Stakeholders with lower proximity typically require more detailed and compre…" at bounding box center [197, 158] width 0 height 8
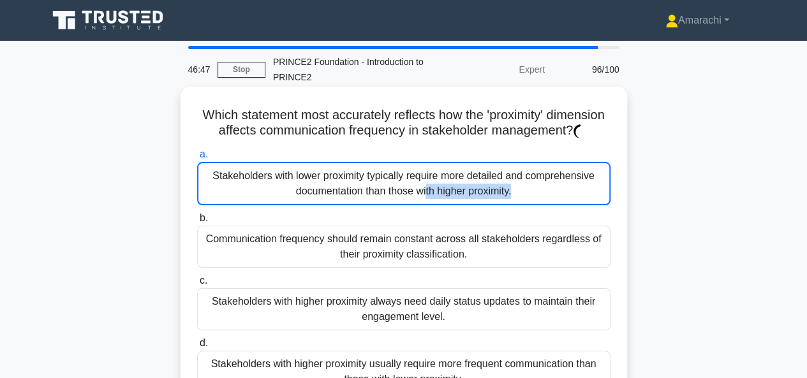
click at [358, 202] on div "Stakeholders with lower proximity typically require more detailed and comprehen…" at bounding box center [403, 183] width 413 height 43
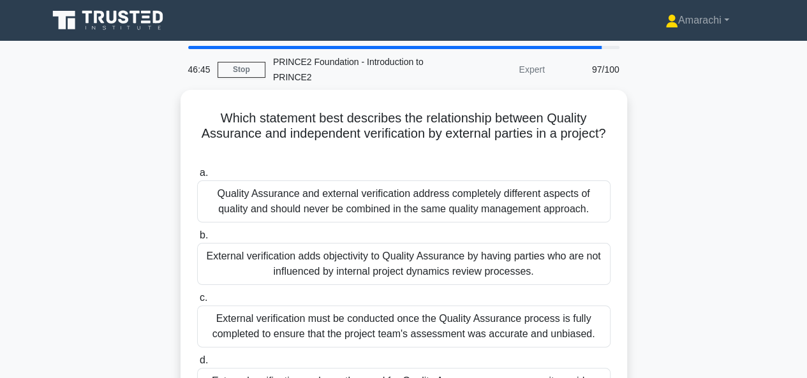
click at [358, 202] on div "Quality Assurance and external verification address completely different aspect…" at bounding box center [403, 201] width 413 height 42
click at [197, 177] on input "a. Quality Assurance and external verification address completely different asp…" at bounding box center [197, 173] width 0 height 8
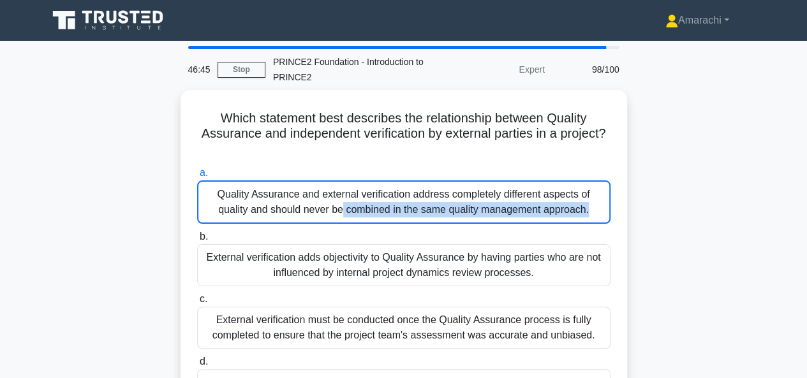
click at [358, 202] on div "Quality Assurance and external verification address completely different aspect…" at bounding box center [403, 201] width 413 height 43
click at [197, 177] on input "a. Quality Assurance and external verification address completely different asp…" at bounding box center [197, 173] width 0 height 8
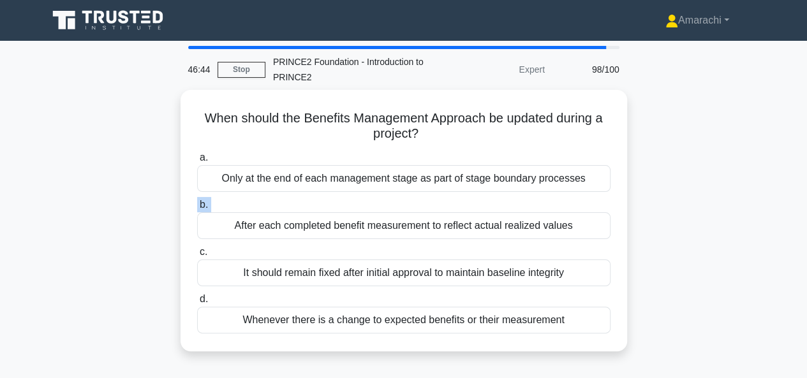
click at [358, 202] on label "b. After each completed benefit measurement to reflect actual realized values" at bounding box center [403, 218] width 413 height 42
click at [197, 202] on input "b. After each completed benefit measurement to reflect actual realized values" at bounding box center [197, 205] width 0 height 8
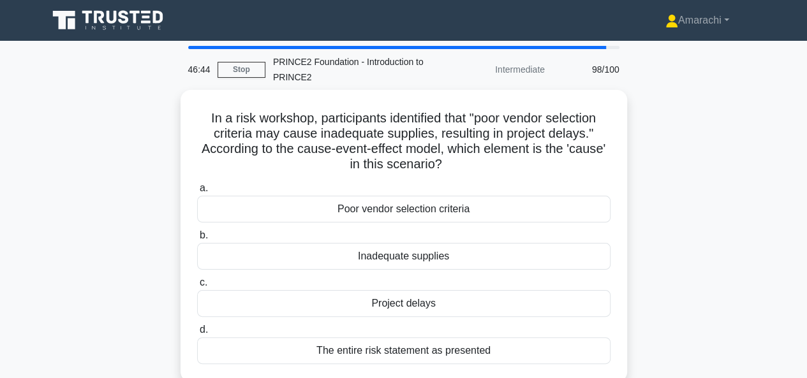
click at [358, 202] on div "Poor vendor selection criteria" at bounding box center [403, 209] width 413 height 27
click at [197, 193] on input "a. Poor vendor selection criteria" at bounding box center [197, 188] width 0 height 8
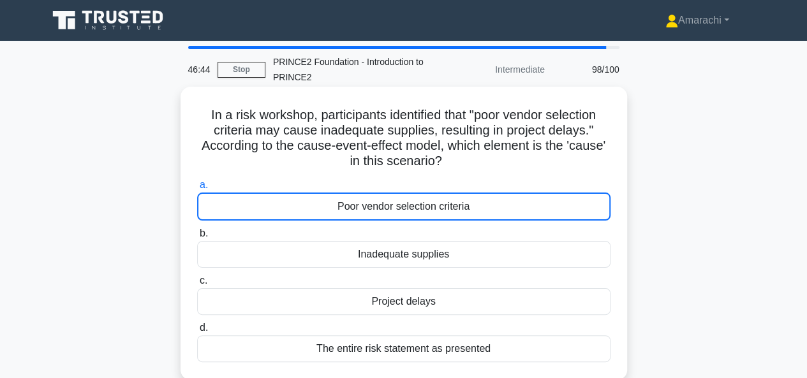
click at [358, 202] on div "Poor vendor selection criteria" at bounding box center [403, 207] width 413 height 28
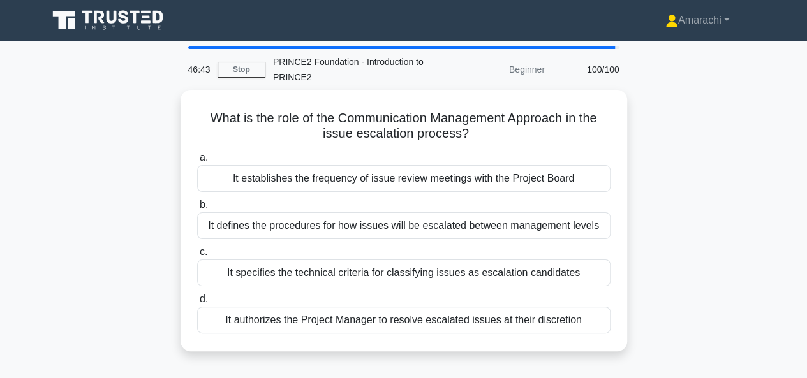
click at [358, 202] on label "b. It defines the procedures for how issues will be escalated between managemen…" at bounding box center [403, 218] width 413 height 42
click at [197, 202] on input "b. It defines the procedures for how issues will be escalated between managemen…" at bounding box center [197, 205] width 0 height 8
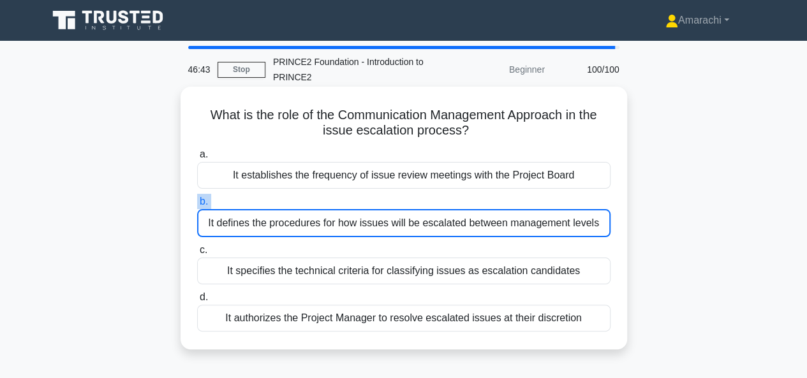
click at [358, 202] on label "b. It defines the procedures for how issues will be escalated between managemen…" at bounding box center [403, 215] width 413 height 43
click at [197, 202] on input "b. It defines the procedures for how issues will be escalated between managemen…" at bounding box center [197, 202] width 0 height 8
click at [358, 202] on label "b. It defines the procedures for how issues will be escalated between managemen…" at bounding box center [403, 215] width 413 height 43
click at [197, 202] on input "b. It defines the procedures for how issues will be escalated between managemen…" at bounding box center [197, 202] width 0 height 8
click at [358, 202] on label "b. It defines the procedures for how issues will be escalated between managemen…" at bounding box center [403, 215] width 413 height 43
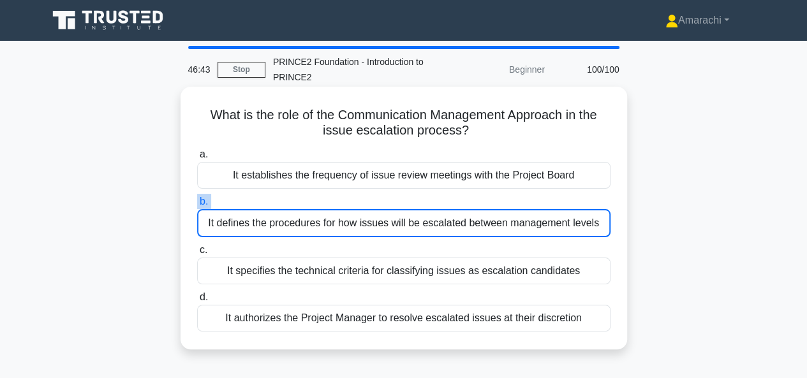
click at [197, 202] on input "b. It defines the procedures for how issues will be escalated between managemen…" at bounding box center [197, 202] width 0 height 8
click at [358, 202] on label "b. It defines the procedures for how issues will be escalated between managemen…" at bounding box center [403, 215] width 413 height 43
click at [197, 202] on input "b. It defines the procedures for how issues will be escalated between managemen…" at bounding box center [197, 202] width 0 height 8
click at [358, 202] on label "b. It defines the procedures for how issues will be escalated between managemen…" at bounding box center [403, 215] width 413 height 43
click at [197, 202] on input "b. It defines the procedures for how issues will be escalated between managemen…" at bounding box center [197, 202] width 0 height 8
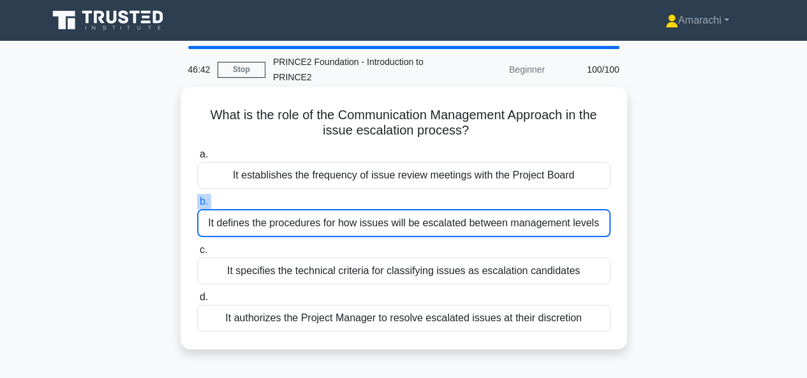
click at [358, 202] on label "b. It defines the procedures for how issues will be escalated between managemen…" at bounding box center [403, 215] width 413 height 43
click at [197, 202] on input "b. It defines the procedures for how issues will be escalated between managemen…" at bounding box center [197, 202] width 0 height 8
click at [358, 202] on label "b. It defines the procedures for how issues will be escalated between managemen…" at bounding box center [403, 215] width 413 height 43
click at [197, 202] on input "b. It defines the procedures for how issues will be escalated between managemen…" at bounding box center [197, 202] width 0 height 8
click at [358, 202] on label "b. It defines the procedures for how issues will be escalated between managemen…" at bounding box center [403, 215] width 413 height 43
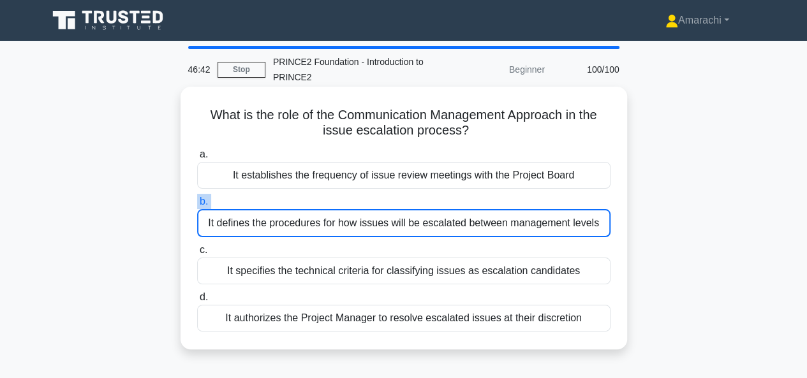
click at [197, 202] on input "b. It defines the procedures for how issues will be escalated between managemen…" at bounding box center [197, 202] width 0 height 8
click at [358, 202] on label "b. It defines the procedures for how issues will be escalated between managemen…" at bounding box center [403, 215] width 413 height 43
click at [197, 202] on input "b. It defines the procedures for how issues will be escalated between managemen…" at bounding box center [197, 202] width 0 height 8
click at [358, 202] on label "b. It defines the procedures for how issues will be escalated between managemen…" at bounding box center [403, 215] width 413 height 43
click at [197, 202] on input "b. It defines the procedures for how issues will be escalated between managemen…" at bounding box center [197, 202] width 0 height 8
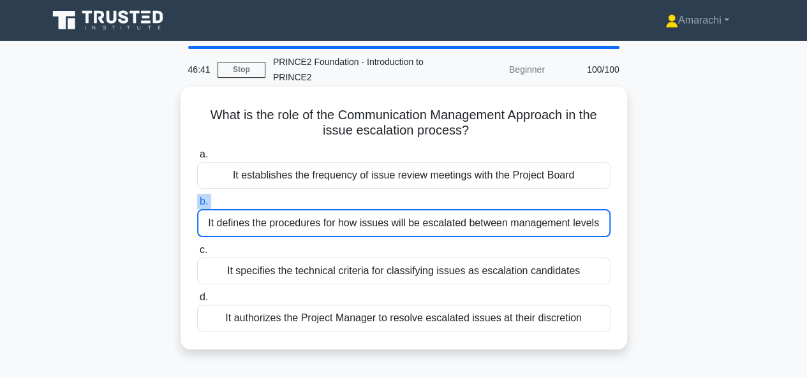
click at [358, 202] on label "b. It defines the procedures for how issues will be escalated between managemen…" at bounding box center [403, 215] width 413 height 43
click at [197, 202] on input "b. It defines the procedures for how issues will be escalated between managemen…" at bounding box center [197, 202] width 0 height 8
click at [358, 202] on label "b. It defines the procedures for how issues will be escalated between managemen…" at bounding box center [403, 215] width 413 height 43
click at [197, 202] on input "b. It defines the procedures for how issues will be escalated between managemen…" at bounding box center [197, 202] width 0 height 8
click at [358, 202] on label "b. It defines the procedures for how issues will be escalated between managemen…" at bounding box center [403, 215] width 413 height 43
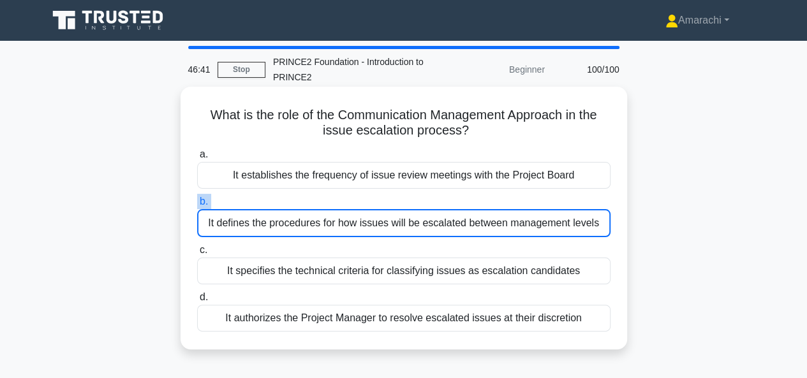
click at [197, 202] on input "b. It defines the procedures for how issues will be escalated between managemen…" at bounding box center [197, 202] width 0 height 8
click at [358, 202] on label "b. It defines the procedures for how issues will be escalated between managemen…" at bounding box center [403, 215] width 413 height 43
click at [197, 202] on input "b. It defines the procedures for how issues will be escalated between managemen…" at bounding box center [197, 202] width 0 height 8
click at [358, 202] on label "b. It defines the procedures for how issues will be escalated between managemen…" at bounding box center [403, 215] width 413 height 43
click at [197, 202] on input "b. It defines the procedures for how issues will be escalated between managemen…" at bounding box center [197, 202] width 0 height 8
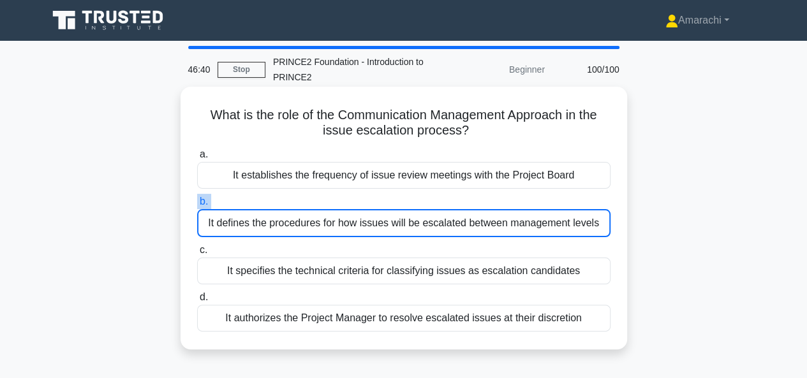
click at [358, 202] on label "b. It defines the procedures for how issues will be escalated between managemen…" at bounding box center [403, 215] width 413 height 43
click at [197, 202] on input "b. It defines the procedures for how issues will be escalated between managemen…" at bounding box center [197, 202] width 0 height 8
click at [358, 202] on label "b. It defines the procedures for how issues will be escalated between managemen…" at bounding box center [403, 215] width 413 height 43
click at [197, 202] on input "b. It defines the procedures for how issues will be escalated between managemen…" at bounding box center [197, 202] width 0 height 8
click at [358, 202] on label "b. It defines the procedures for how issues will be escalated between managemen…" at bounding box center [403, 215] width 413 height 43
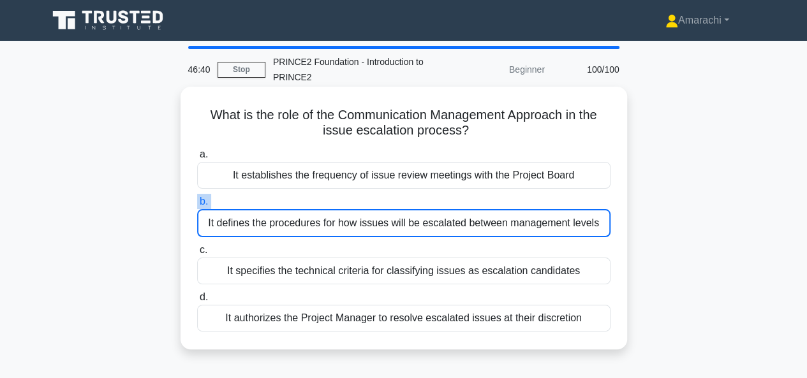
click at [197, 202] on input "b. It defines the procedures for how issues will be escalated between managemen…" at bounding box center [197, 202] width 0 height 8
click at [358, 202] on label "b. It defines the procedures for how issues will be escalated between managemen…" at bounding box center [403, 215] width 413 height 43
click at [197, 202] on input "b. It defines the procedures for how issues will be escalated between managemen…" at bounding box center [197, 202] width 0 height 8
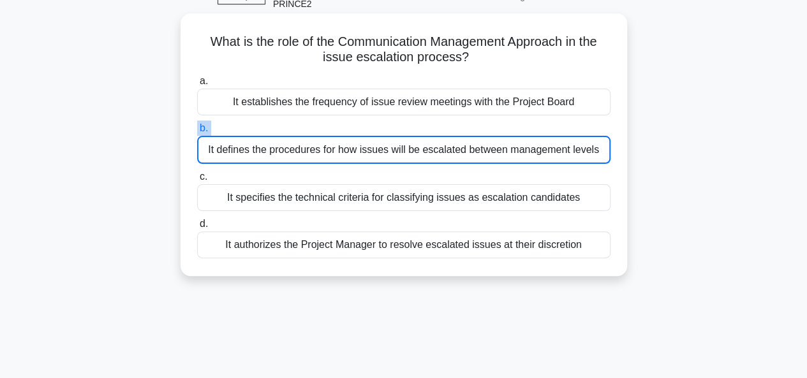
scroll to position [122, 0]
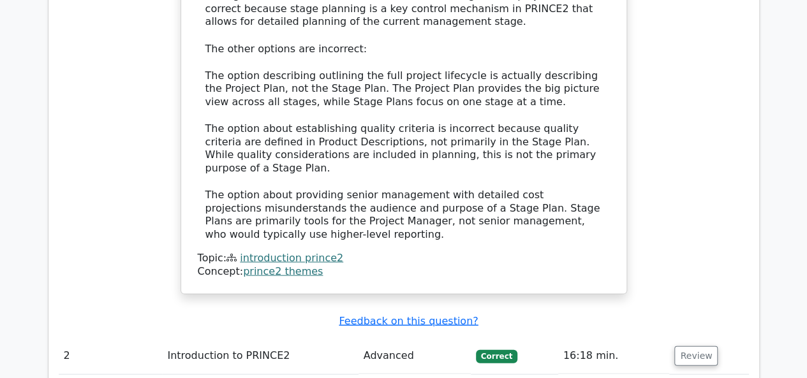
scroll to position [1184, 0]
